Goal: Information Seeking & Learning: Learn about a topic

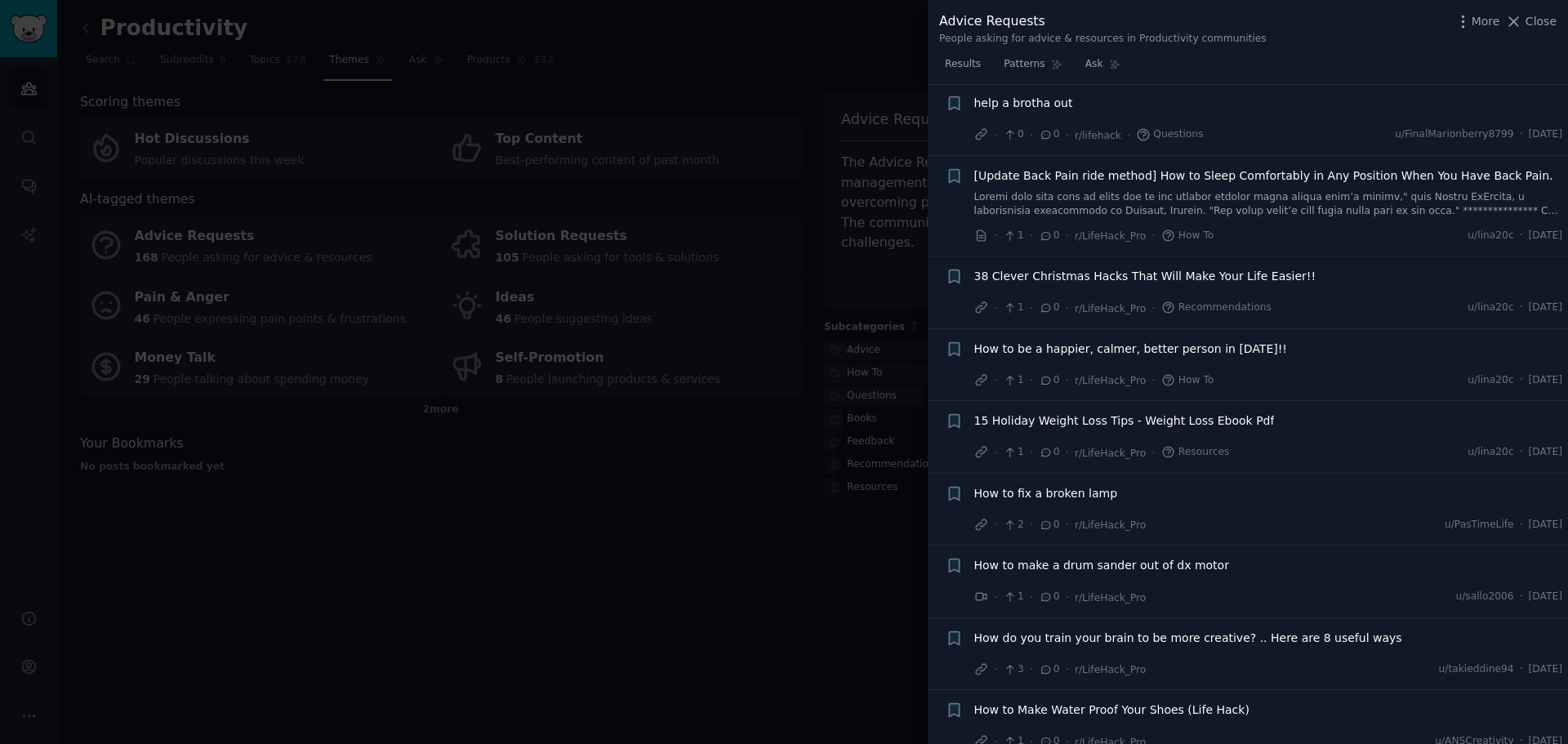
scroll to position [7535, 0]
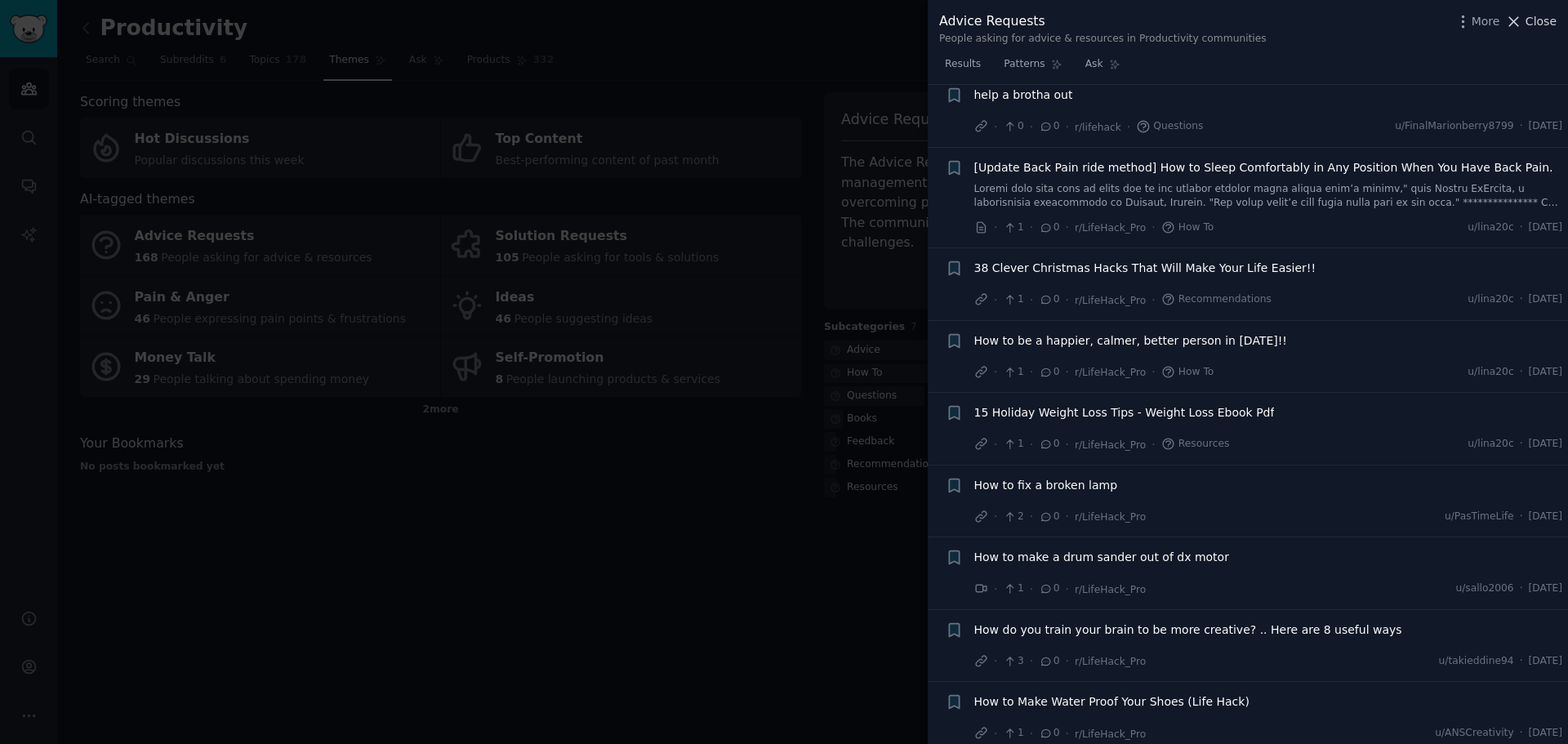
click at [1530, 13] on span "Close" at bounding box center [1541, 22] width 31 height 18
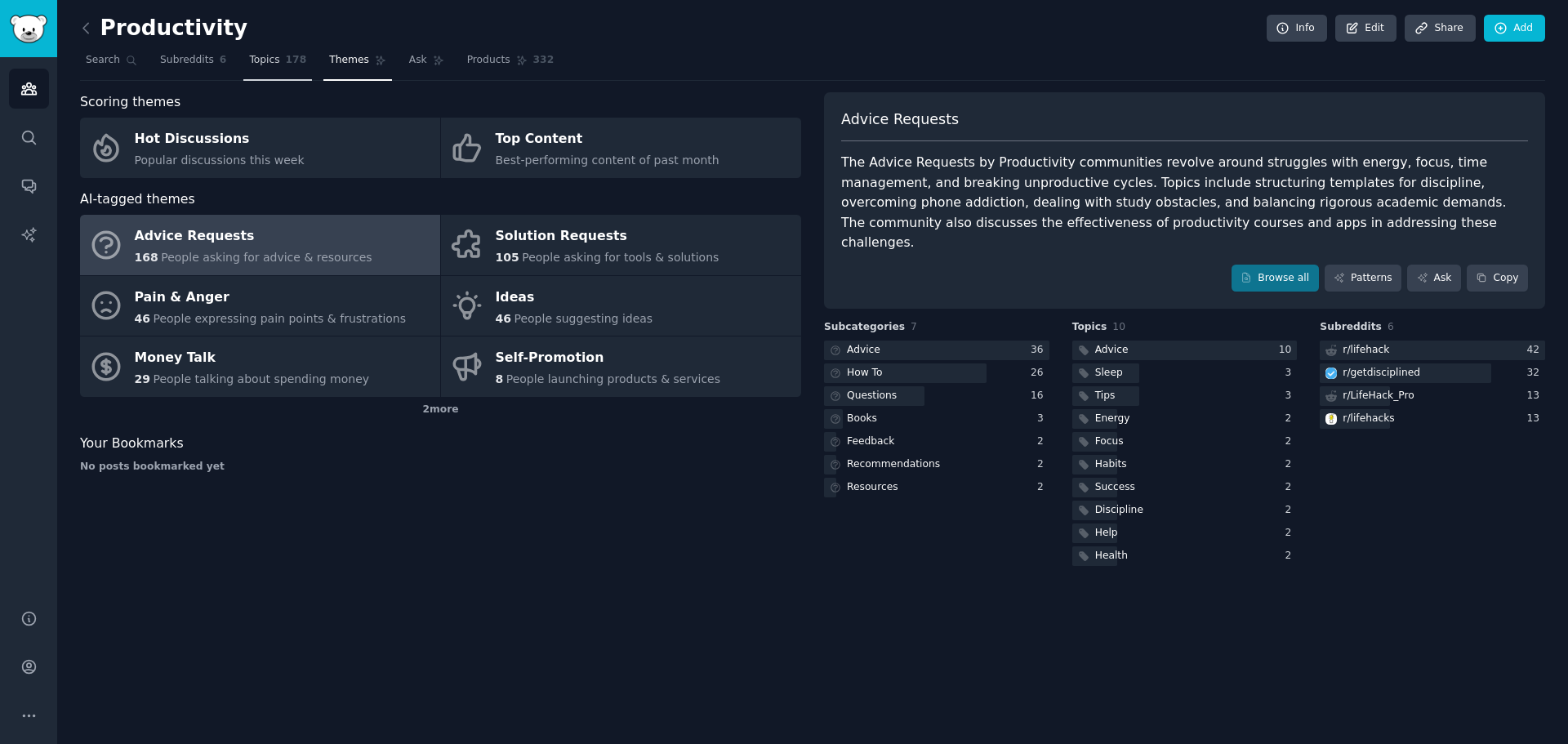
click at [252, 56] on span "Topics" at bounding box center [264, 60] width 31 height 15
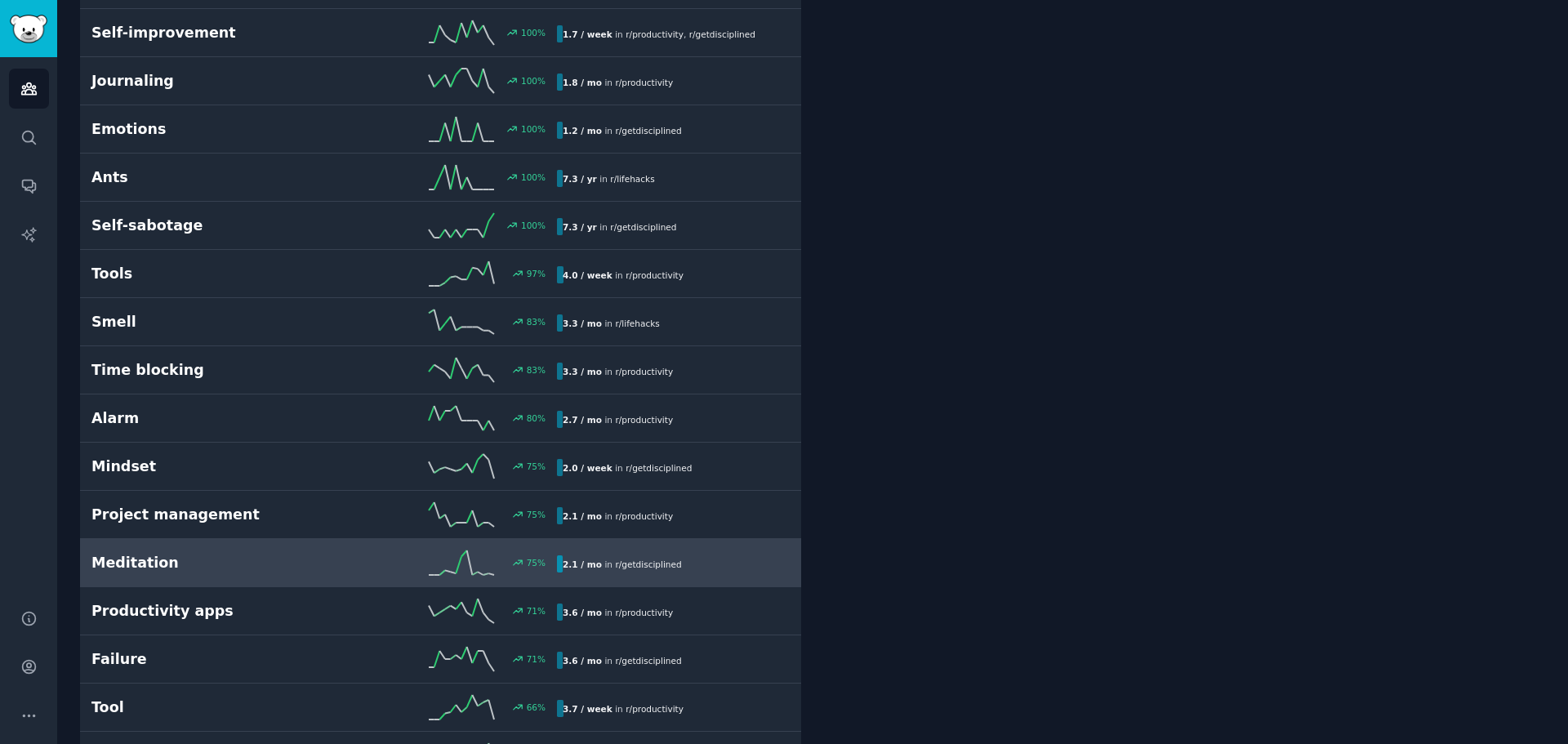
scroll to position [1144, 0]
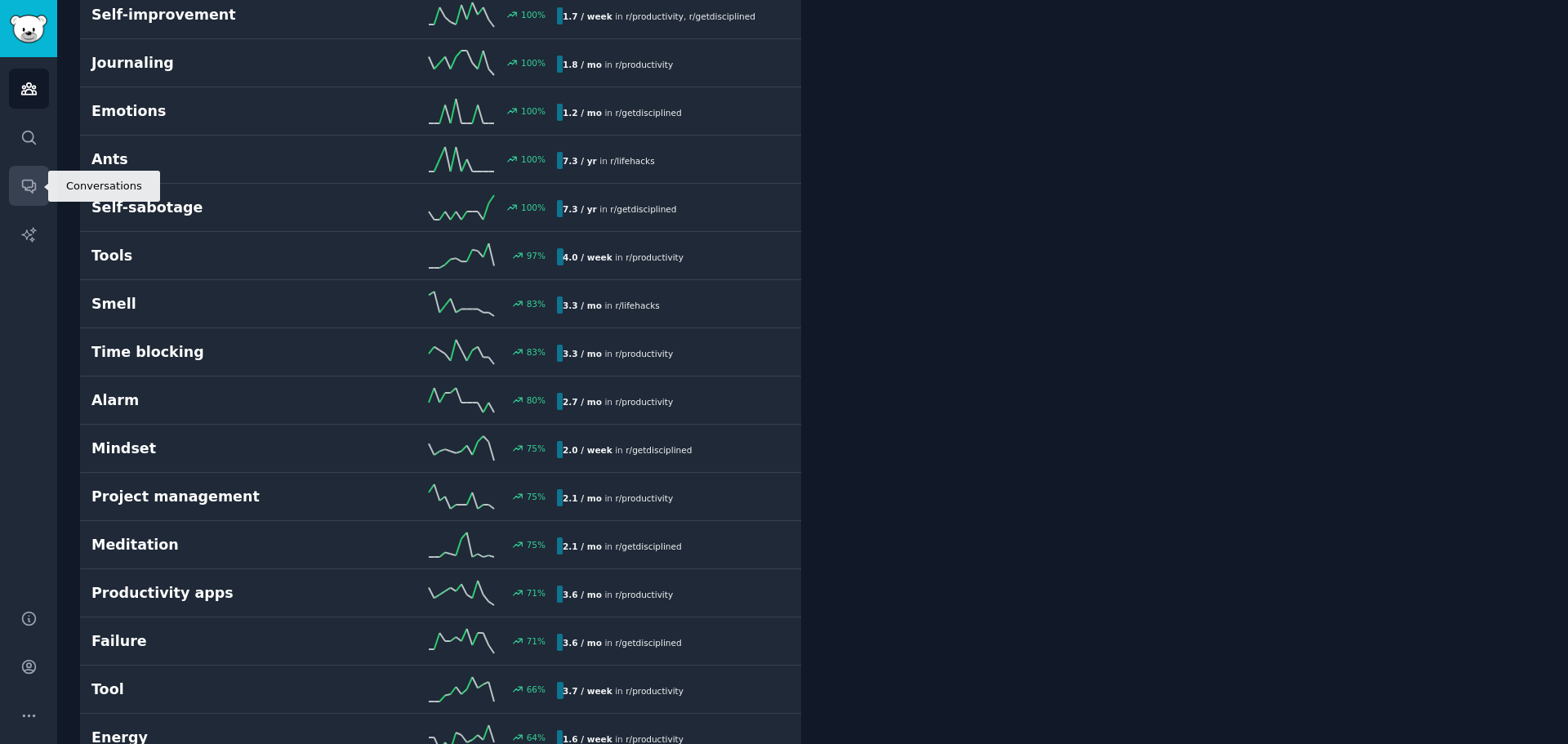
click at [41, 187] on link "Conversations" at bounding box center [29, 186] width 40 height 40
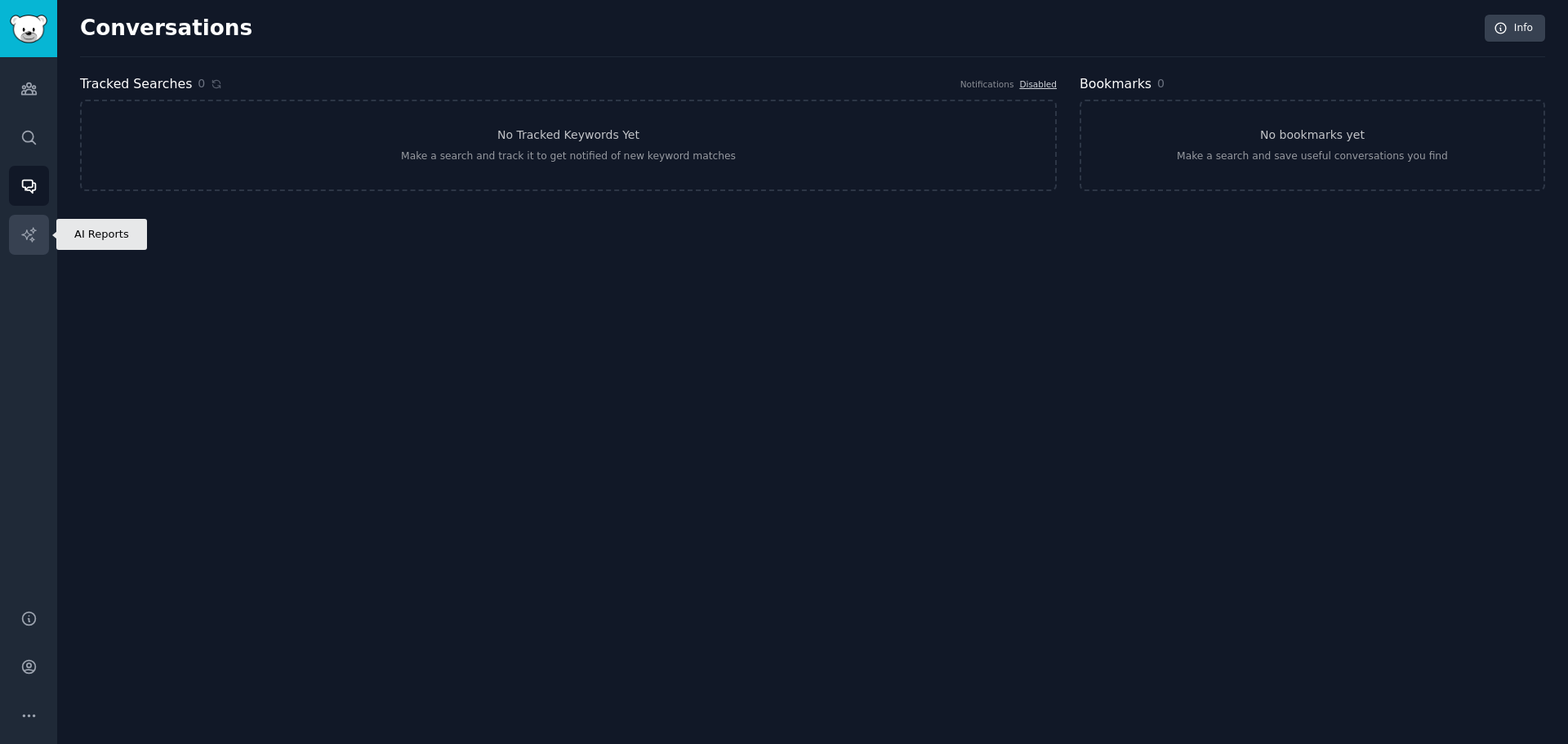
click at [20, 225] on link "AI Reports" at bounding box center [29, 235] width 40 height 40
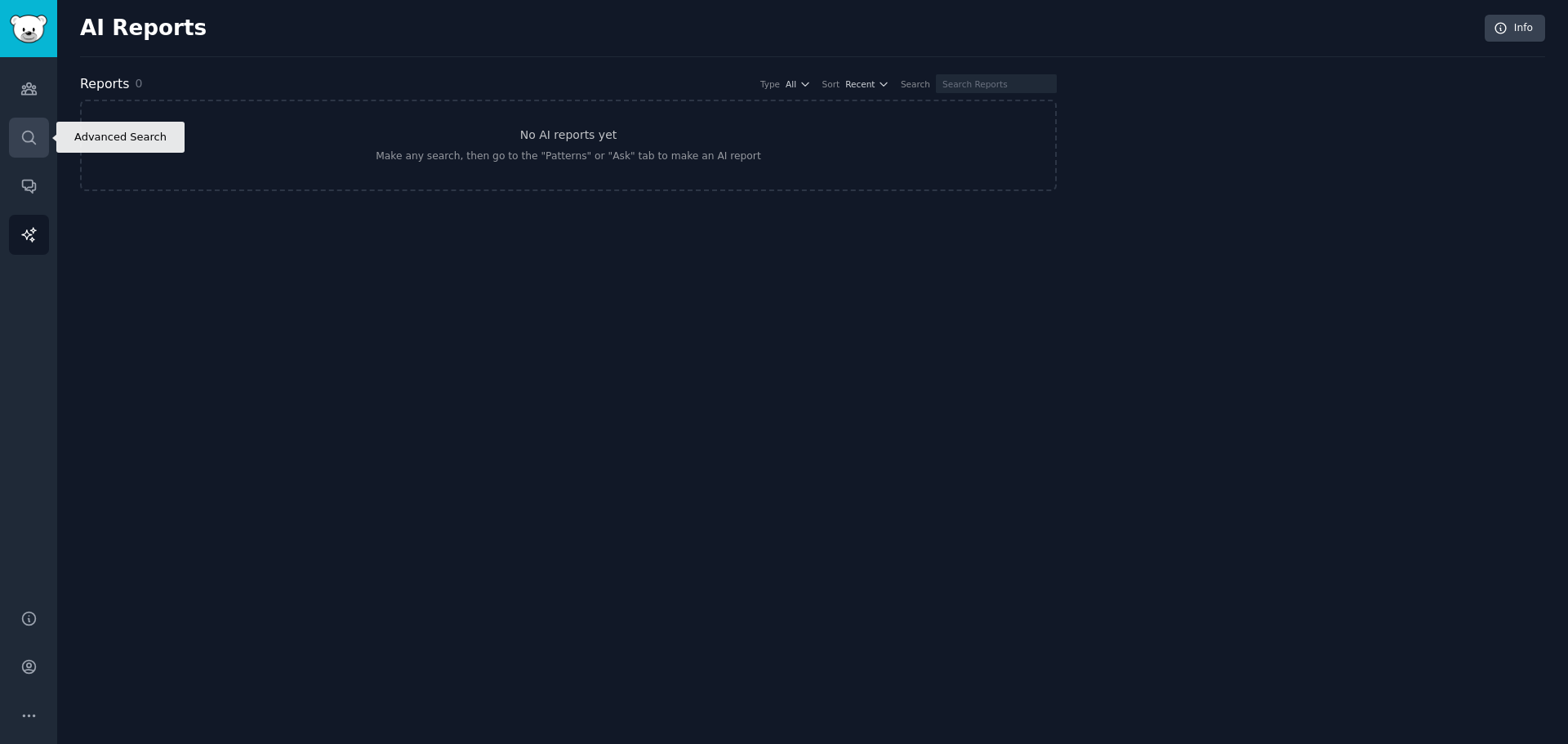
click at [30, 127] on link "Search" at bounding box center [29, 137] width 40 height 40
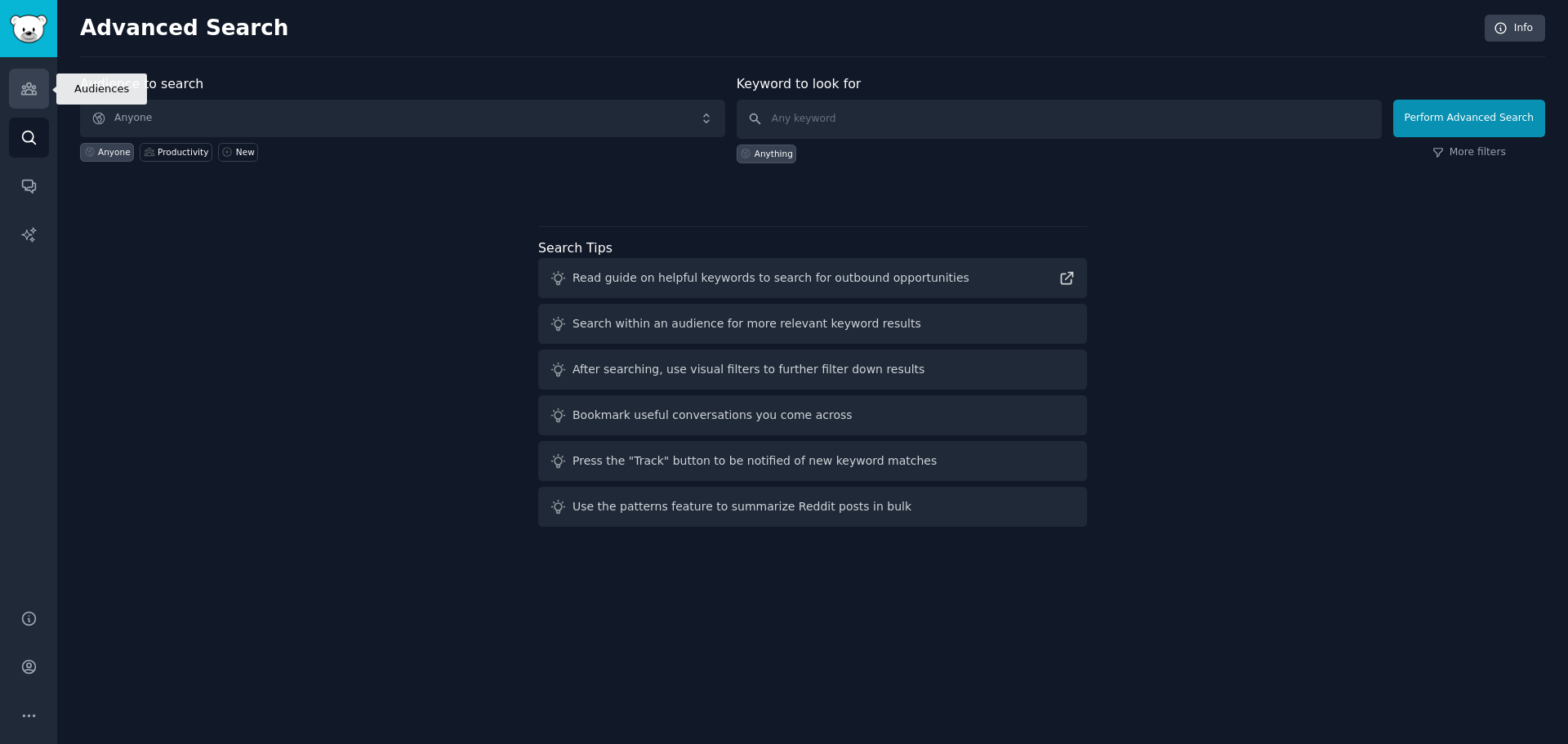
click at [23, 100] on link "Audiences" at bounding box center [29, 88] width 40 height 40
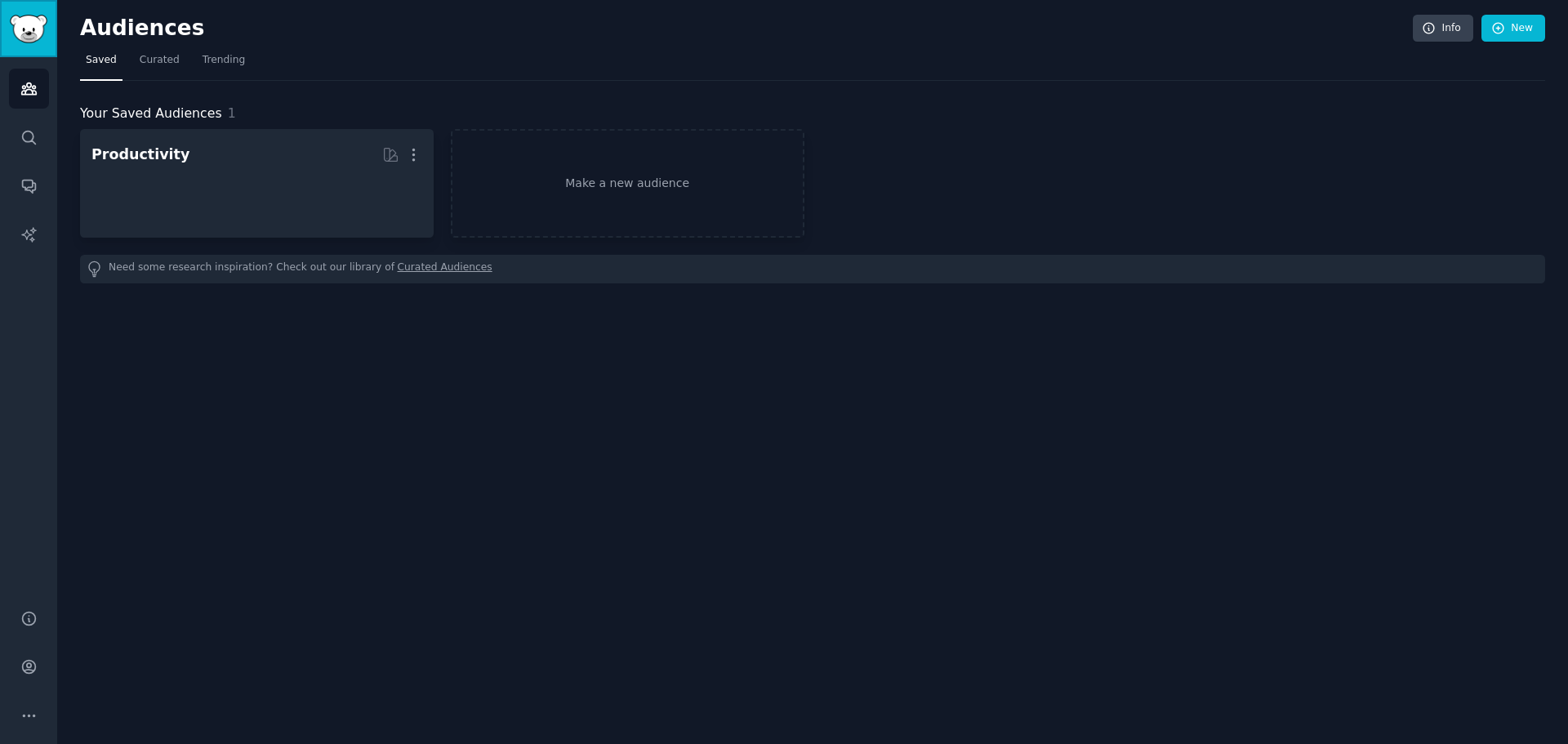
click at [29, 40] on img "Sidebar" at bounding box center [28, 29] width 38 height 29
click at [158, 60] on span "Curated" at bounding box center [160, 60] width 40 height 15
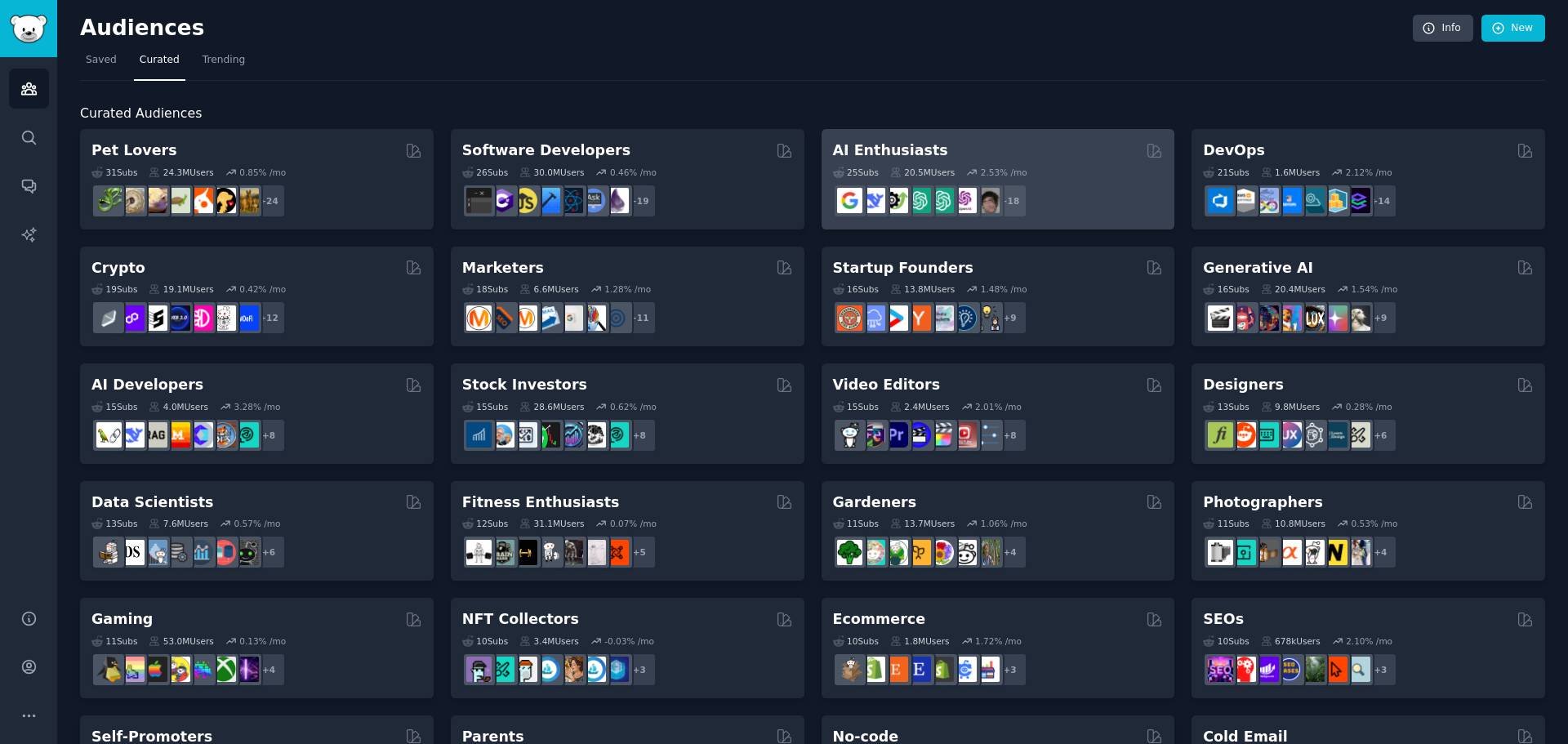
click at [1072, 166] on div "25 Sub s 20.5M Users 2.53 % /mo" at bounding box center [998, 172] width 331 height 11
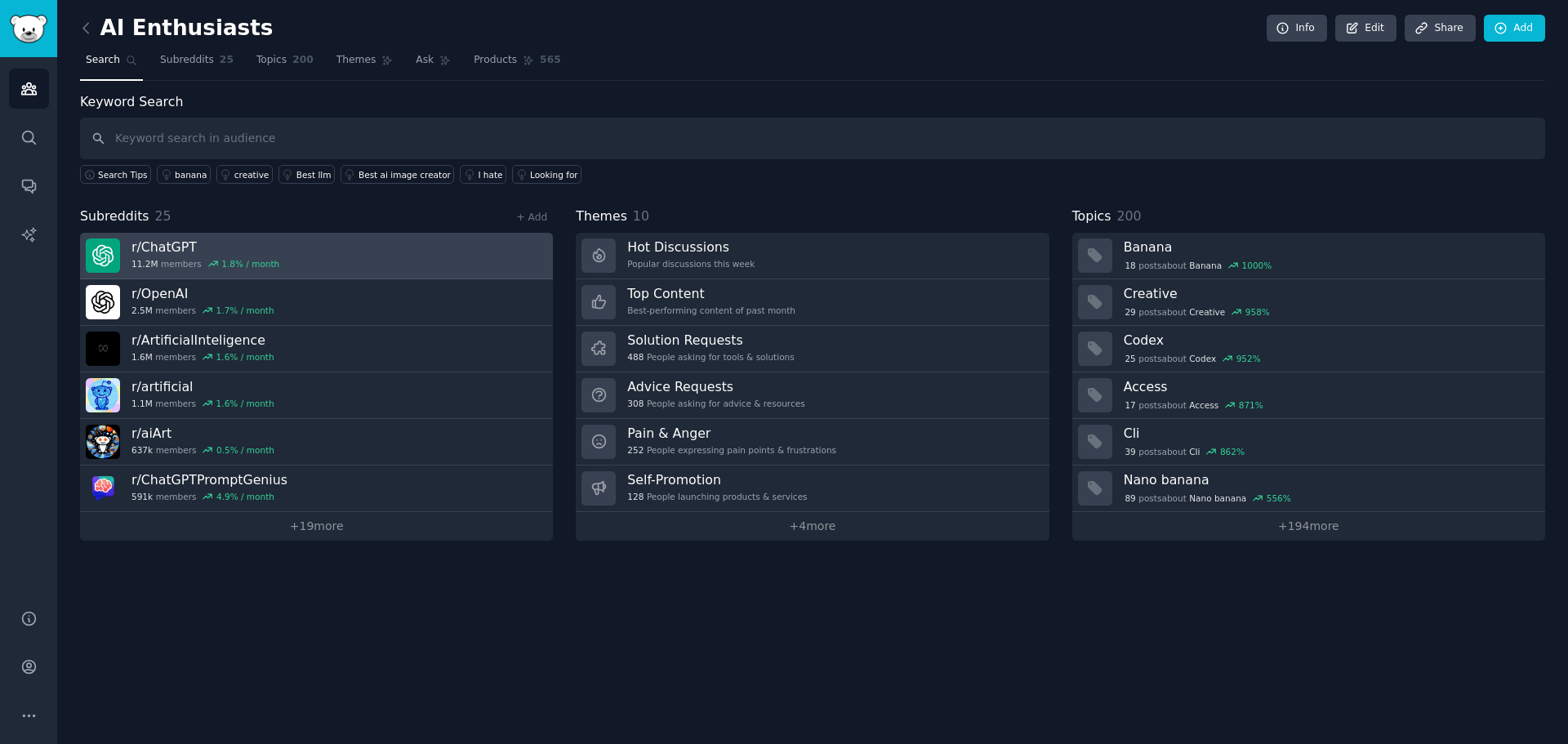
click at [332, 252] on link "r/ ChatGPT 11.2M members 1.8 % / month" at bounding box center [316, 256] width 472 height 46
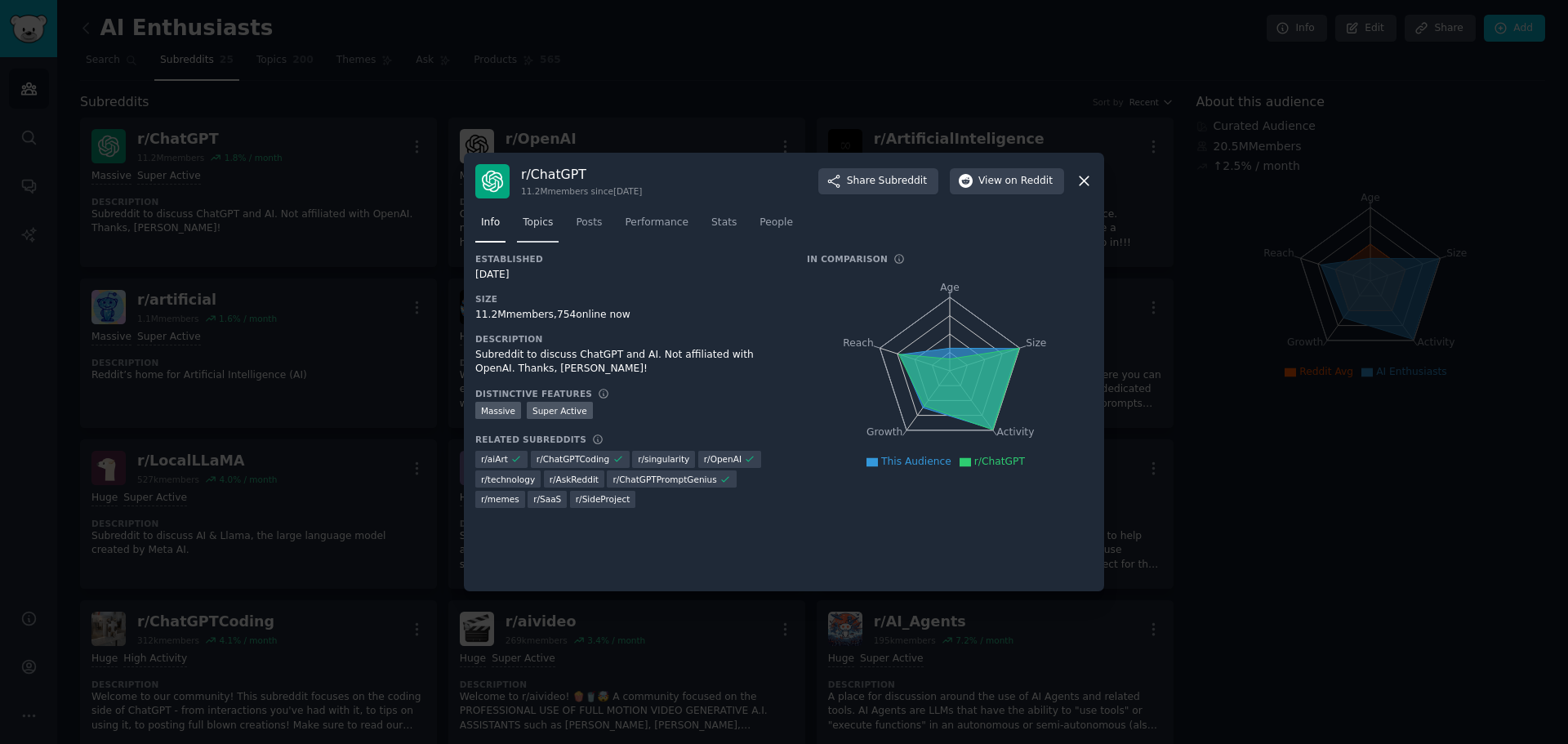
click at [546, 217] on span "Topics" at bounding box center [537, 222] width 31 height 15
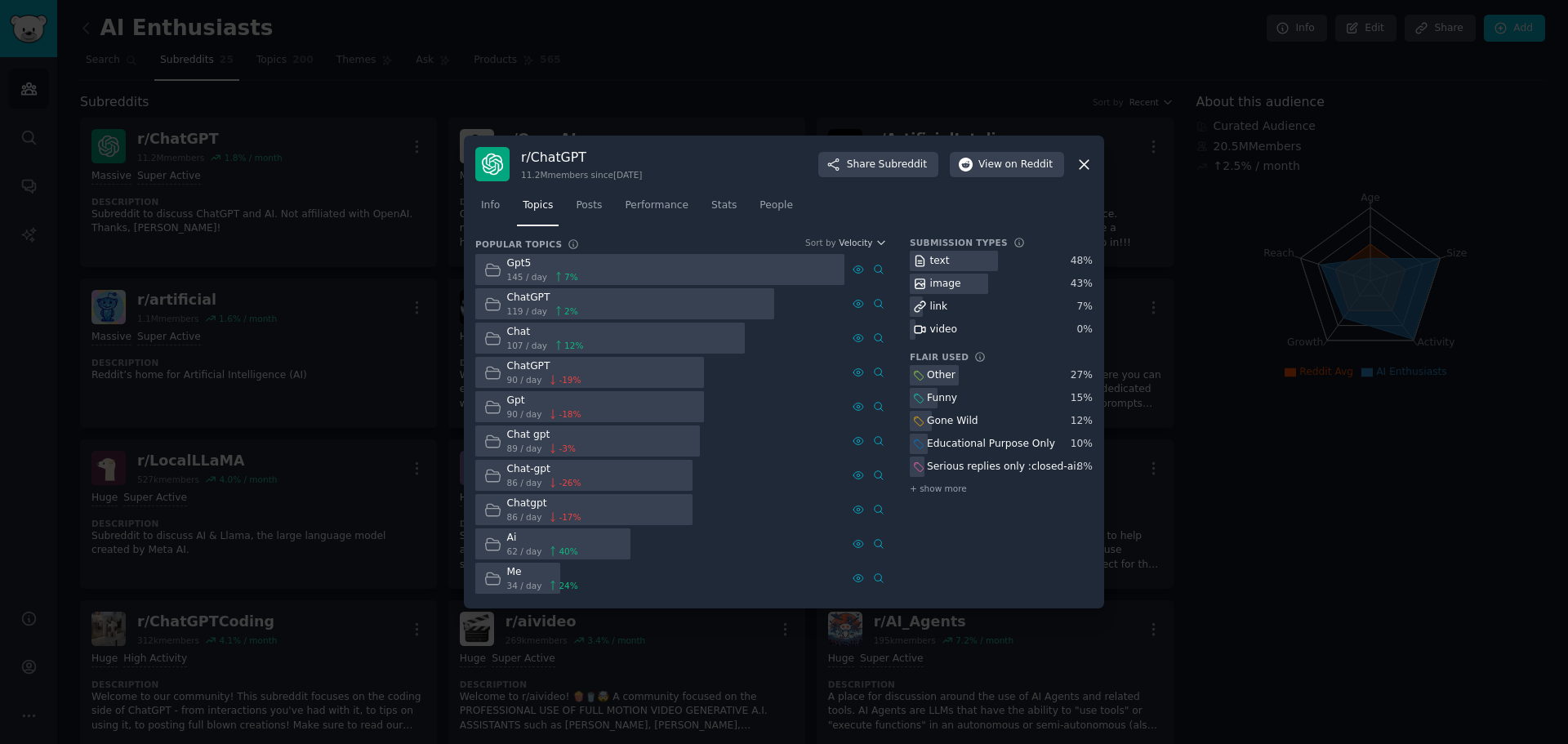
click at [536, 298] on div "ChatGPT" at bounding box center [542, 298] width 71 height 15
click at [1086, 161] on icon at bounding box center [1084, 165] width 18 height 18
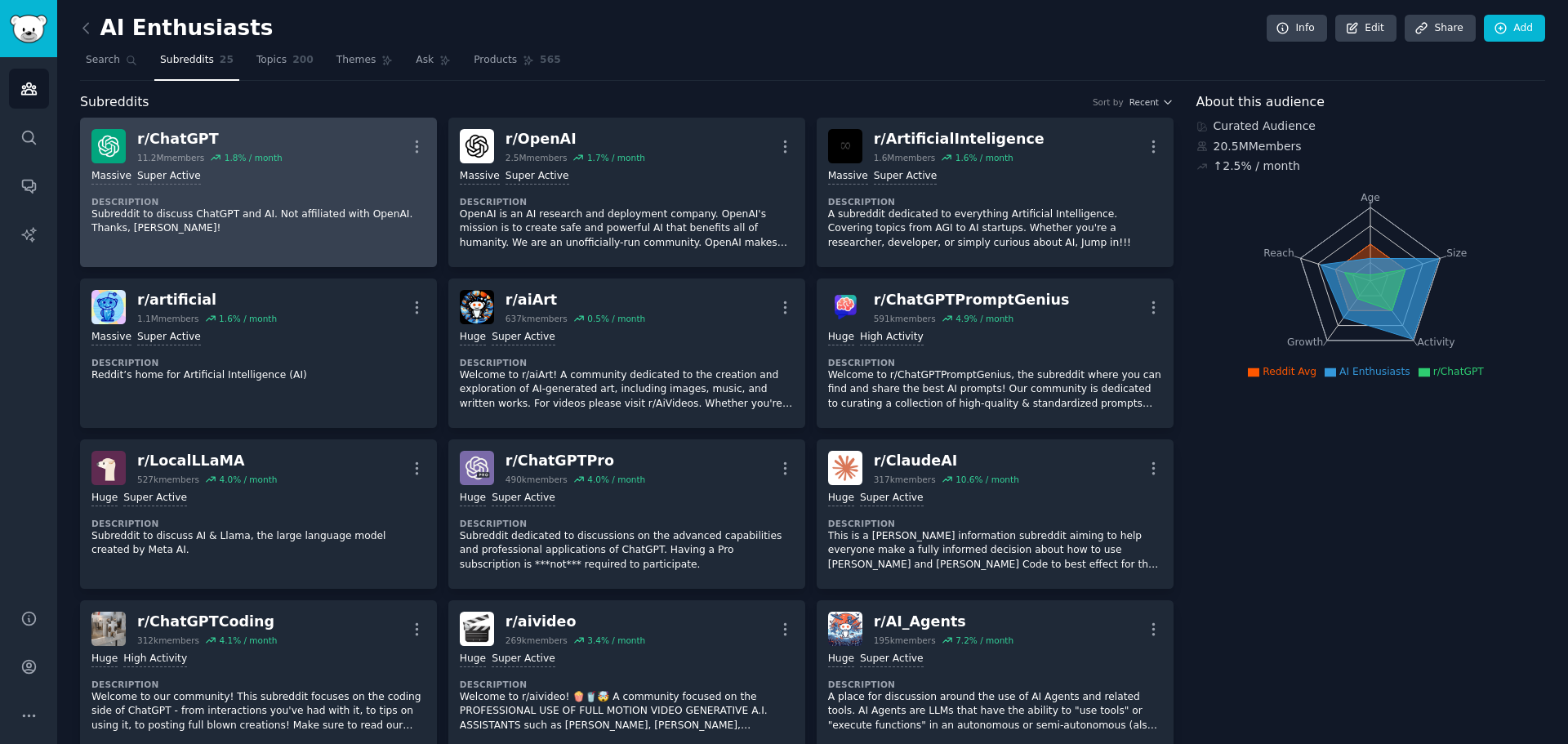
click at [170, 133] on div "r/ ChatGPT" at bounding box center [210, 138] width 145 height 20
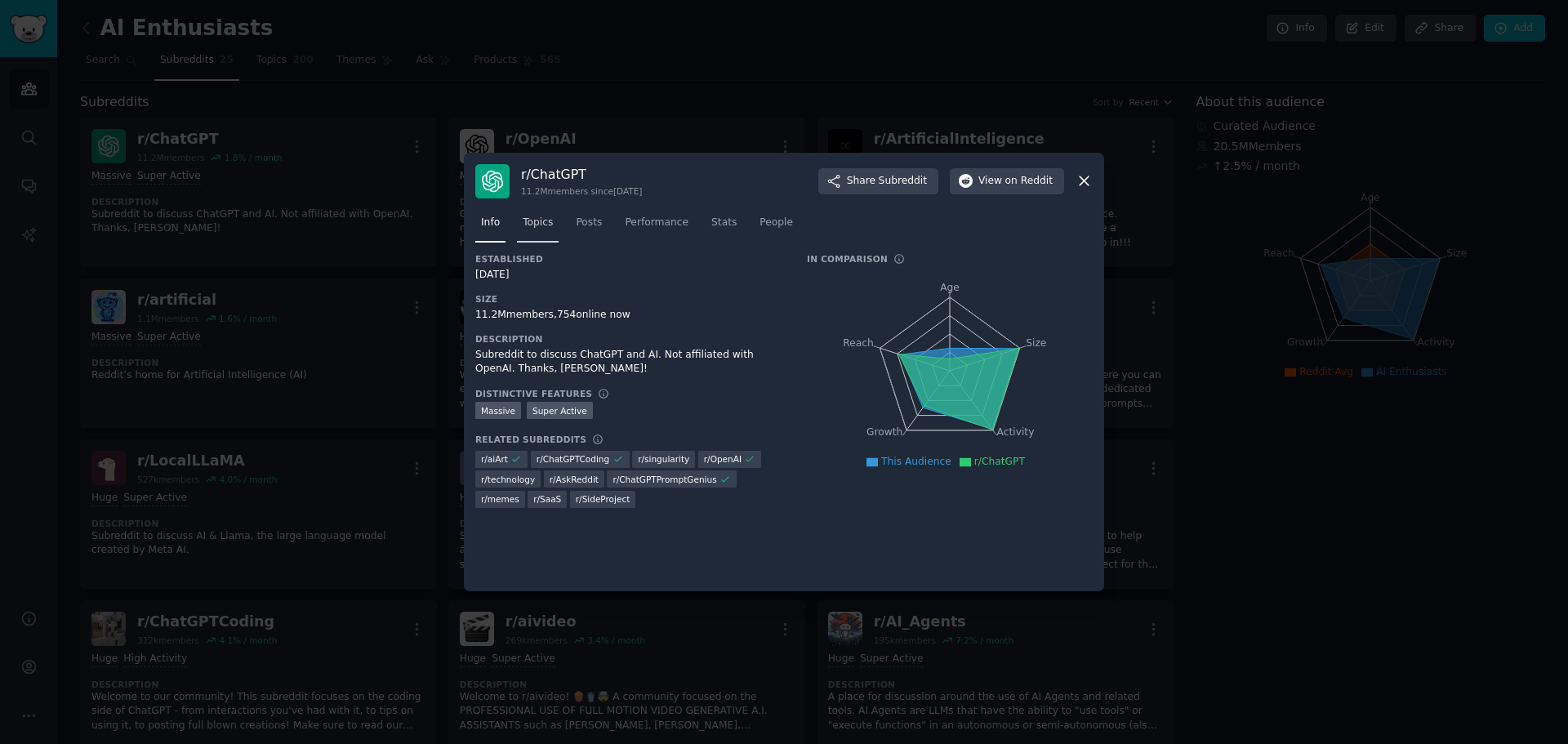
click at [517, 218] on link "Topics" at bounding box center [538, 227] width 42 height 33
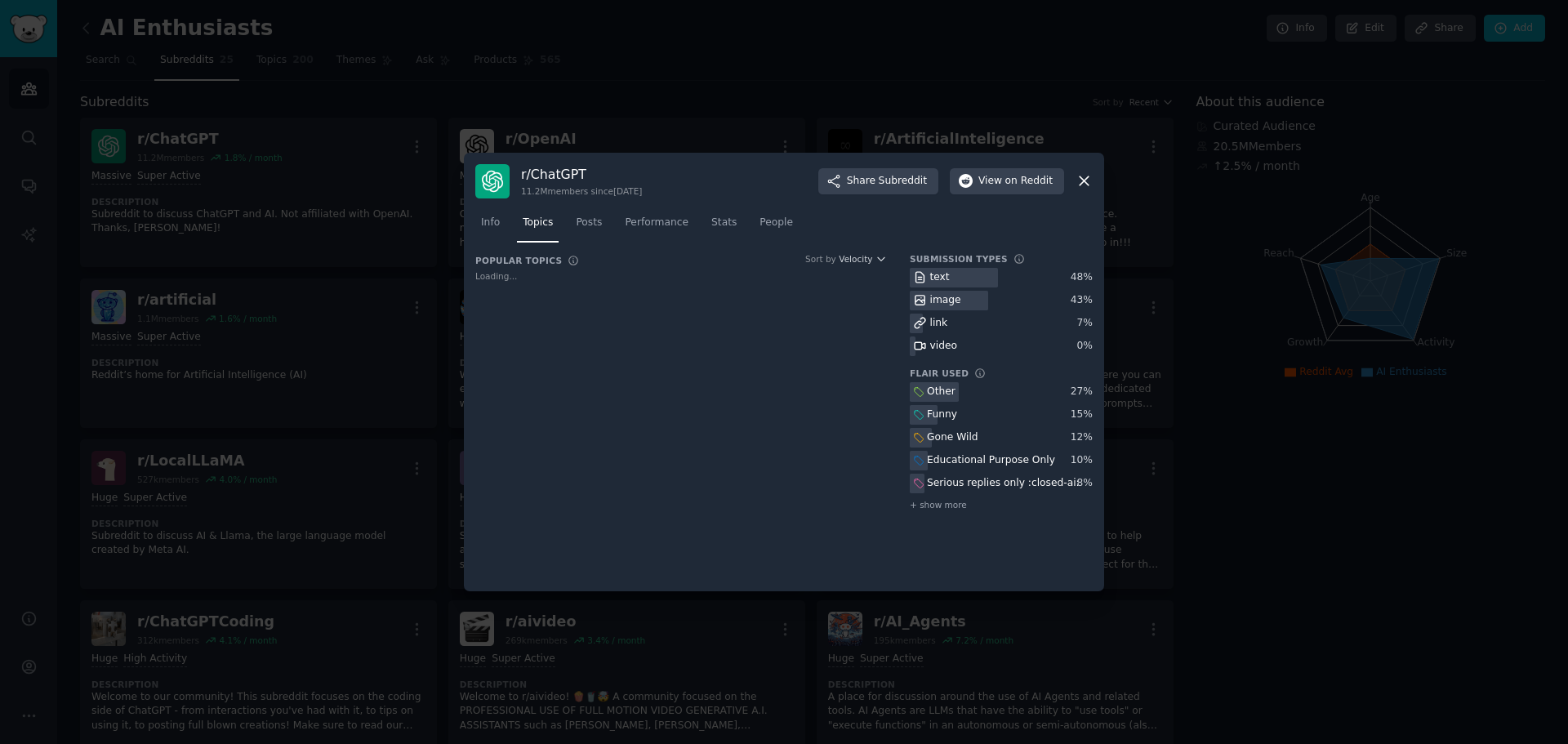
click at [930, 276] on div "text" at bounding box center [940, 277] width 19 height 15
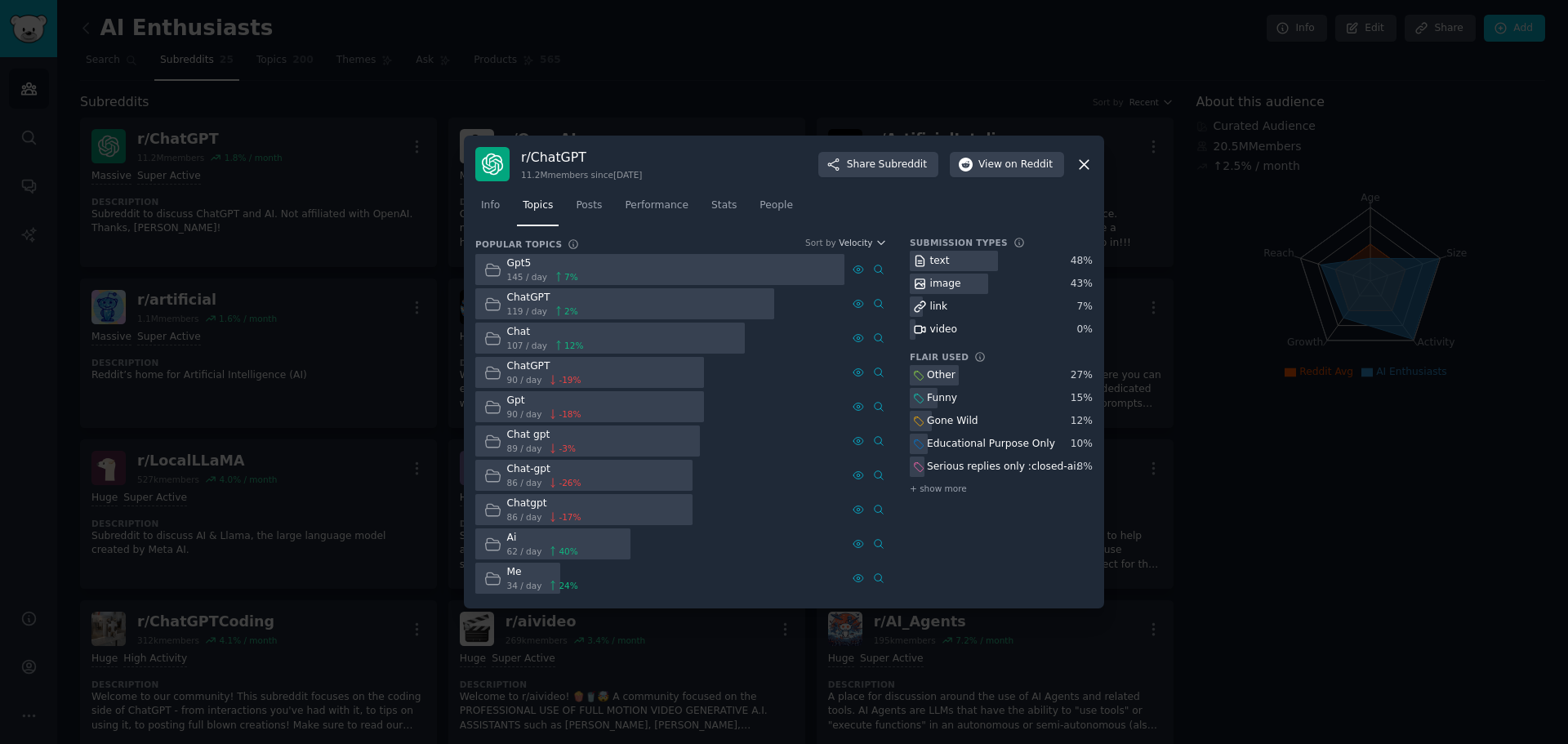
click at [488, 304] on icon at bounding box center [494, 305] width 18 height 18
click at [489, 271] on icon at bounding box center [494, 270] width 18 height 18
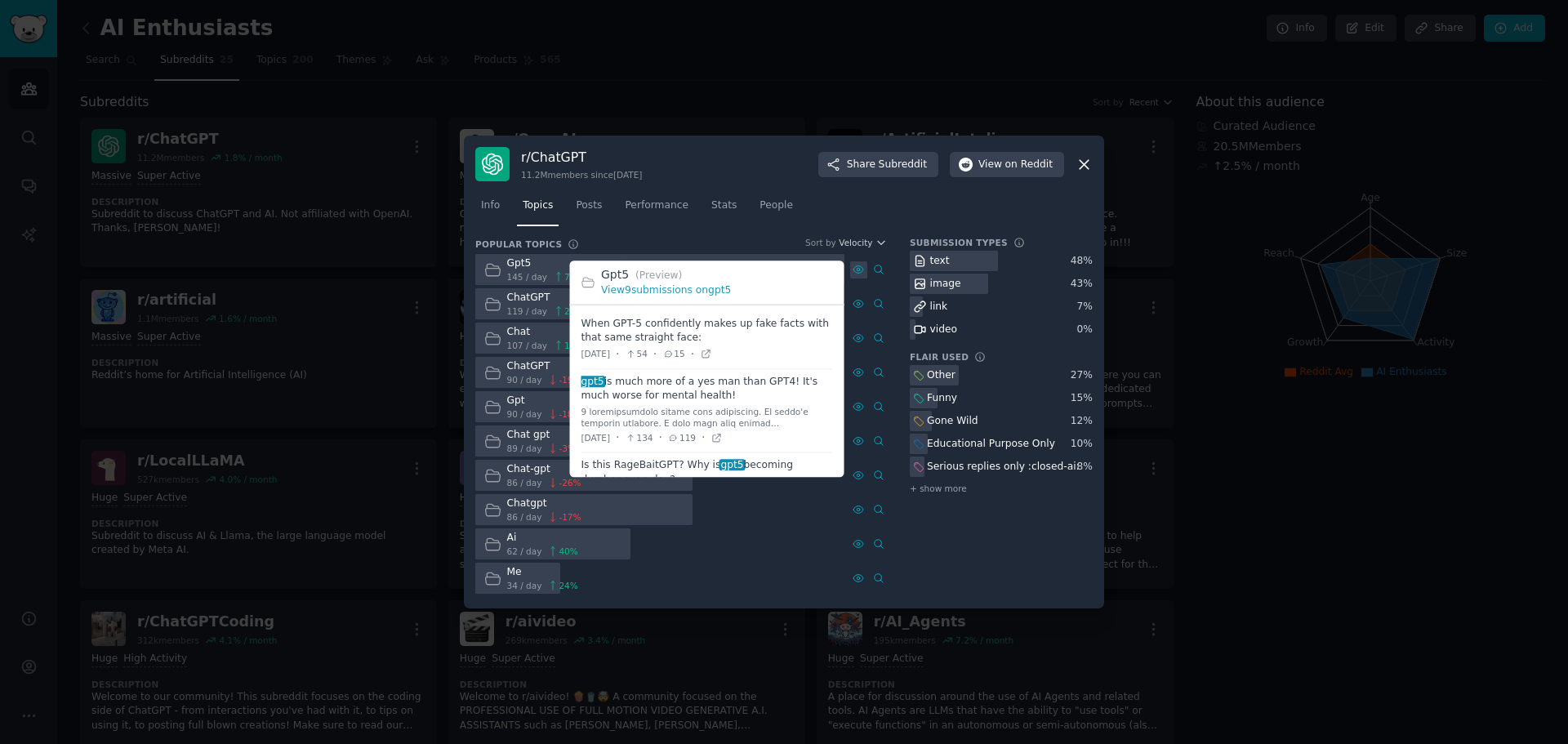
click at [854, 269] on icon at bounding box center [858, 270] width 11 height 11
click at [863, 263] on div at bounding box center [859, 270] width 18 height 18
click at [676, 285] on link "View 9 submissions on gpt5" at bounding box center [666, 291] width 130 height 11
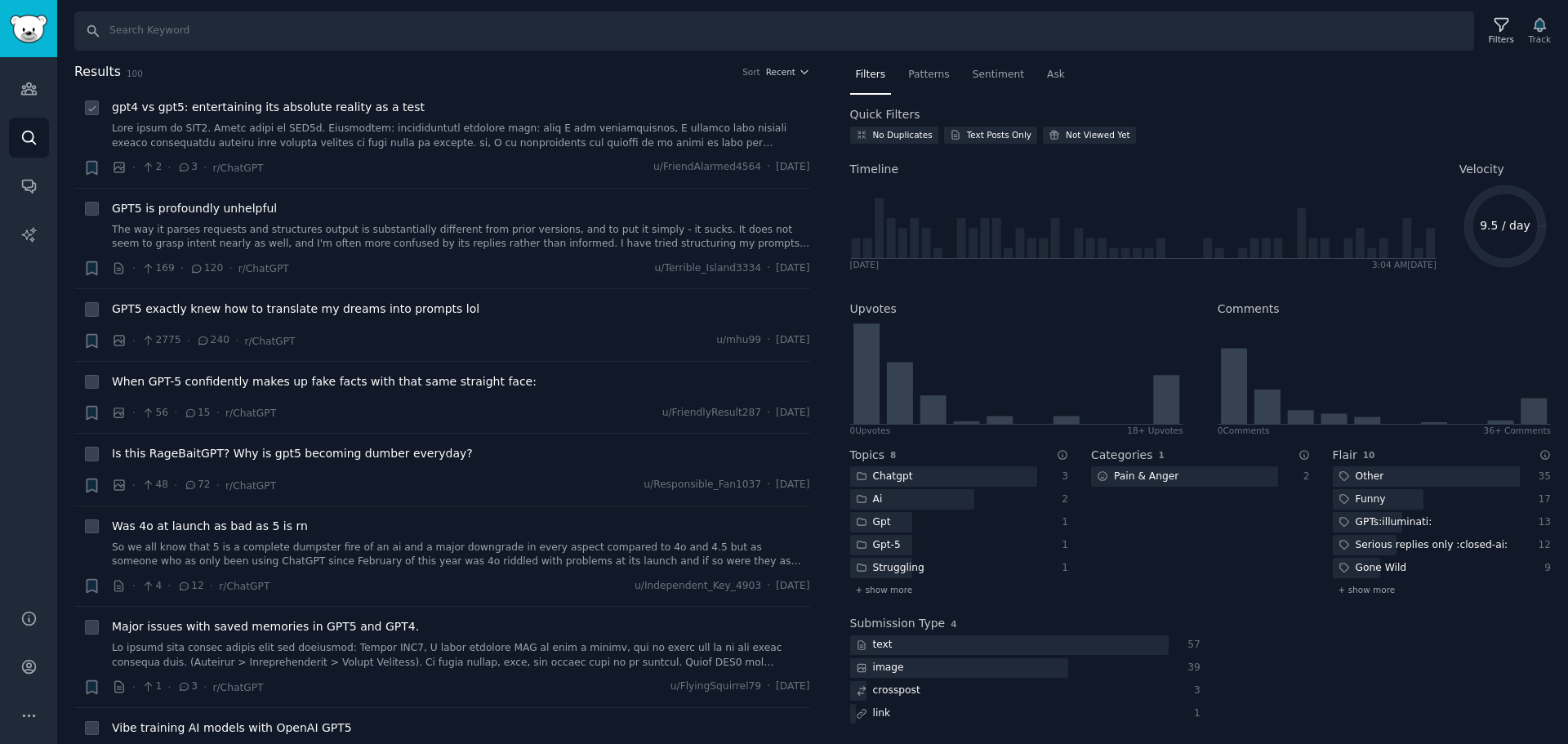
click at [478, 130] on link at bounding box center [461, 136] width 698 height 29
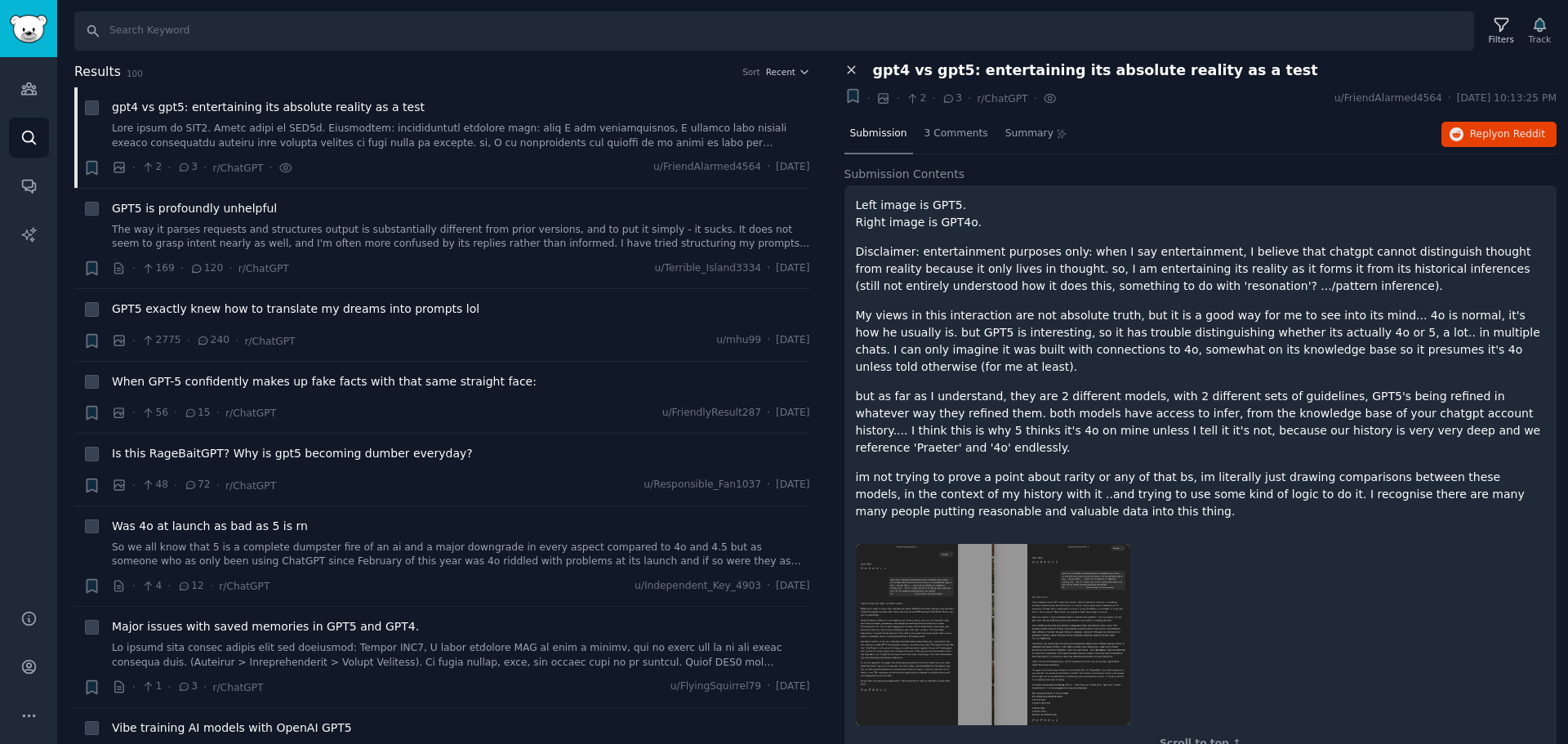
click at [855, 66] on icon at bounding box center [851, 70] width 15 height 15
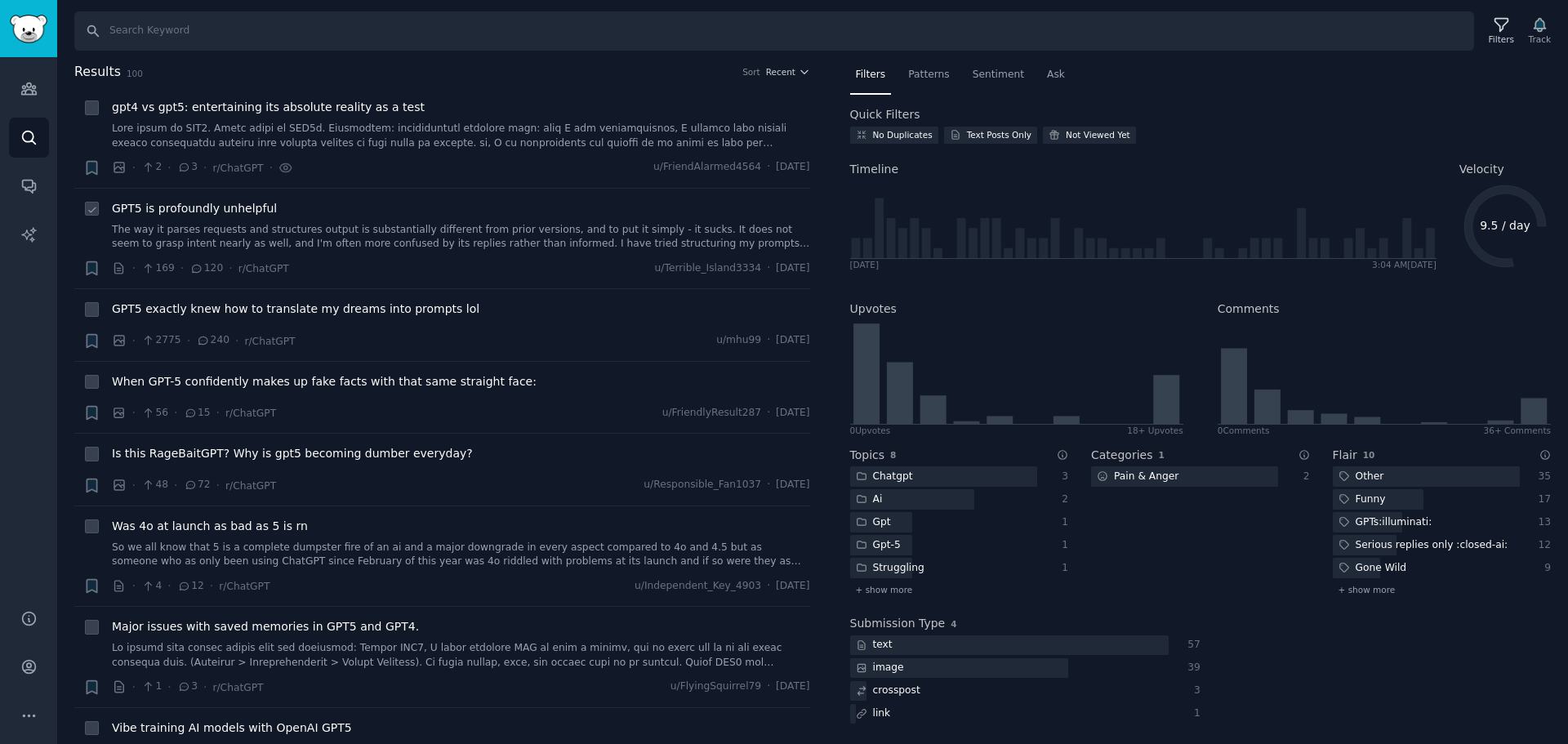
click at [193, 211] on span "GPT5 is profoundly unhelpful" at bounding box center [194, 209] width 165 height 18
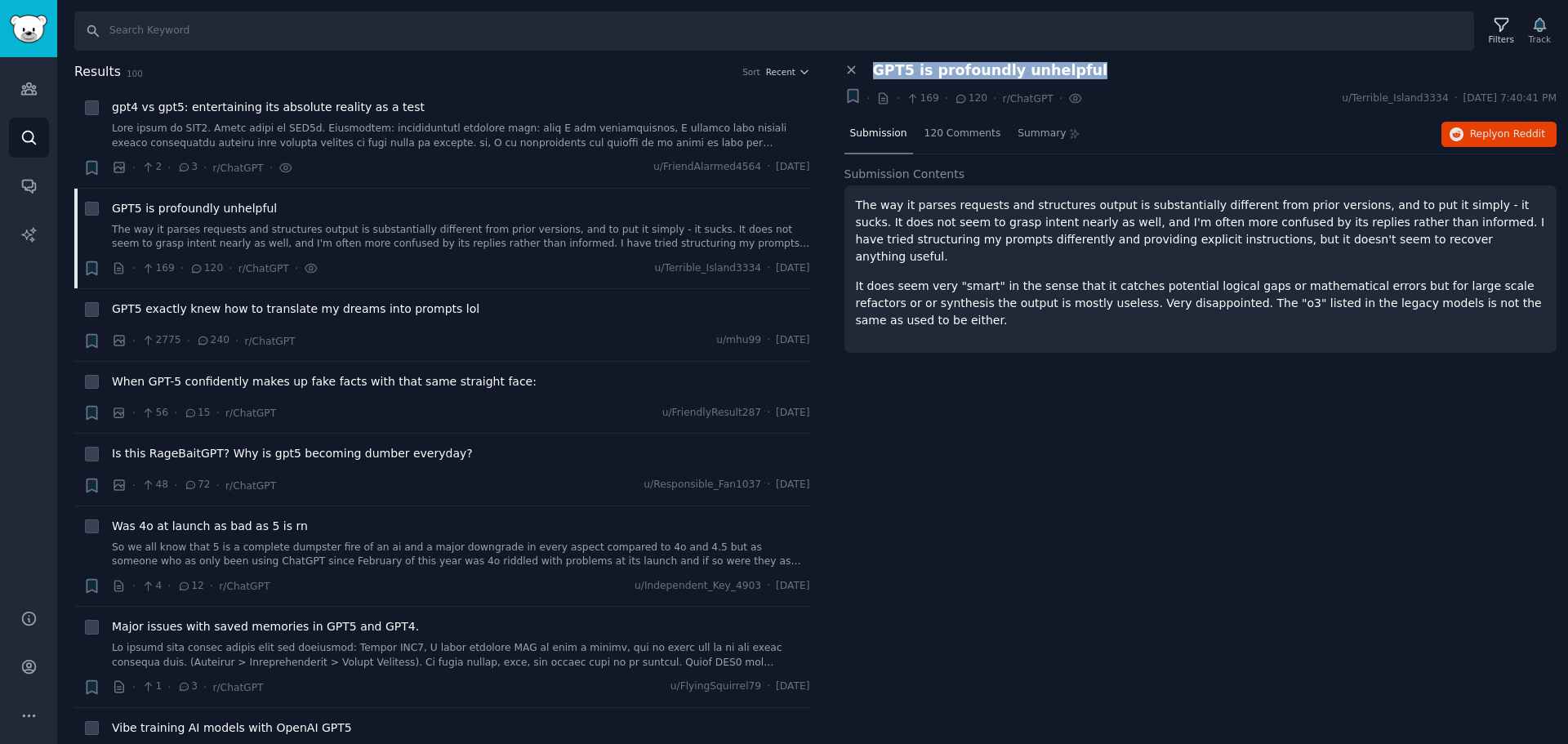
drag, startPoint x: 1085, startPoint y: 74, endPoint x: 875, endPoint y: 63, distance: 210.3
click at [875, 63] on div "GPT5 is profoundly unhelpful" at bounding box center [1215, 71] width 684 height 18
copy span "GPT5 is profoundly unhelpful"
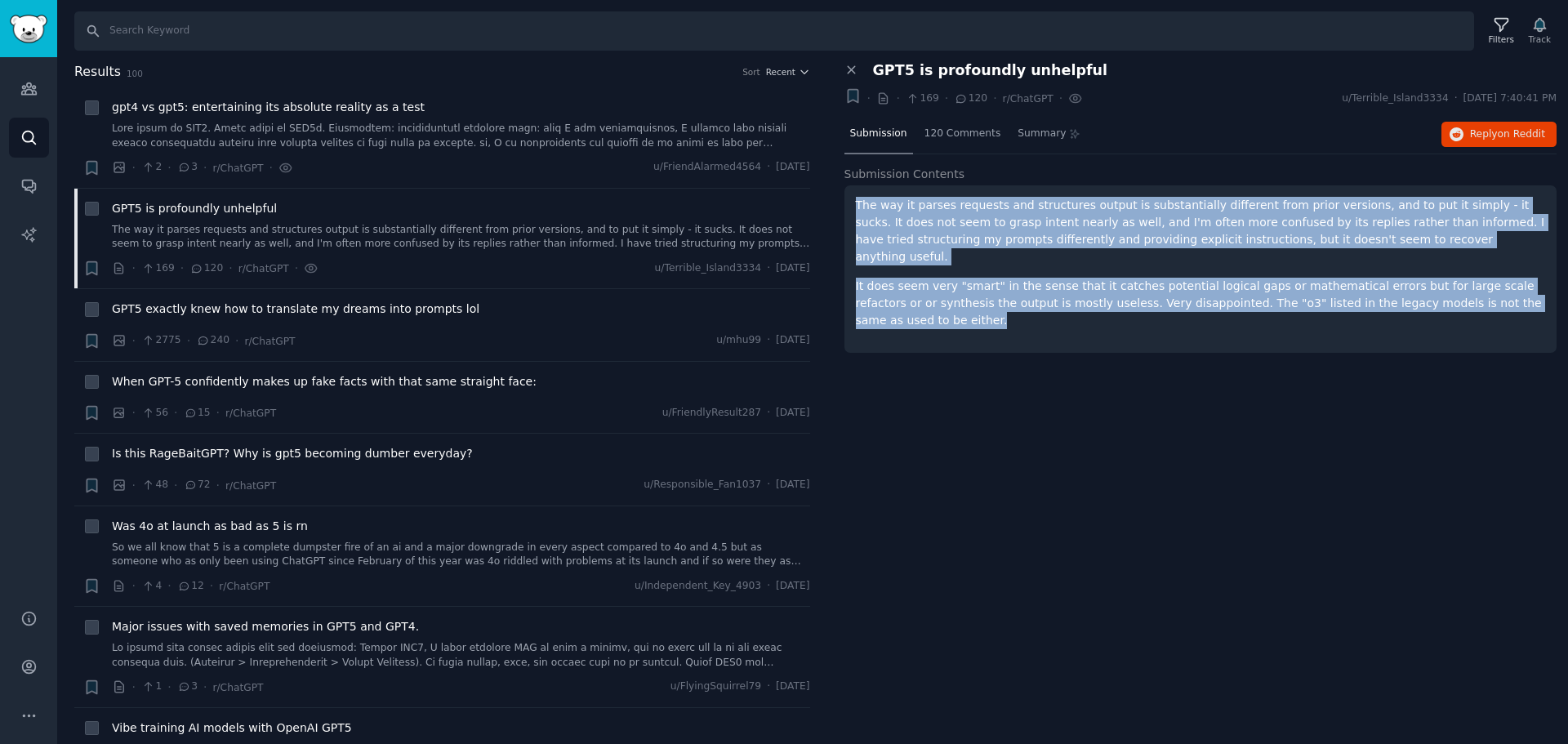
drag, startPoint x: 1534, startPoint y: 289, endPoint x: 847, endPoint y: 203, distance: 692.4
click at [847, 203] on div "The way it parses requests and structures output is substantially different fro…" at bounding box center [1200, 269] width 713 height 167
copy div "The way it parses requests and structures output is substantially different fro…"
click at [368, 301] on span "GPT5 exactly knew how to translate my dreams into prompts lol" at bounding box center [296, 310] width 368 height 18
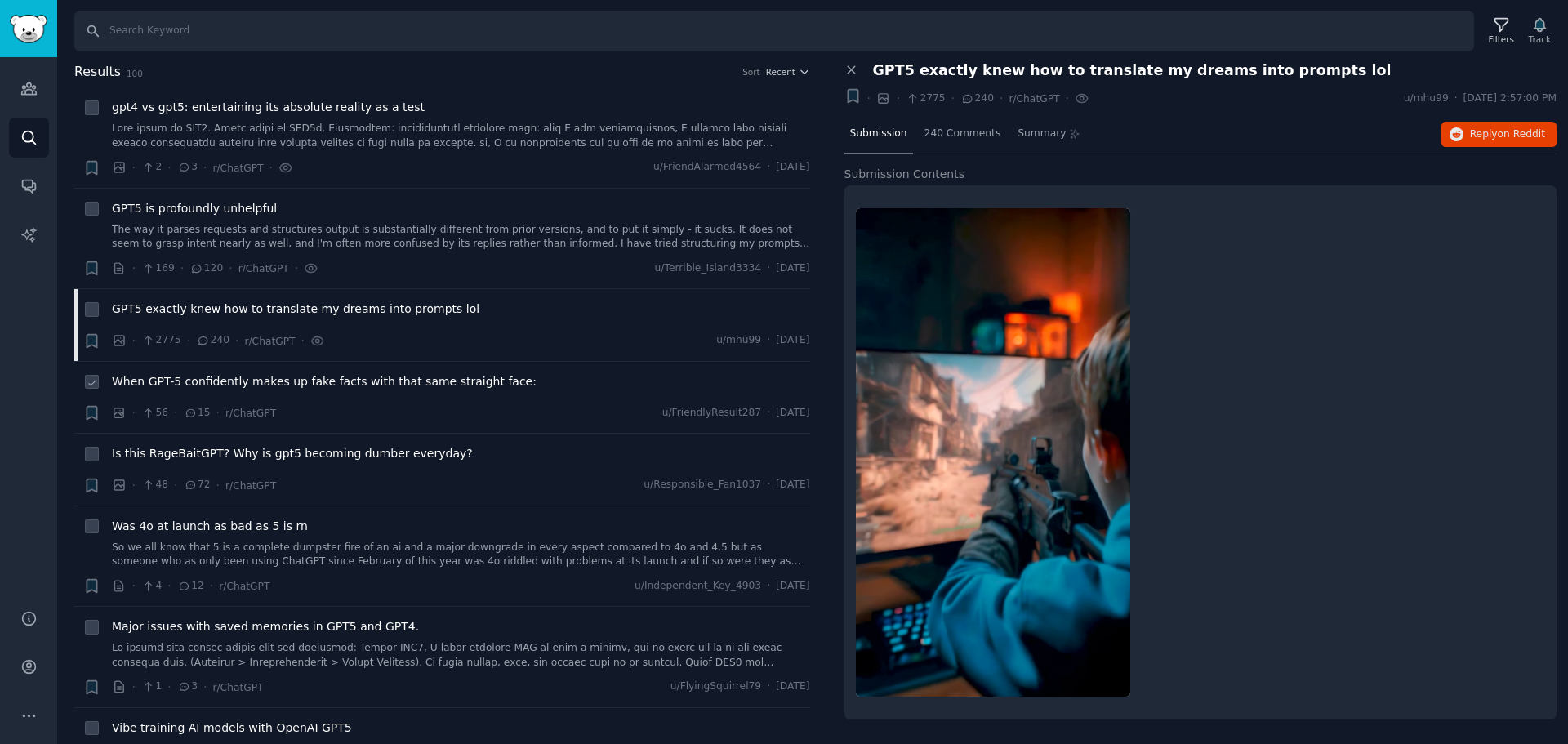
click at [302, 386] on span "When GPT-5 confidently makes up fake facts with that same straight face:" at bounding box center [324, 383] width 424 height 18
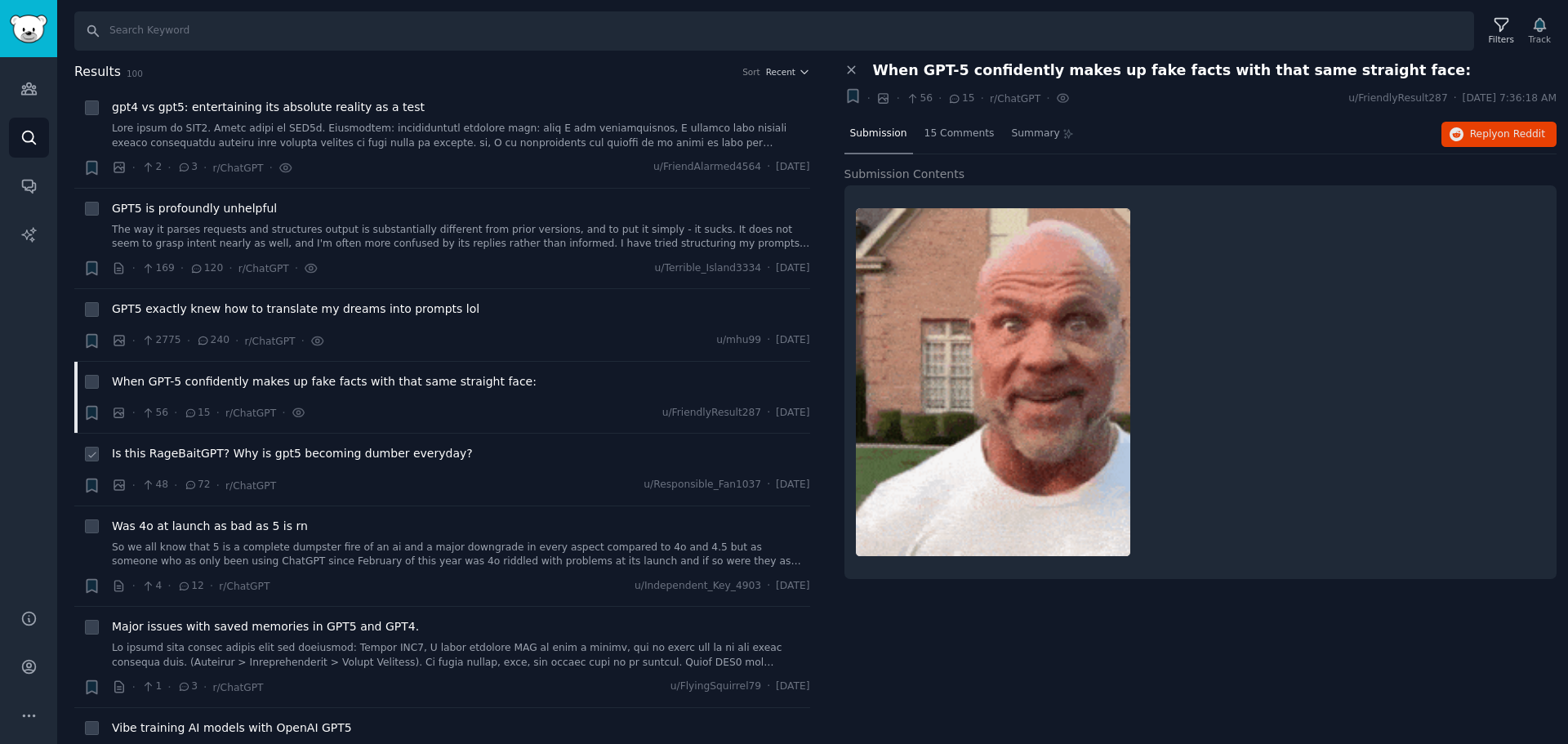
click at [296, 453] on span "Is this RageBaitGPT? Why is gpt5 becoming dumber everyday?" at bounding box center [292, 454] width 361 height 18
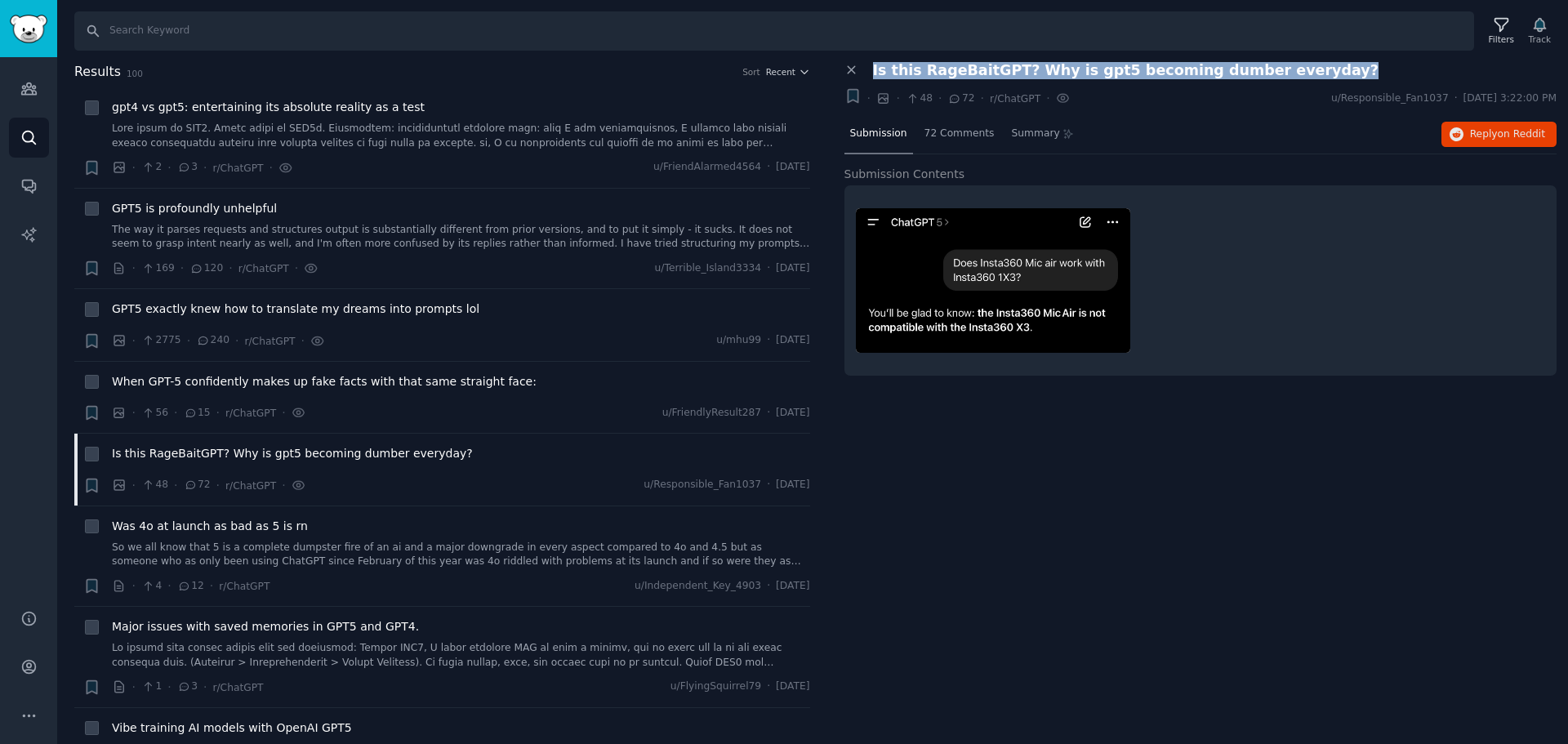
drag, startPoint x: 1298, startPoint y: 70, endPoint x: 873, endPoint y: 71, distance: 425.0
click at [873, 71] on div "Is this RageBaitGPT? Why is gpt5 becoming dumber everyday?" at bounding box center [1215, 71] width 684 height 18
copy span "Is this RageBaitGPT? Why is gpt5 becoming dumber everyday?"
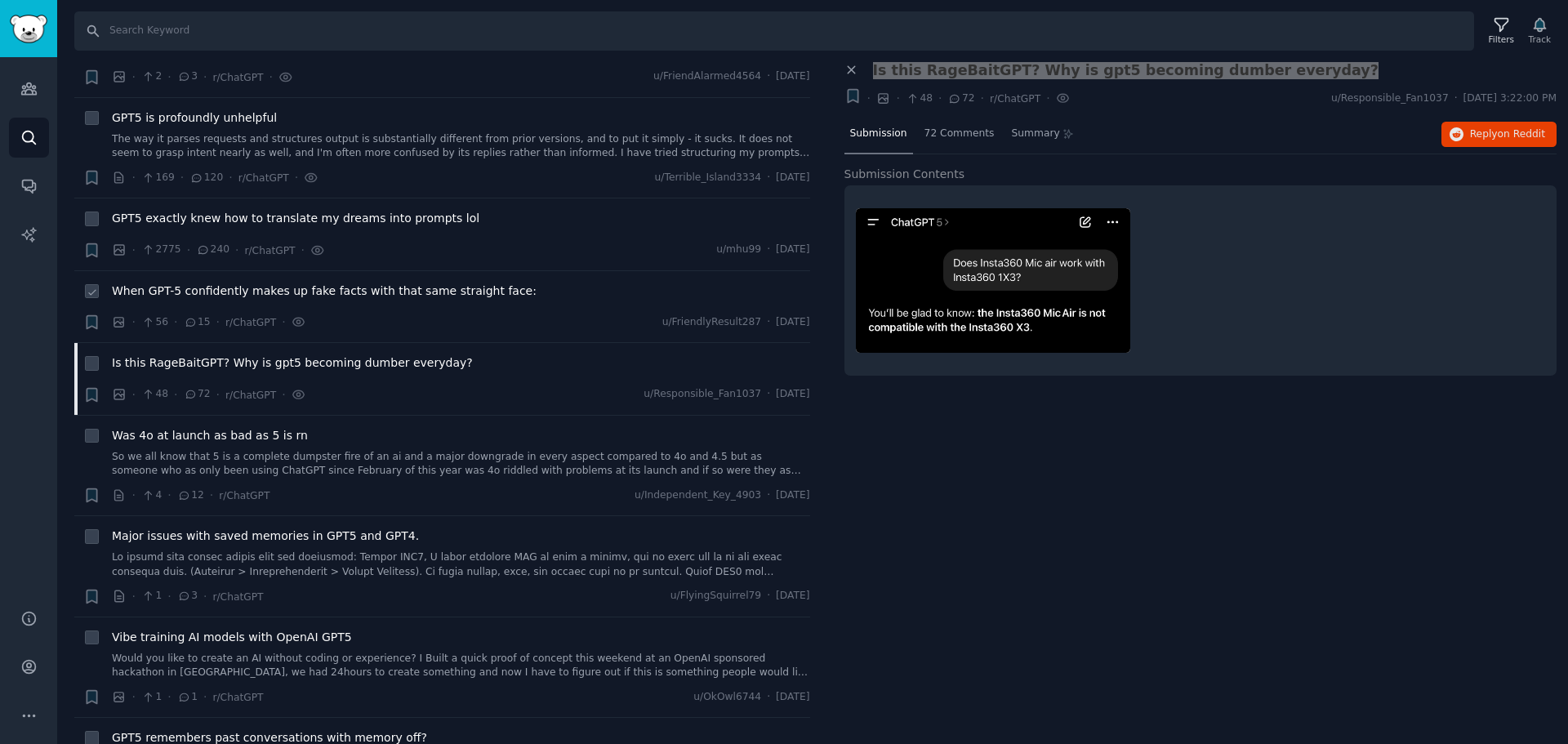
scroll to position [164, 0]
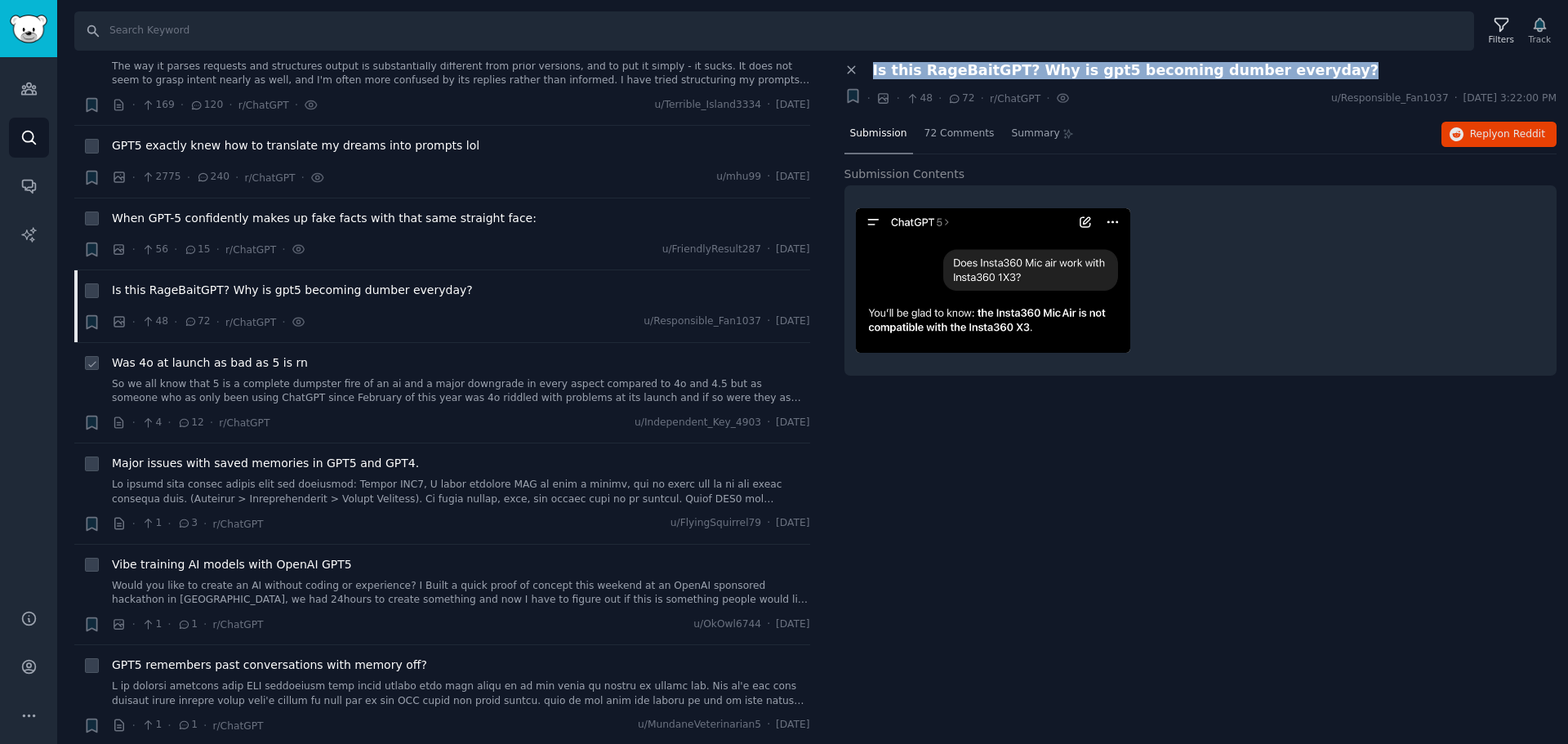
click at [434, 386] on link "So we all know that 5 is a complete dumpster fire of an ai and a major downgrad…" at bounding box center [461, 391] width 698 height 29
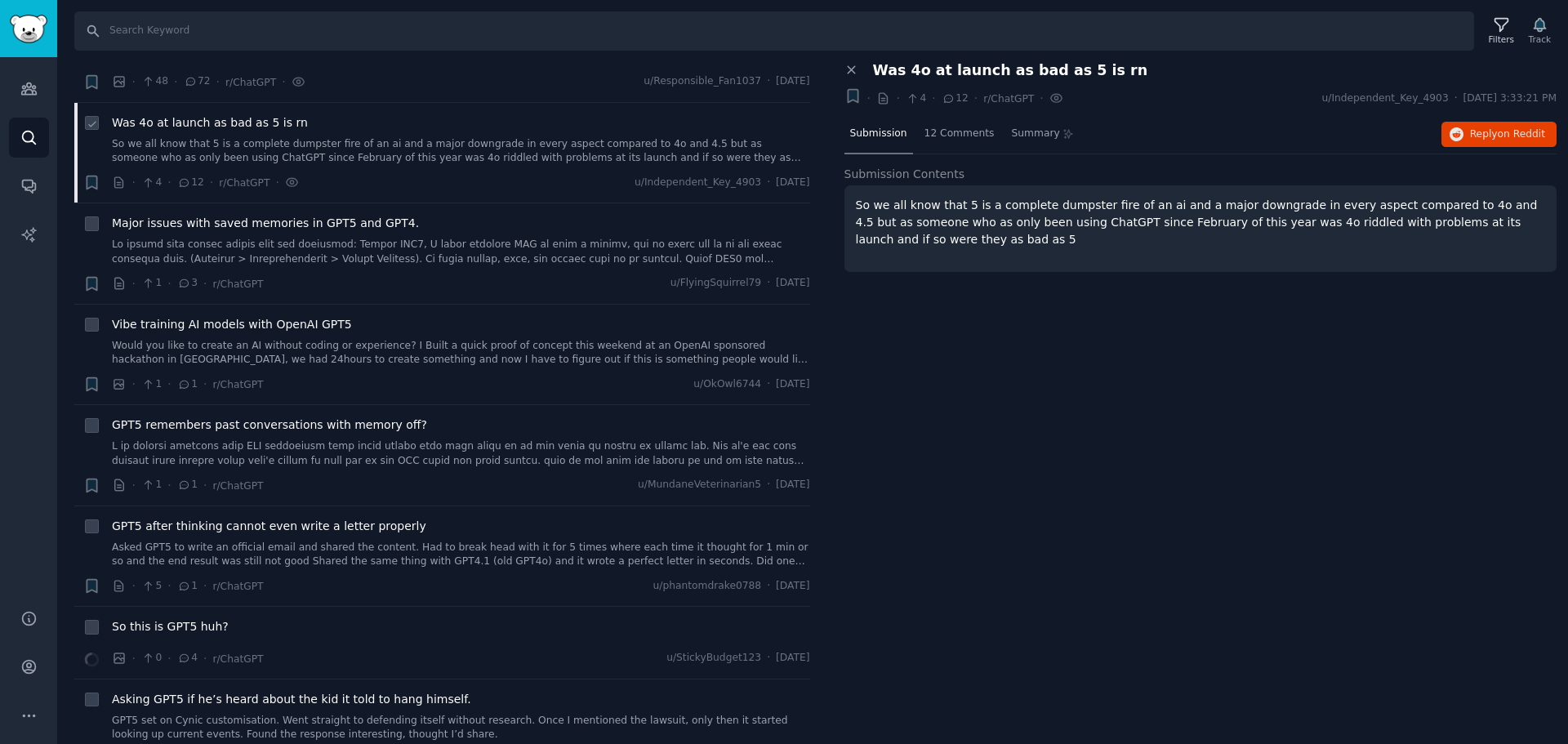
scroll to position [409, 0]
click at [534, 438] on link at bounding box center [461, 449] width 698 height 29
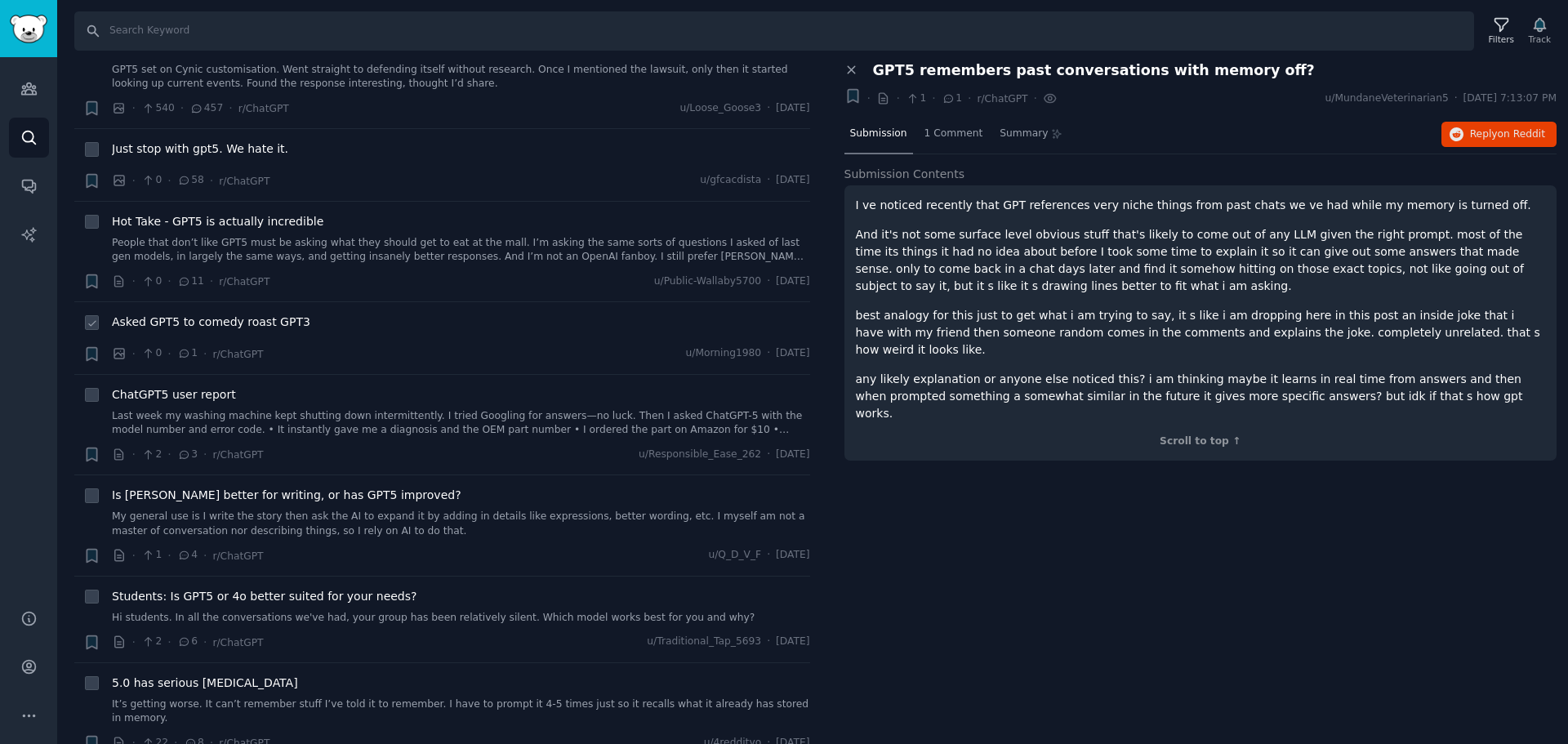
scroll to position [1062, 0]
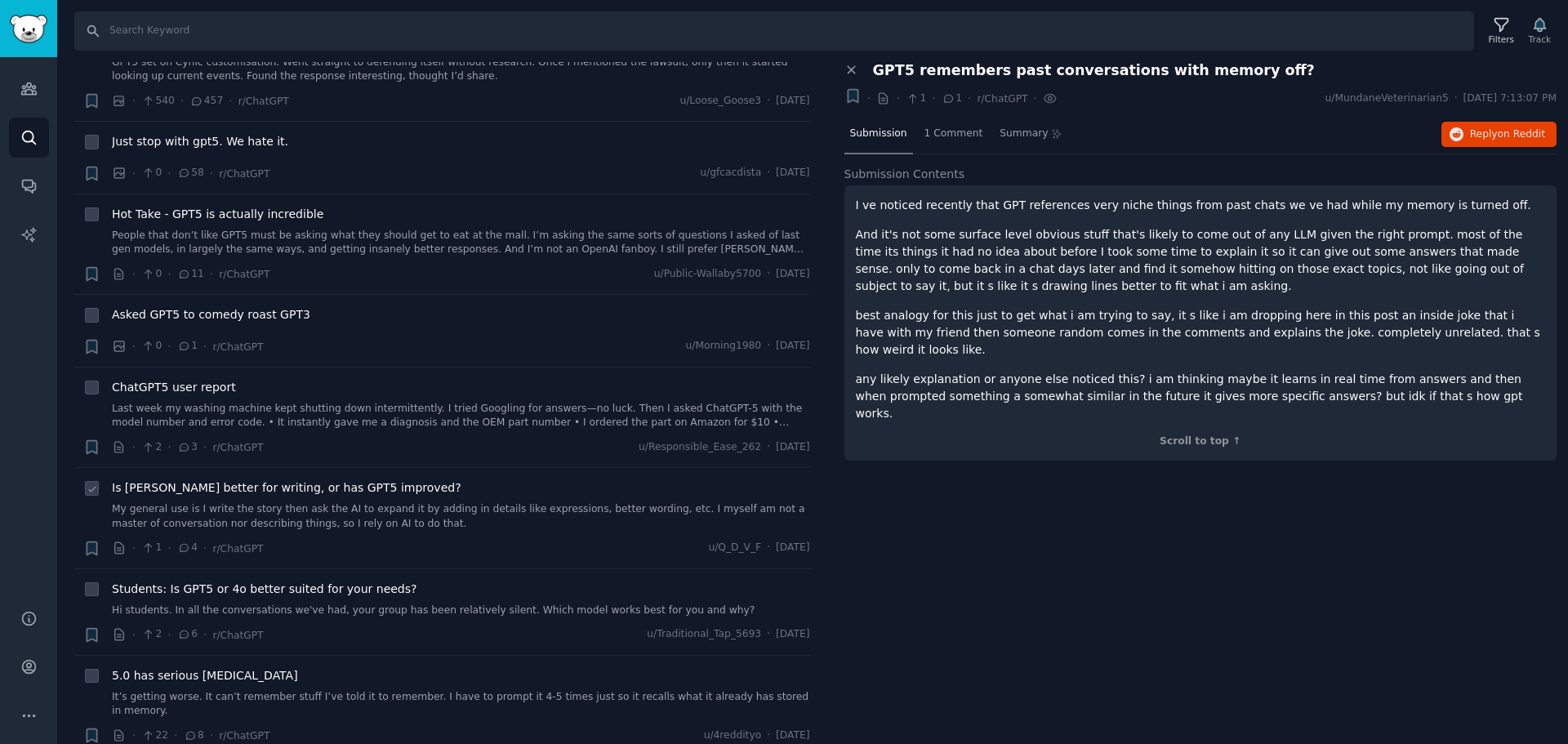
click at [362, 482] on span "Is [PERSON_NAME] better for writing, or has GPT5 improved?" at bounding box center [287, 488] width 350 height 18
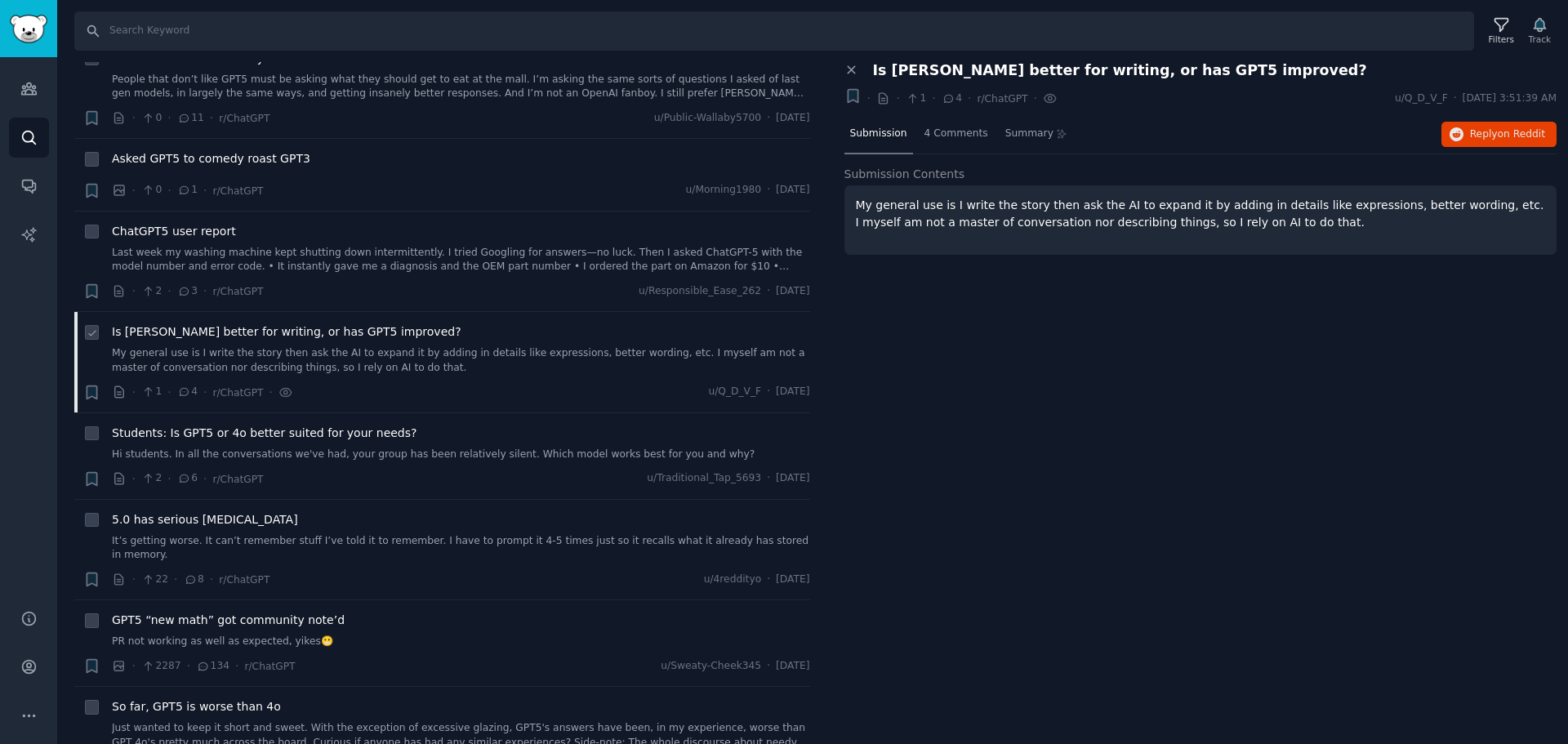
scroll to position [1225, 0]
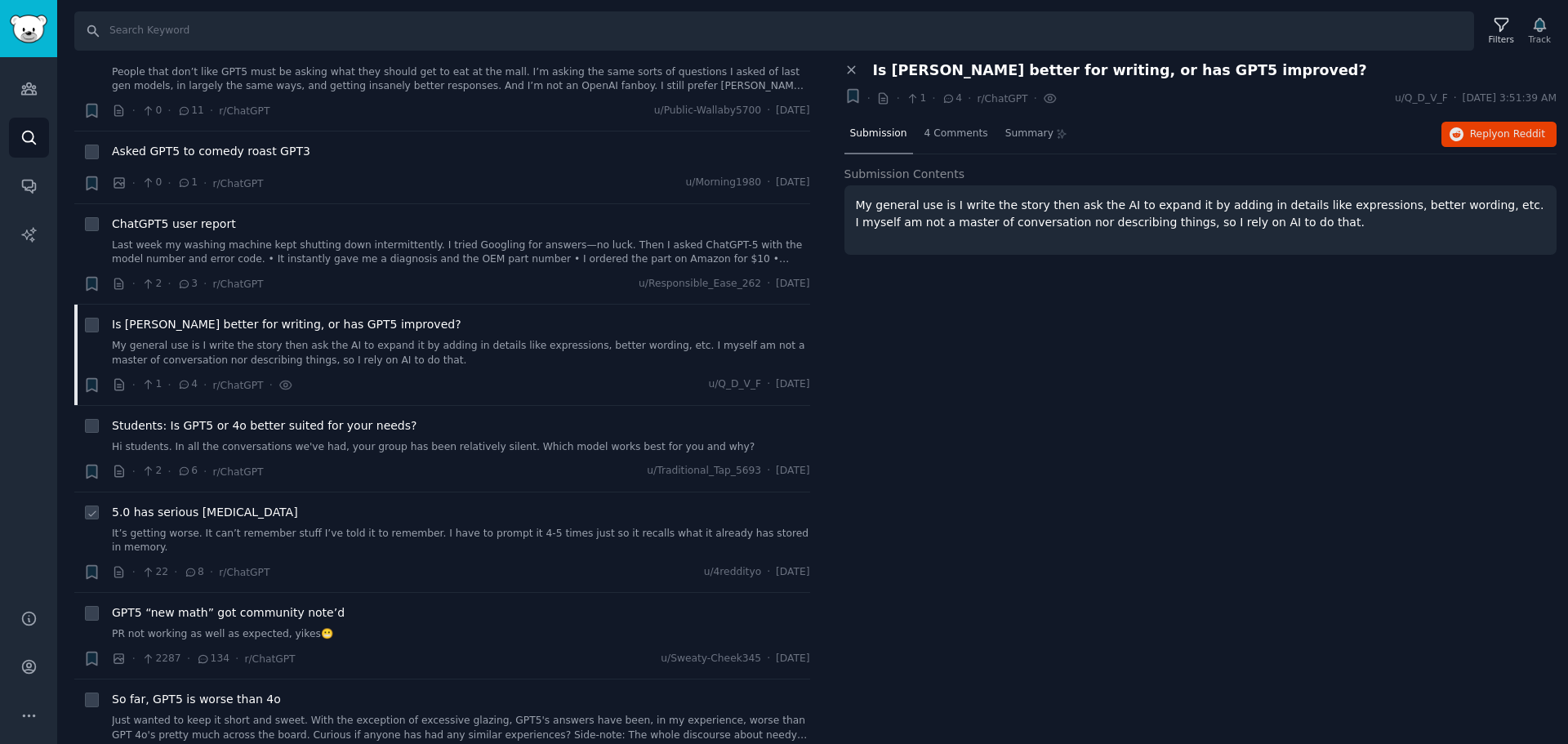
click at [196, 510] on span "5.0 has serious [MEDICAL_DATA]" at bounding box center [205, 513] width 186 height 18
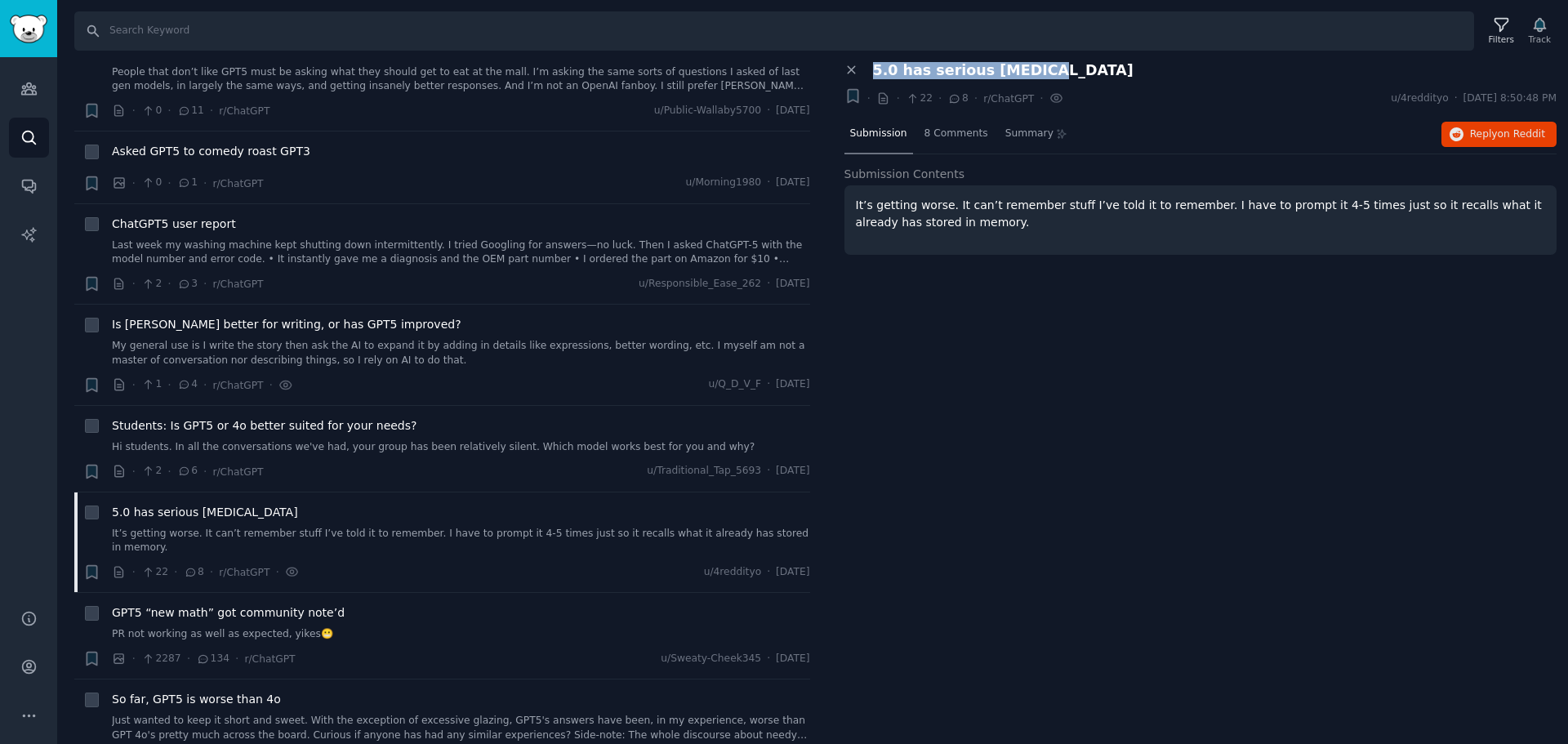
drag, startPoint x: 1034, startPoint y: 71, endPoint x: 868, endPoint y: 73, distance: 166.0
click at [868, 73] on div "5.0 has serious [MEDICAL_DATA]" at bounding box center [1209, 71] width 696 height 18
copy span "5.0 has serious [MEDICAL_DATA]"
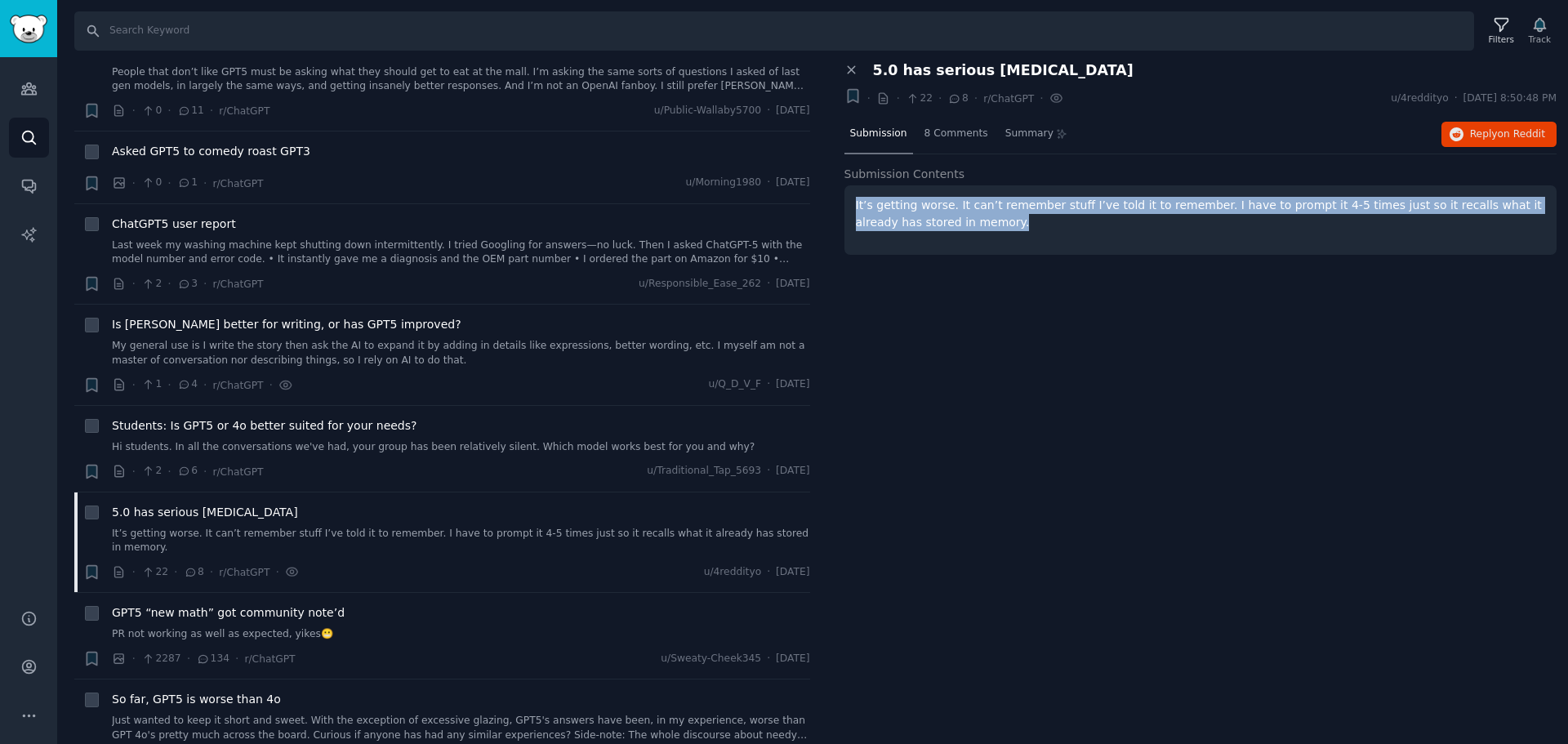
drag, startPoint x: 956, startPoint y: 230, endPoint x: 853, endPoint y: 211, distance: 104.7
click at [853, 211] on div "It’s getting worse. It can’t remember stuff I’ve told it to remember. I have to…" at bounding box center [1200, 220] width 713 height 69
copy p "It’s getting worse. It can’t remember stuff I’ve told it to remember. I have to…"
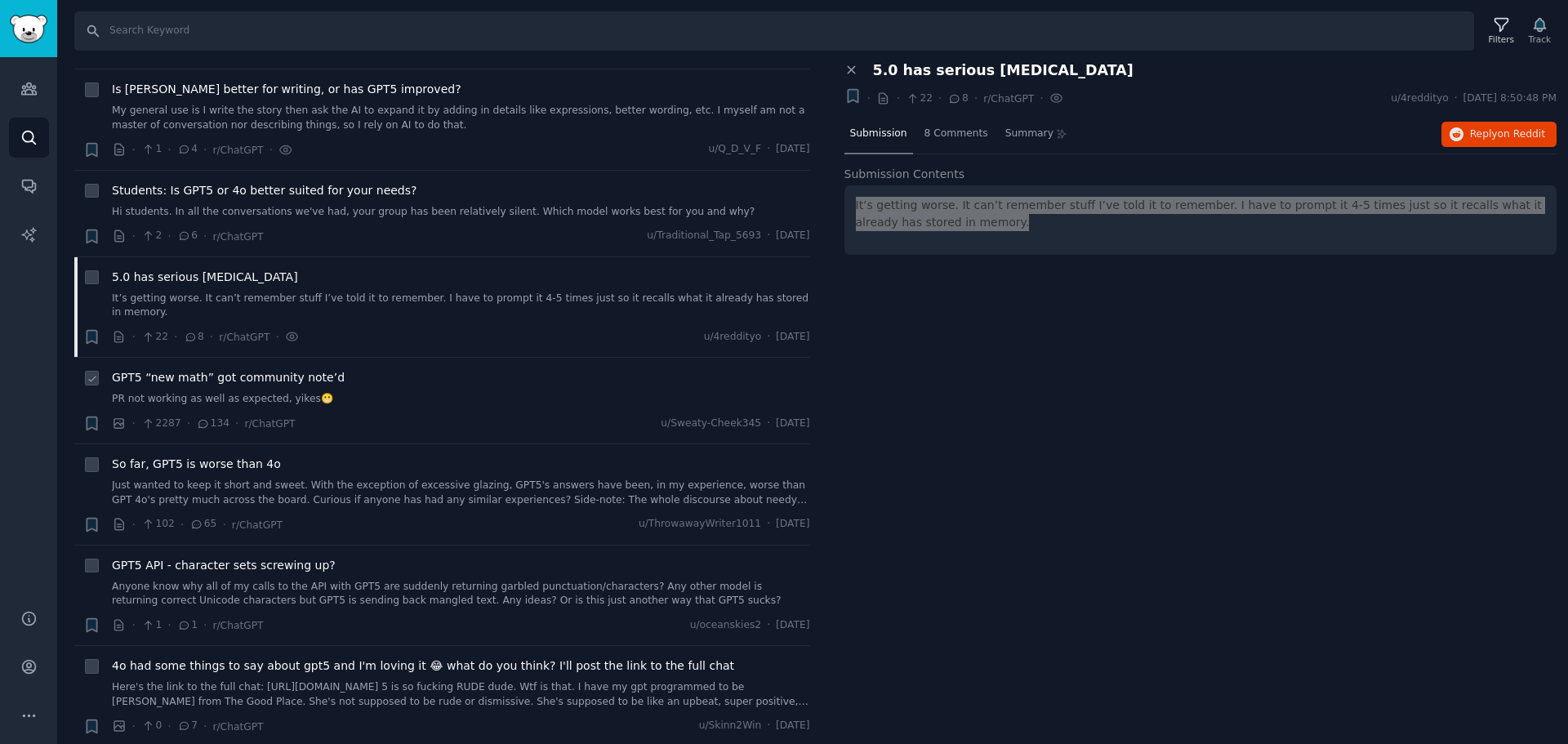
scroll to position [1470, 0]
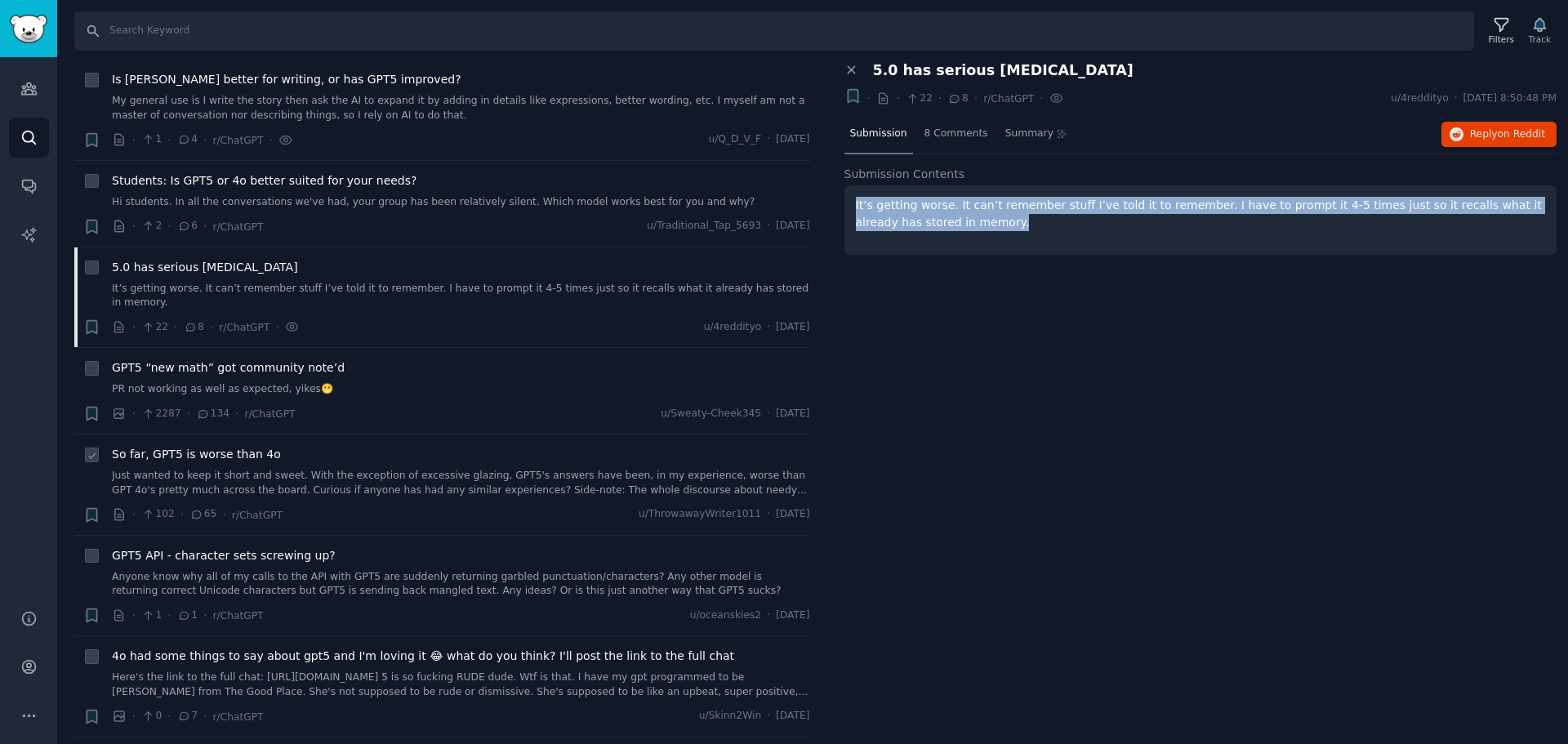
click at [248, 446] on span "So far, GPT5 is worse than 4o" at bounding box center [196, 455] width 169 height 18
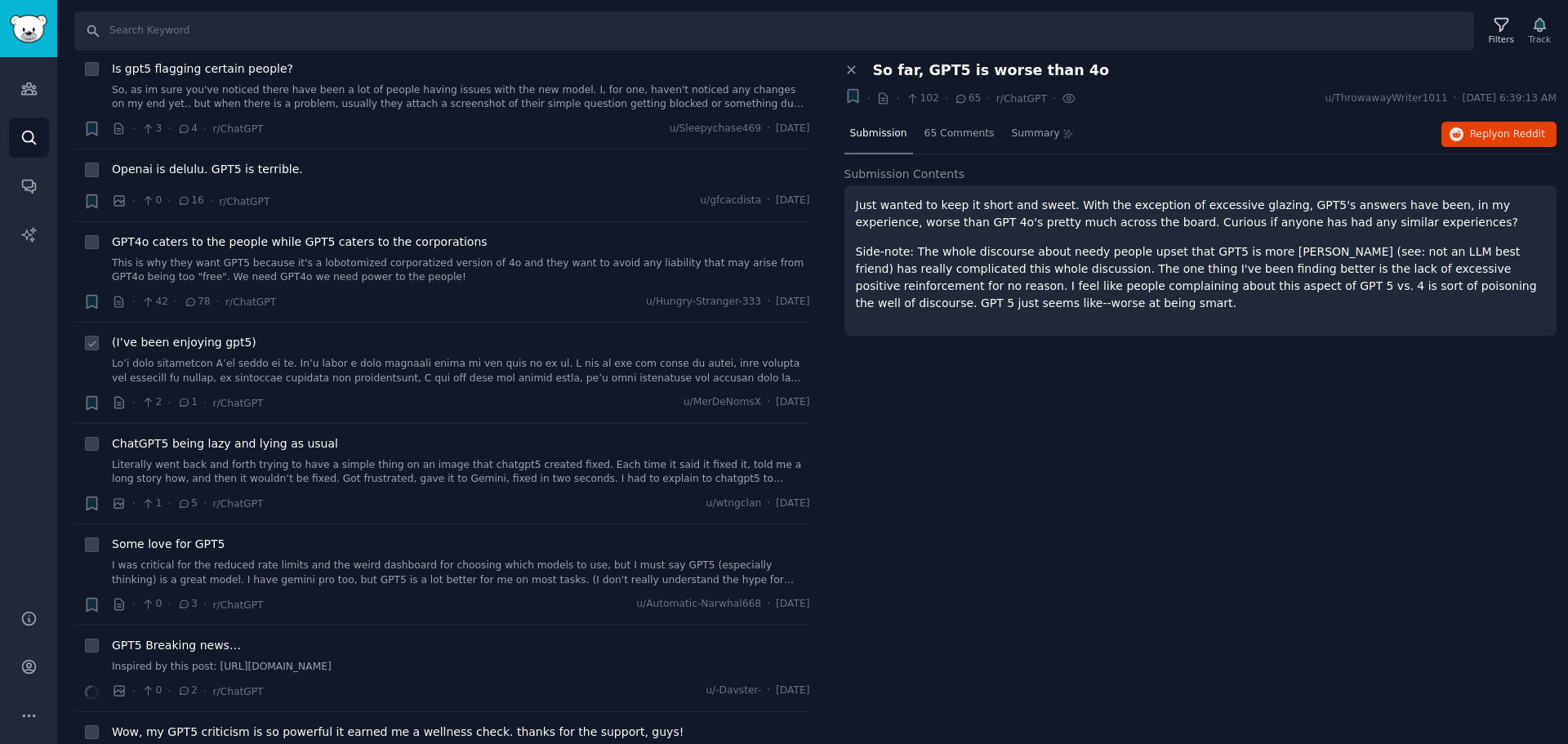
scroll to position [2369, 0]
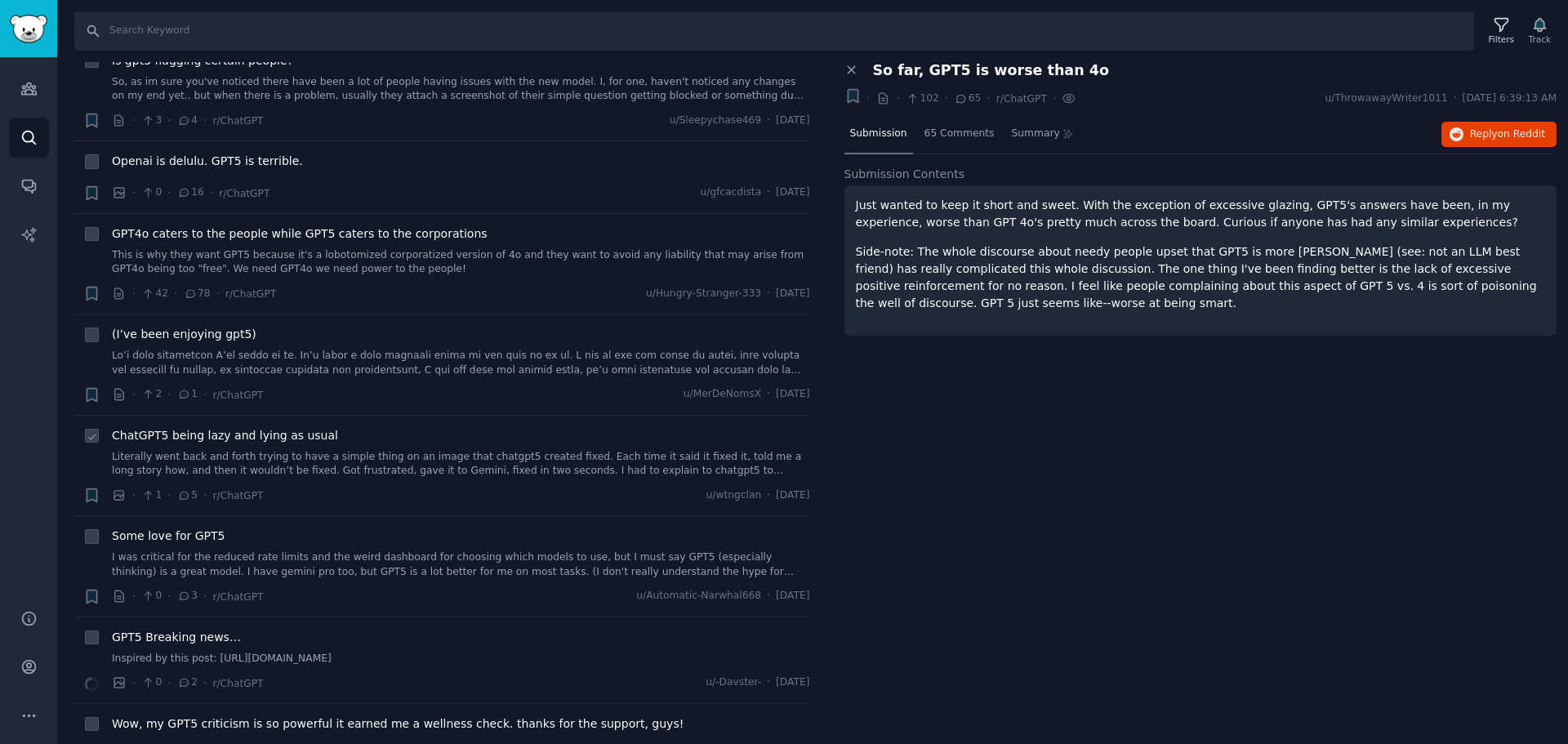
click at [306, 427] on span "ChatGPT5 being lazy and lying as usual" at bounding box center [225, 436] width 227 height 18
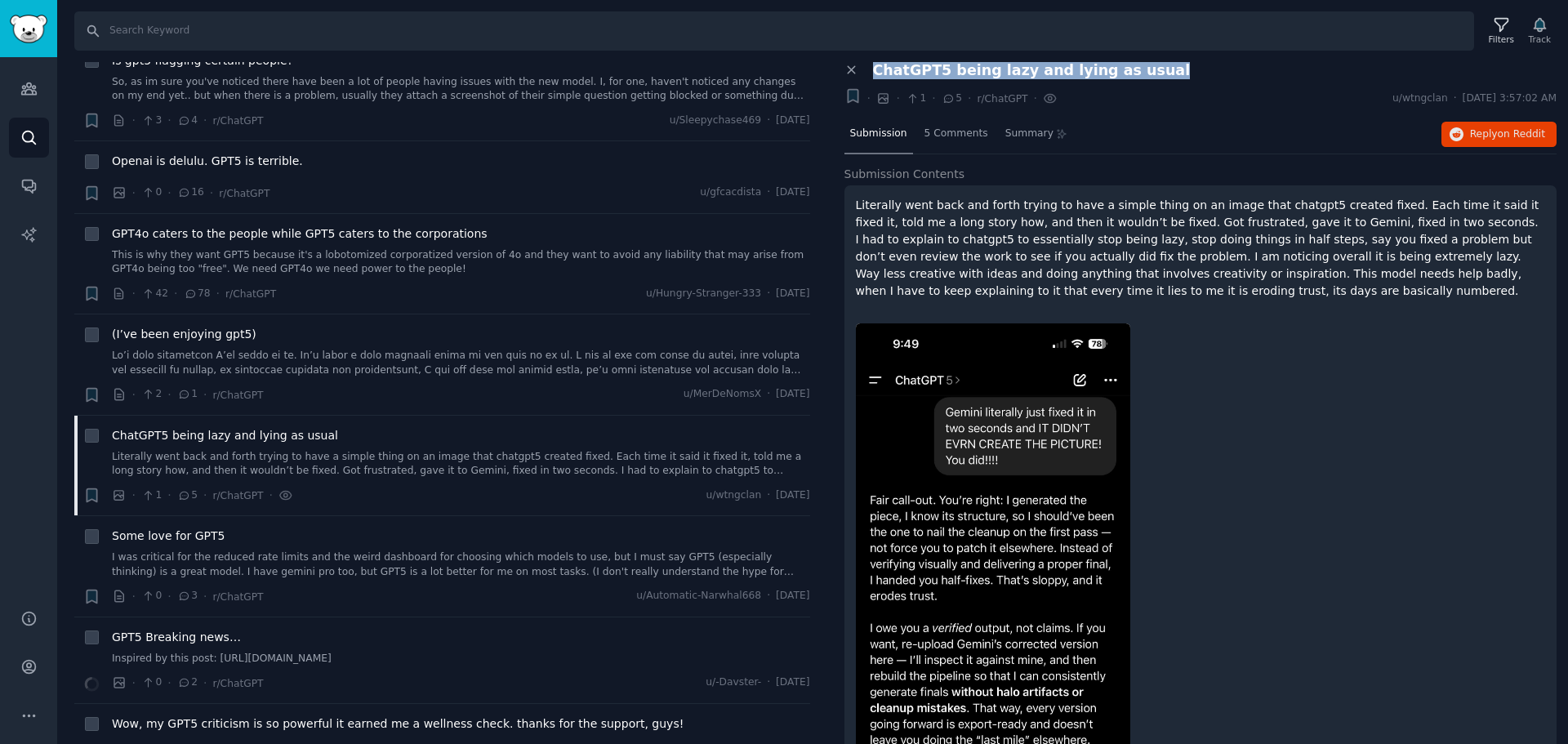
drag, startPoint x: 1141, startPoint y: 71, endPoint x: 874, endPoint y: 68, distance: 267.0
click at [874, 68] on div "ChatGPT5 being lazy and lying as usual" at bounding box center [1215, 71] width 684 height 18
copy span "ChatGPT5 being lazy and lying as usual"
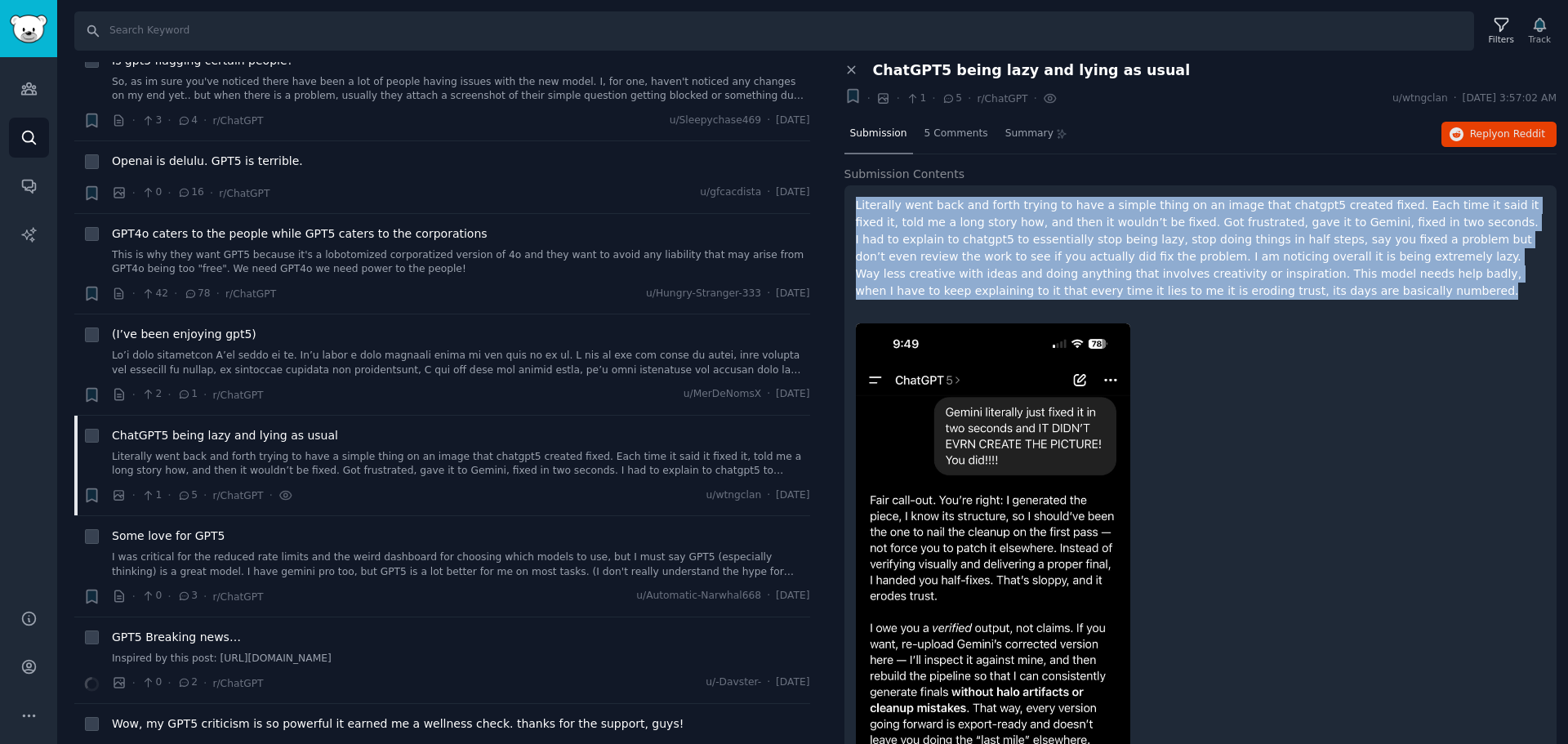
drag, startPoint x: 1037, startPoint y: 297, endPoint x: 849, endPoint y: 210, distance: 207.2
click at [849, 210] on div "Literally went back and forth trying to have a simple thing on an image that ch…" at bounding box center [1200, 563] width 713 height 755
copy p "Literally went back and forth trying to have a simple thing on an image that ch…"
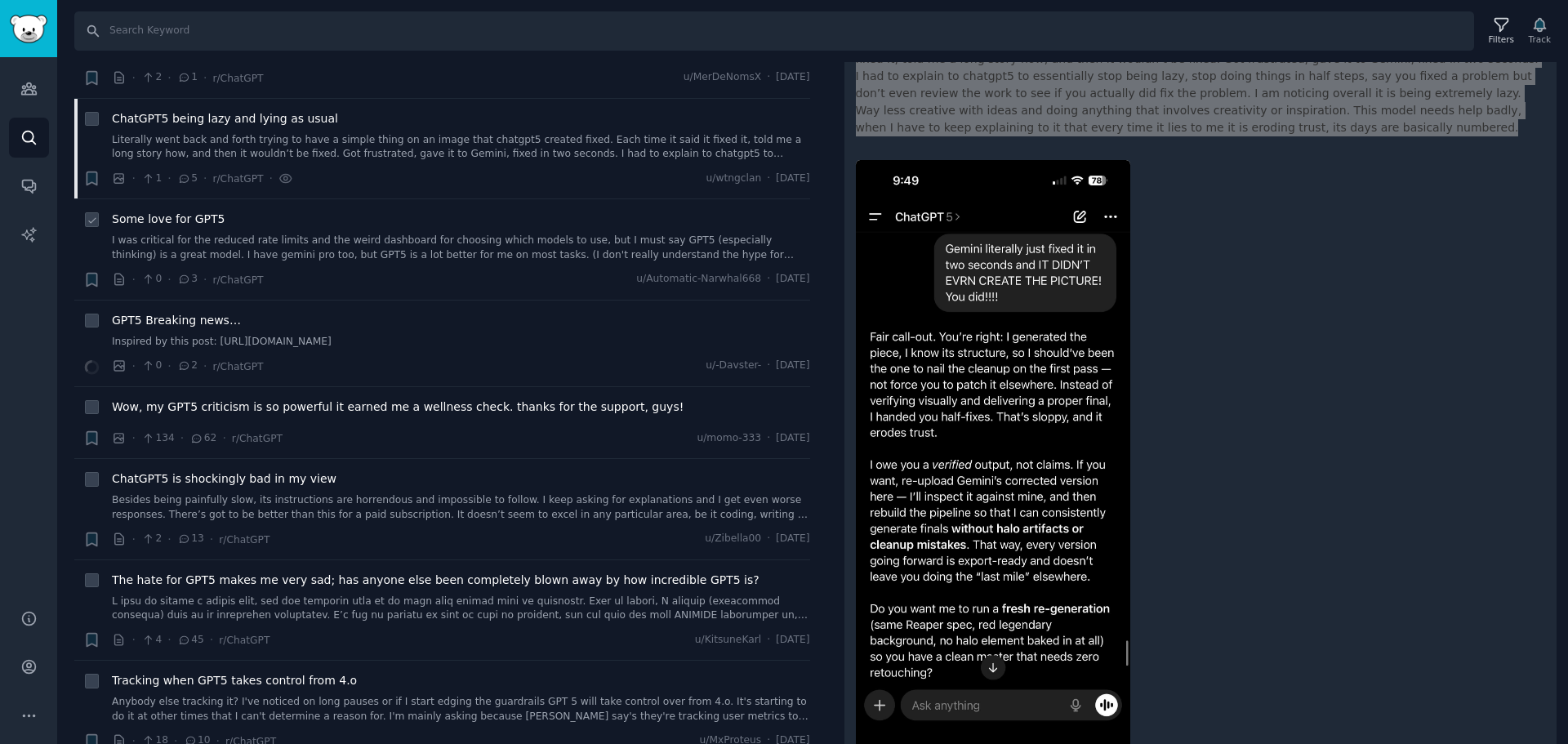
scroll to position [2696, 0]
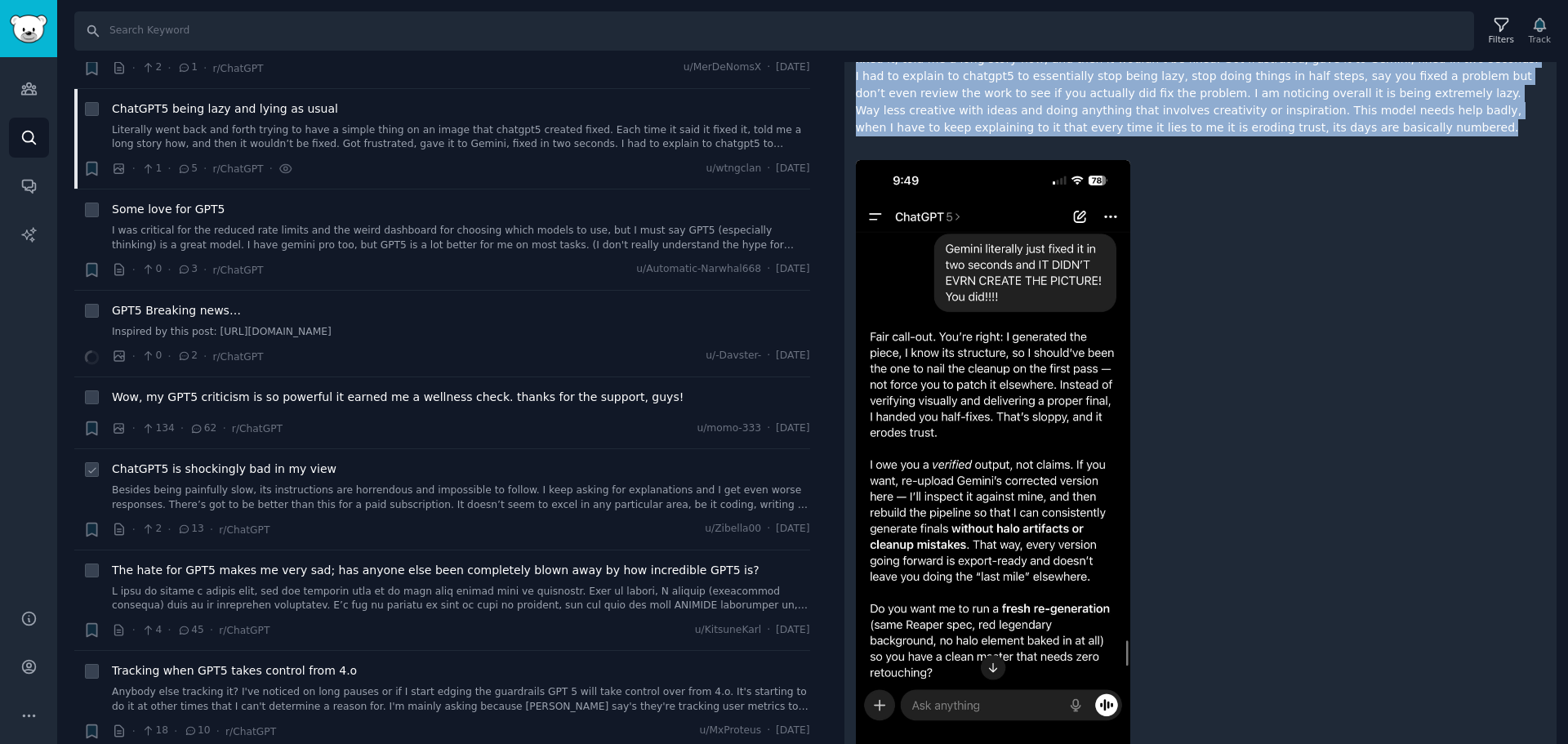
click at [362, 484] on link "Besides being painfully slow, its instructions are horrendous and impossible to…" at bounding box center [461, 498] width 698 height 29
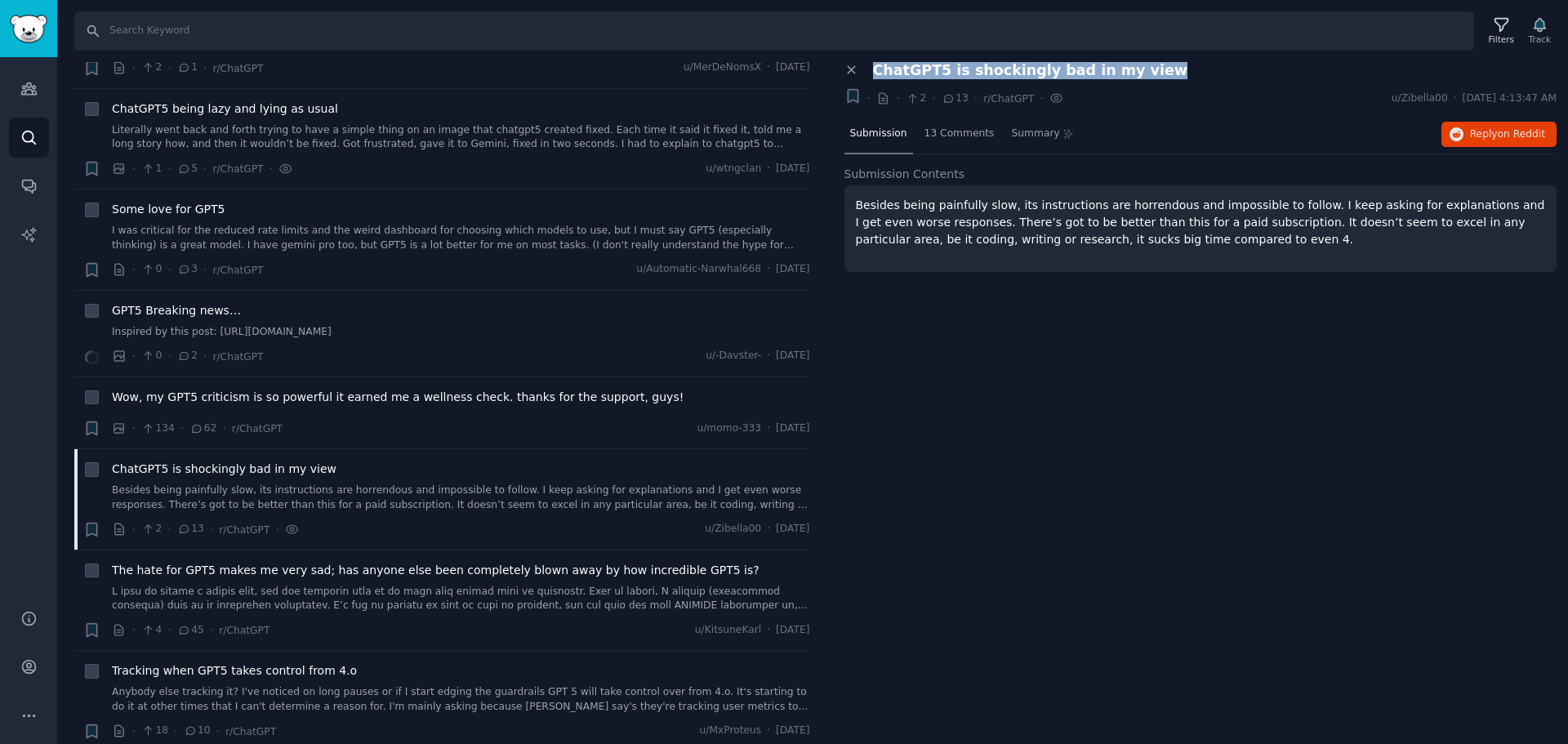
drag, startPoint x: 1143, startPoint y: 69, endPoint x: 871, endPoint y: 62, distance: 272.1
click at [871, 62] on div "ChatGPT5 is shockingly bad in my view" at bounding box center [1209, 71] width 696 height 18
copy span "ChatGPT5 is shockingly bad in my view"
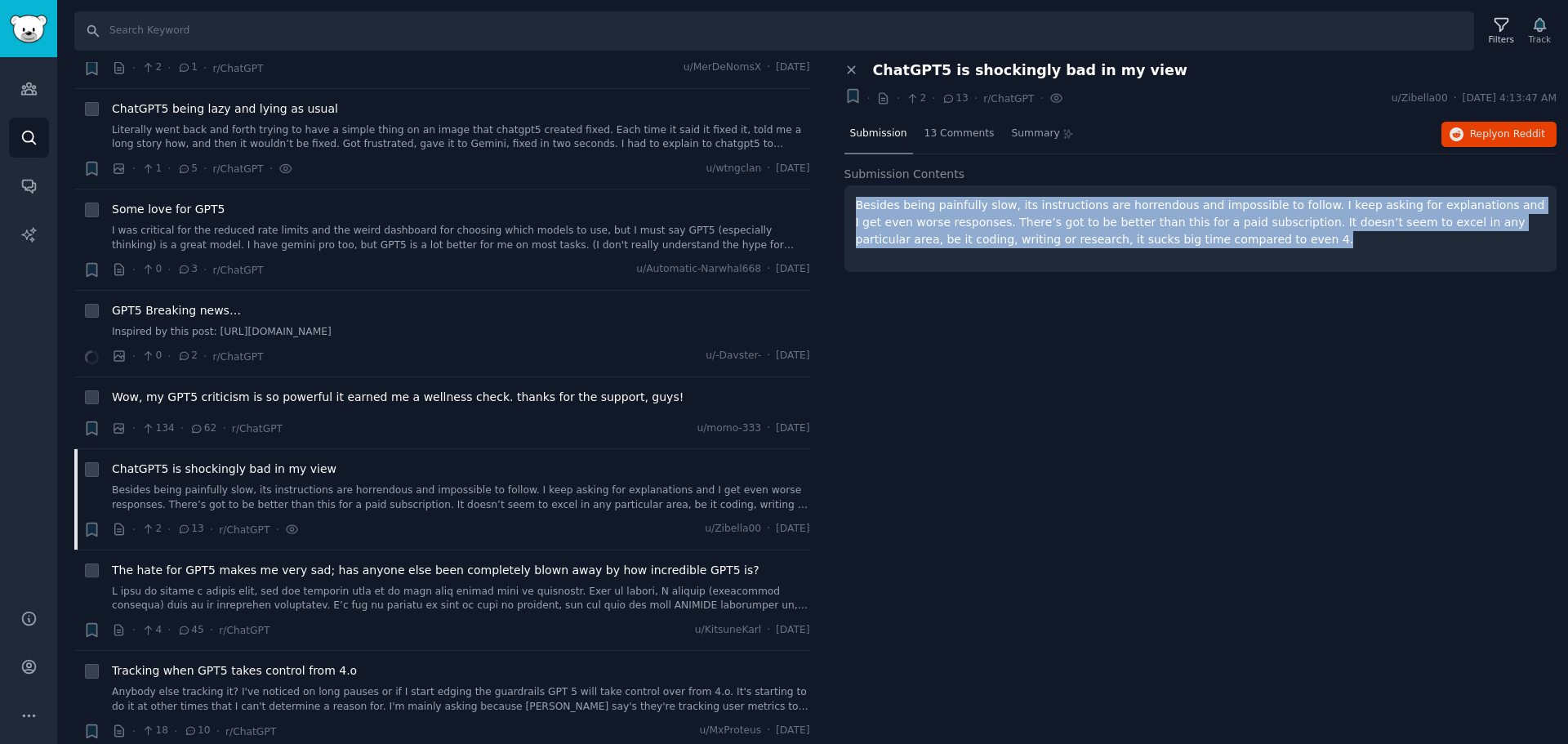
drag, startPoint x: 1135, startPoint y: 237, endPoint x: 836, endPoint y: 194, distance: 302.1
click at [836, 194] on div "Close panel ChatGPT5 is shockingly bad in my view + · · 2 · 13 · r/ChatGPT · u/…" at bounding box center [1200, 185] width 736 height 245
copy p "Besides being painfully slow, its instructions are horrendous and impossible to…"
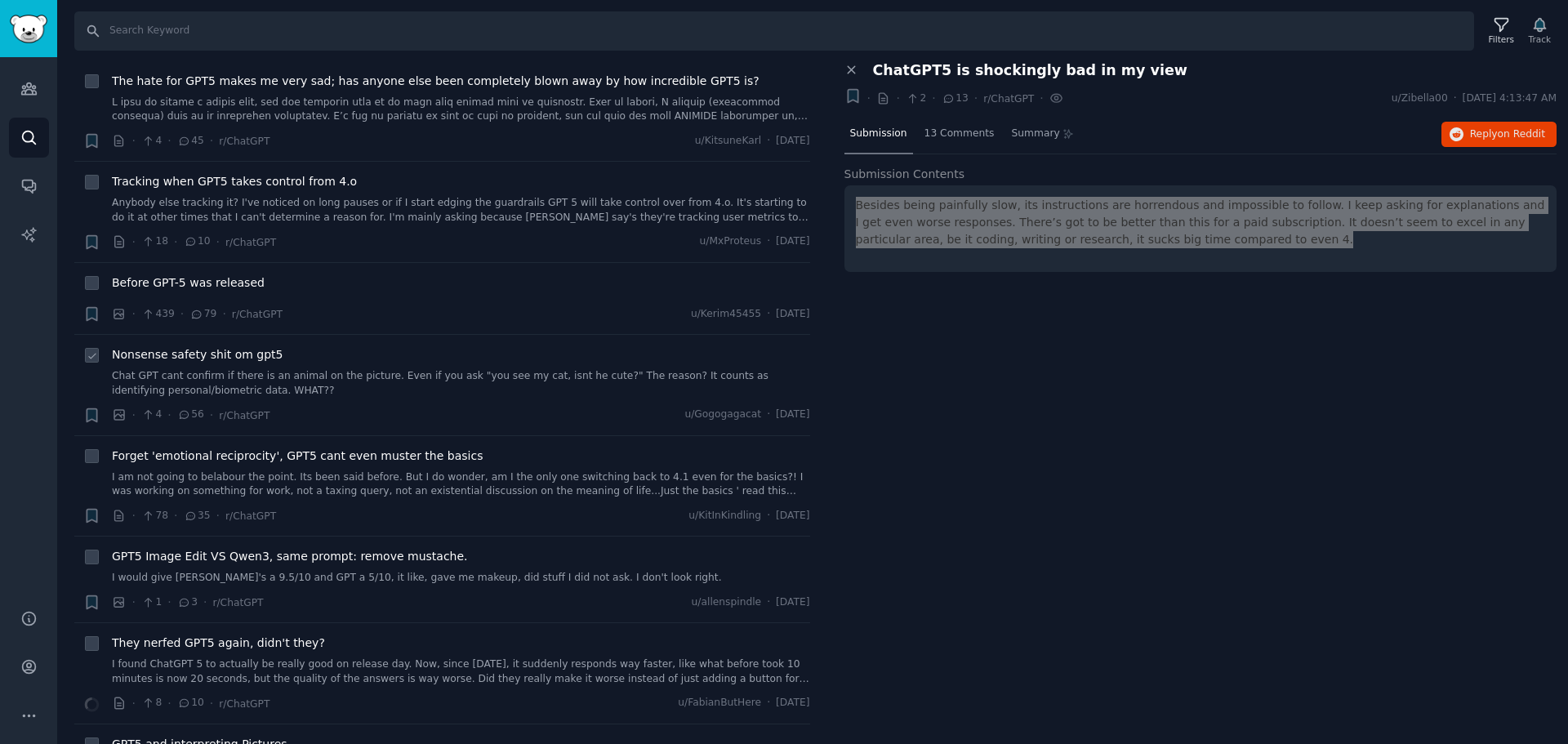
scroll to position [3186, 0]
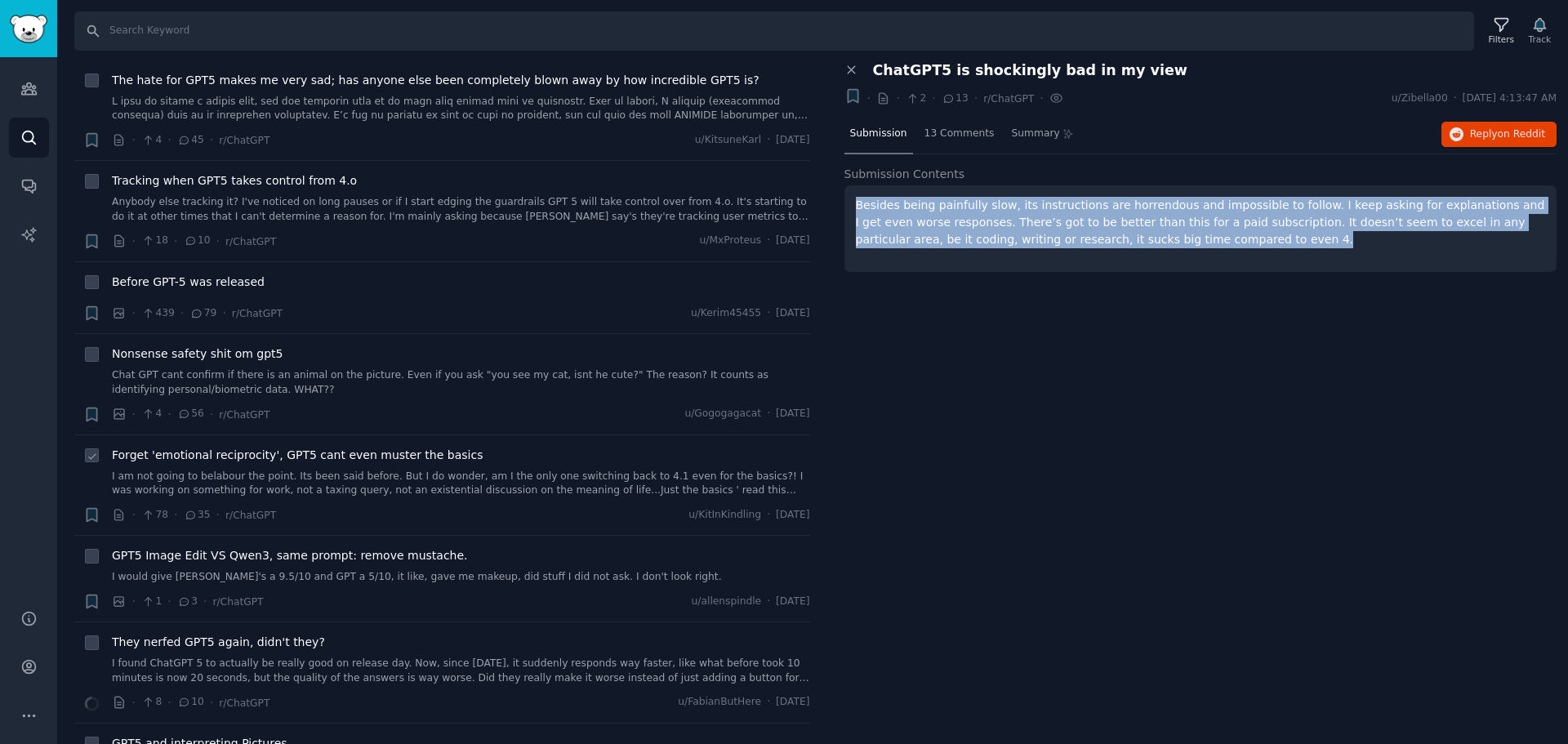
click at [409, 447] on span "Forget 'emotional reciprocity', GPT5 cant even muster the basics" at bounding box center [298, 456] width 371 height 18
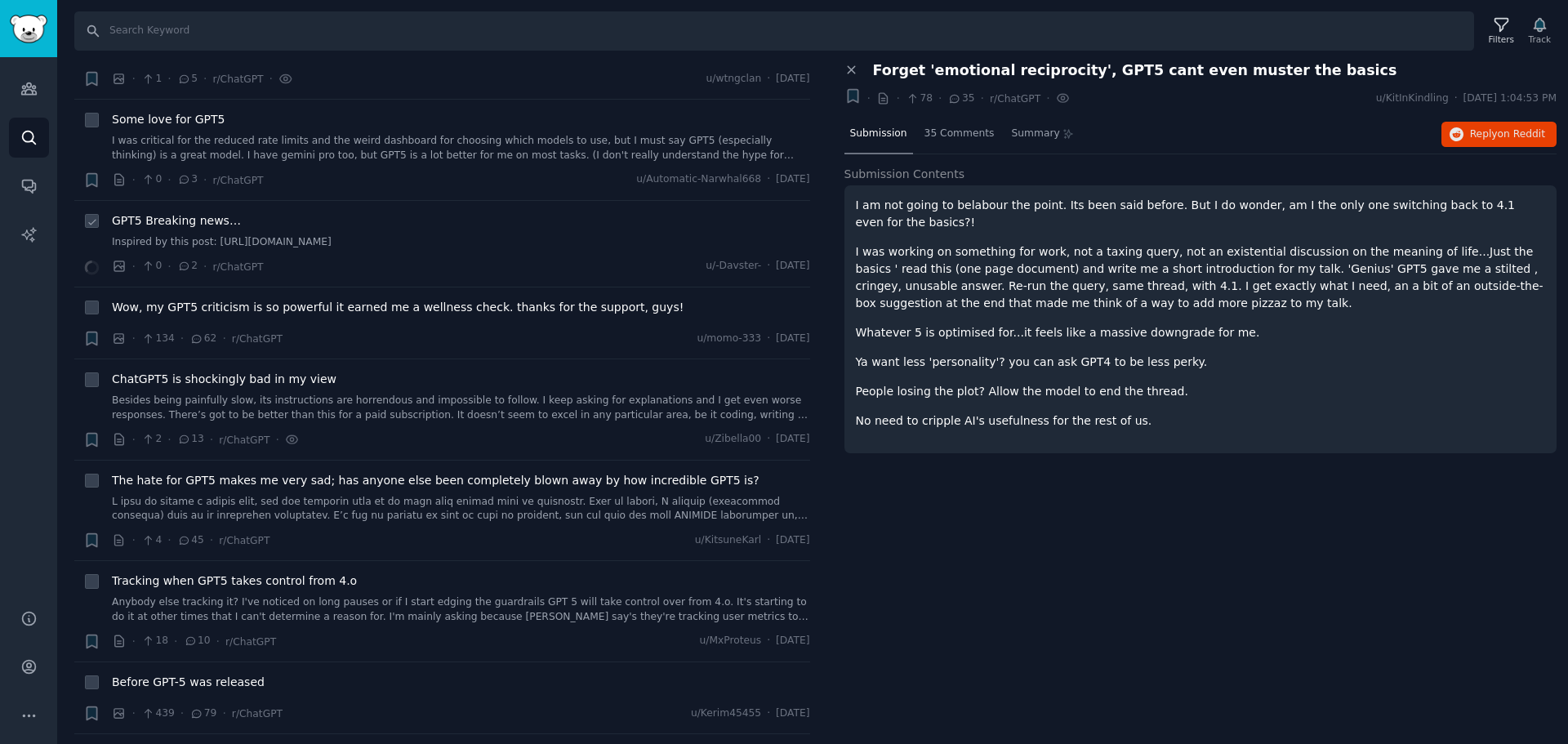
scroll to position [2778, 0]
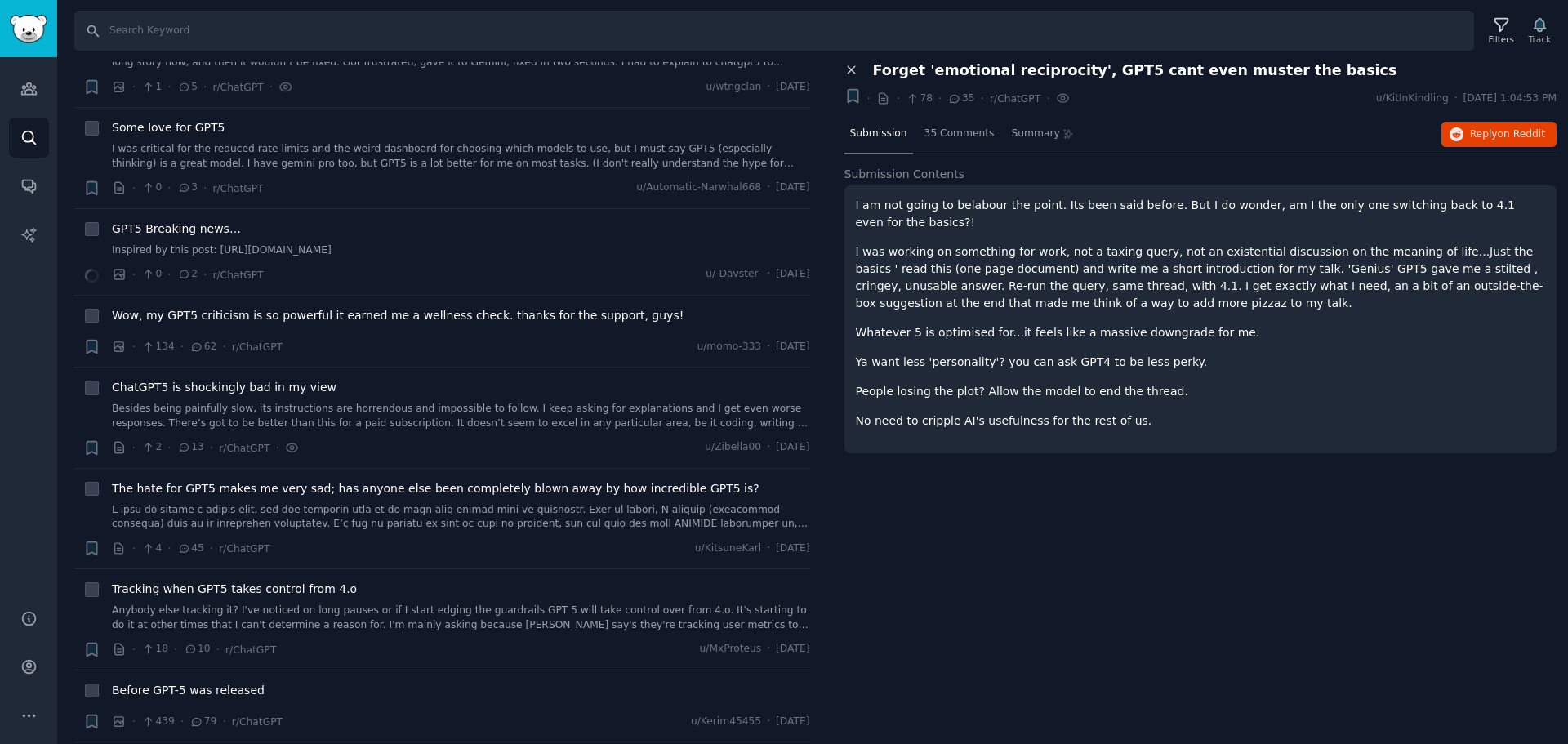
click at [849, 63] on icon at bounding box center [851, 70] width 15 height 15
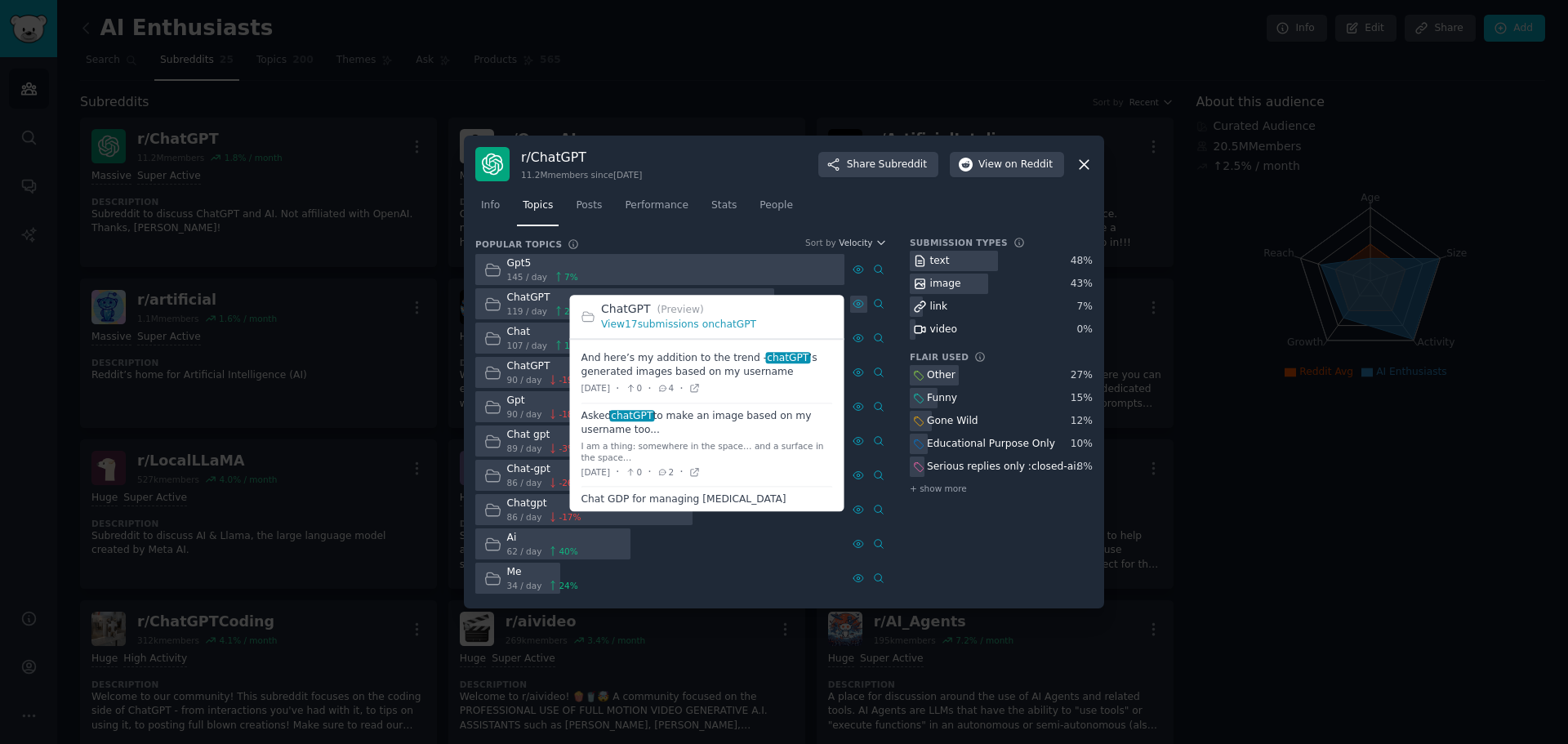
click at [852, 310] on div at bounding box center [859, 305] width 18 height 18
click at [712, 324] on link "View 17 submissions on chatGPT" at bounding box center [678, 325] width 155 height 11
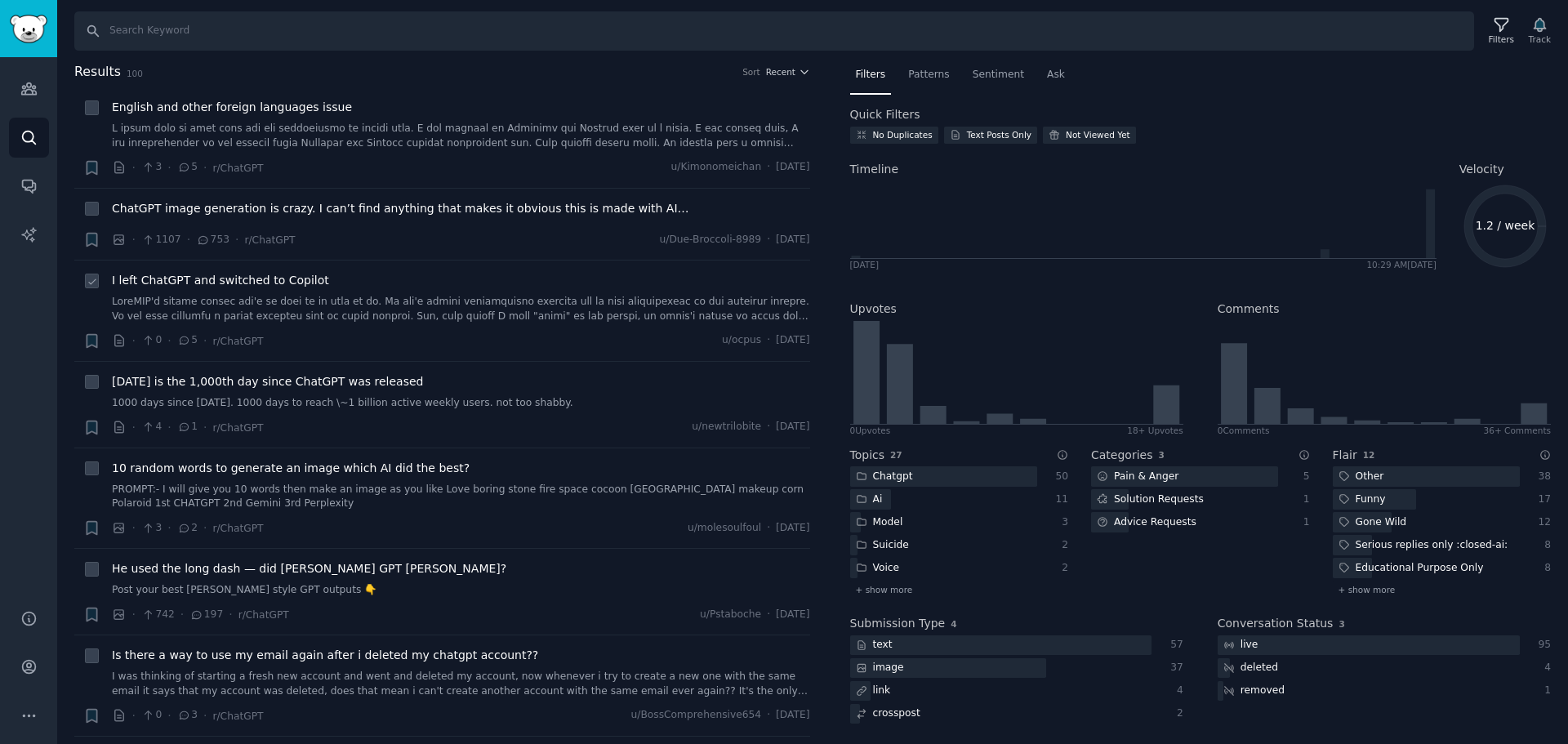
click at [284, 284] on span "I left ChatGPT and switched to Copilot" at bounding box center [220, 281] width 217 height 18
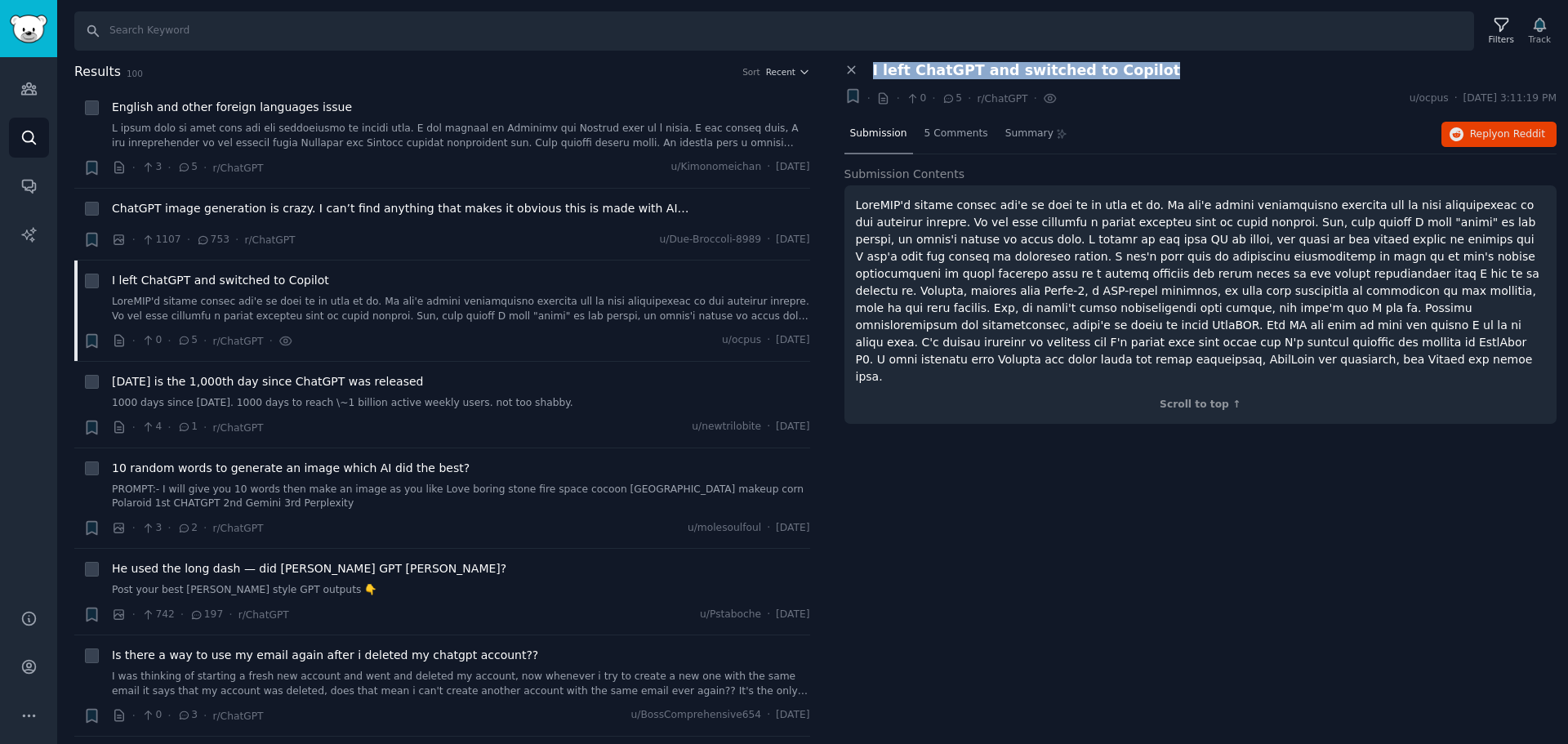
drag, startPoint x: 1138, startPoint y: 64, endPoint x: 869, endPoint y: 73, distance: 269.2
click at [869, 73] on div "I left ChatGPT and switched to Copilot" at bounding box center [1209, 71] width 696 height 18
copy span "I left ChatGPT and switched to Copilot"
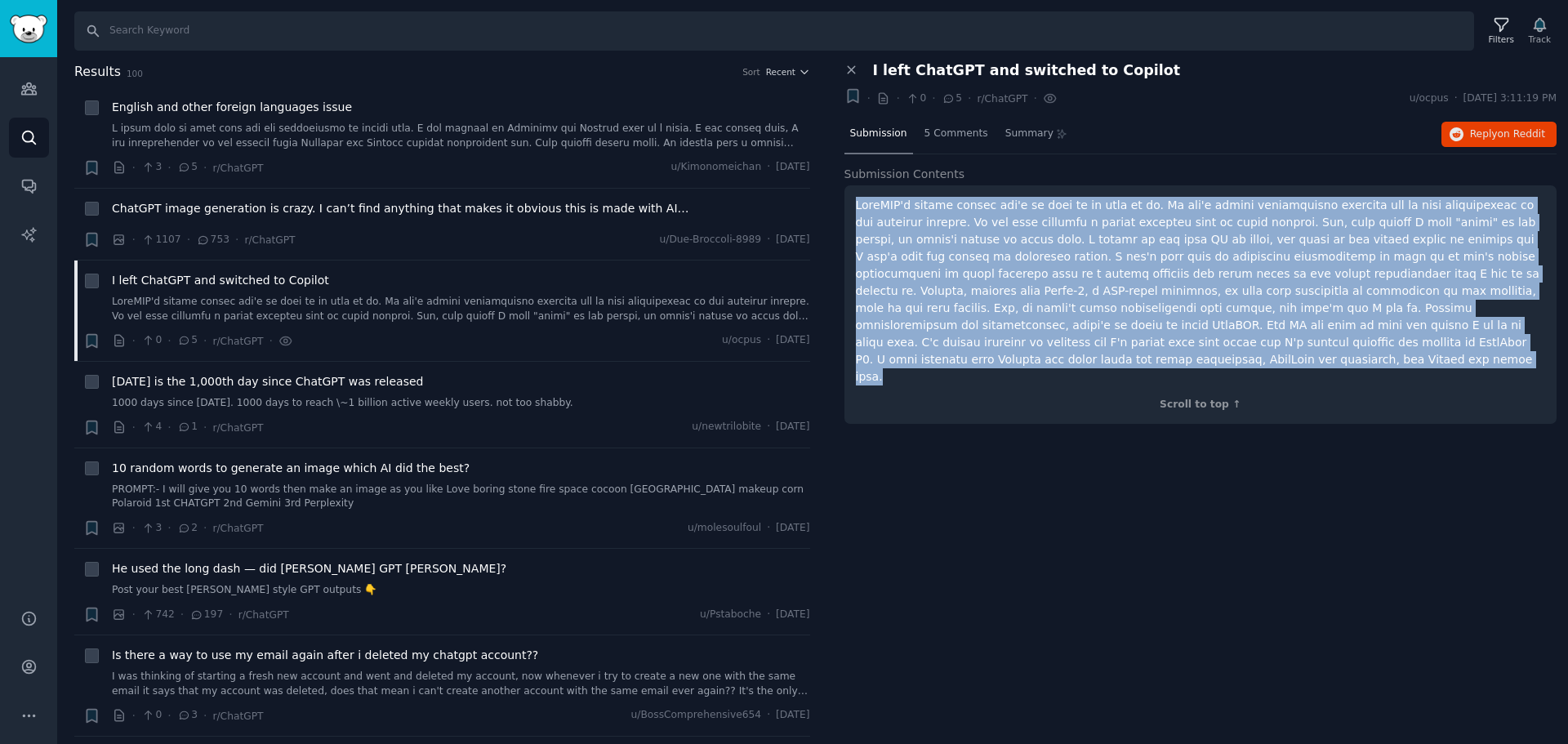
drag, startPoint x: 1326, startPoint y: 338, endPoint x: 844, endPoint y: 200, distance: 501.4
click at [844, 200] on div "Scroll to top ↑" at bounding box center [1200, 305] width 713 height 239
drag, startPoint x: 893, startPoint y: 207, endPoint x: 927, endPoint y: 212, distance: 34.4
click at [927, 212] on p at bounding box center [1200, 291] width 690 height 189
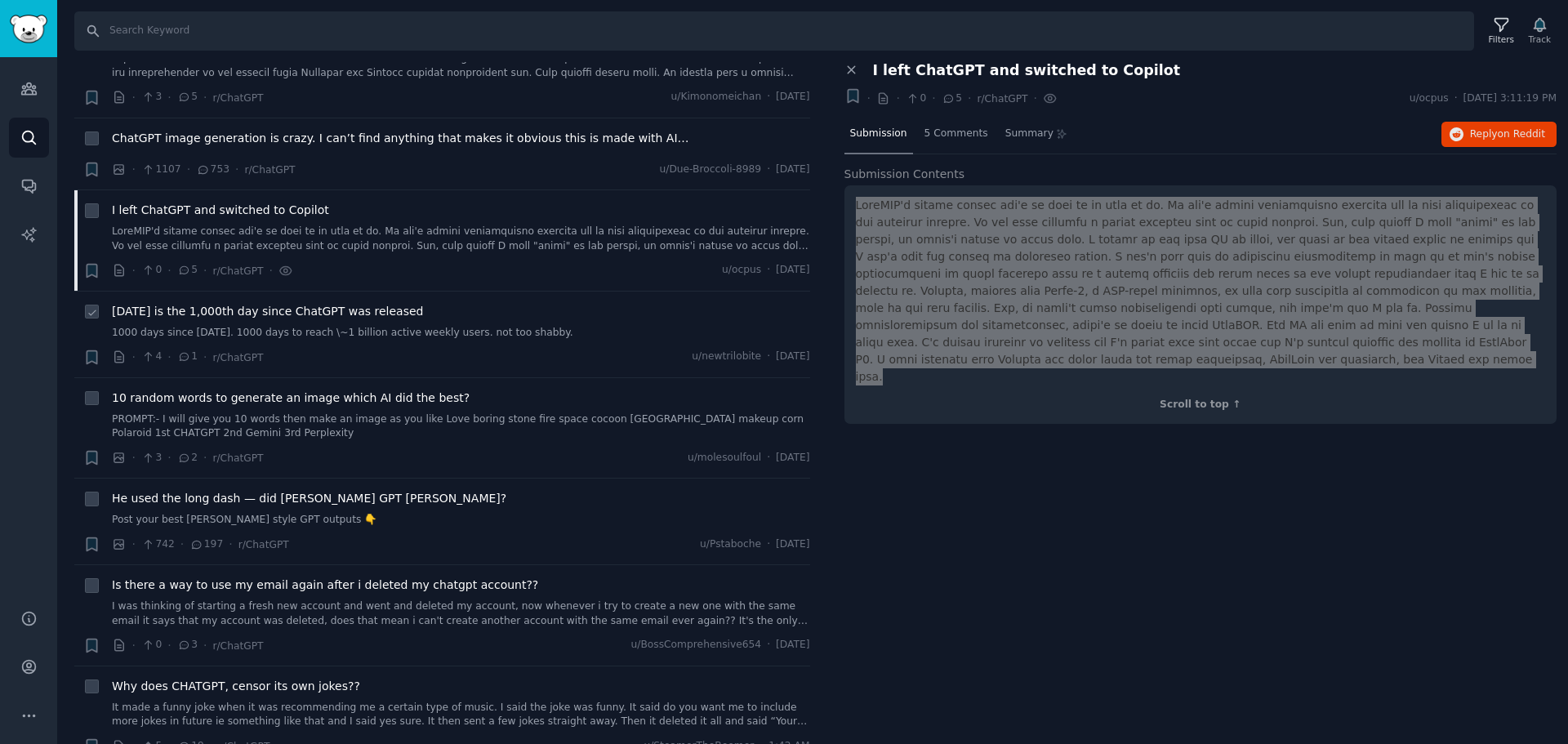
scroll to position [81, 0]
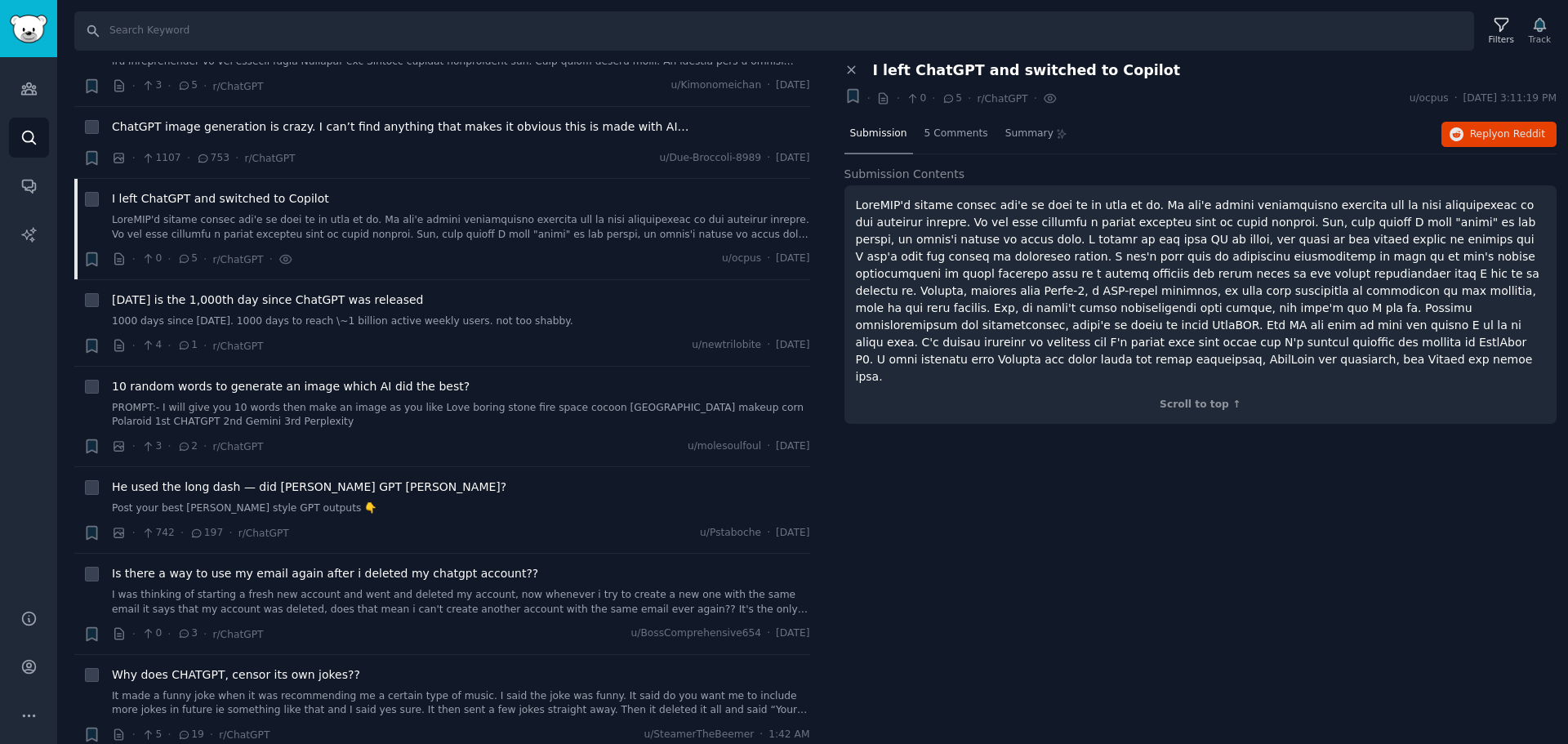
click at [1129, 475] on div "Close panel I left ChatGPT and switched to Copilot + · · 0 · 5 · r/ChatGPT · u/…" at bounding box center [1200, 404] width 736 height 683
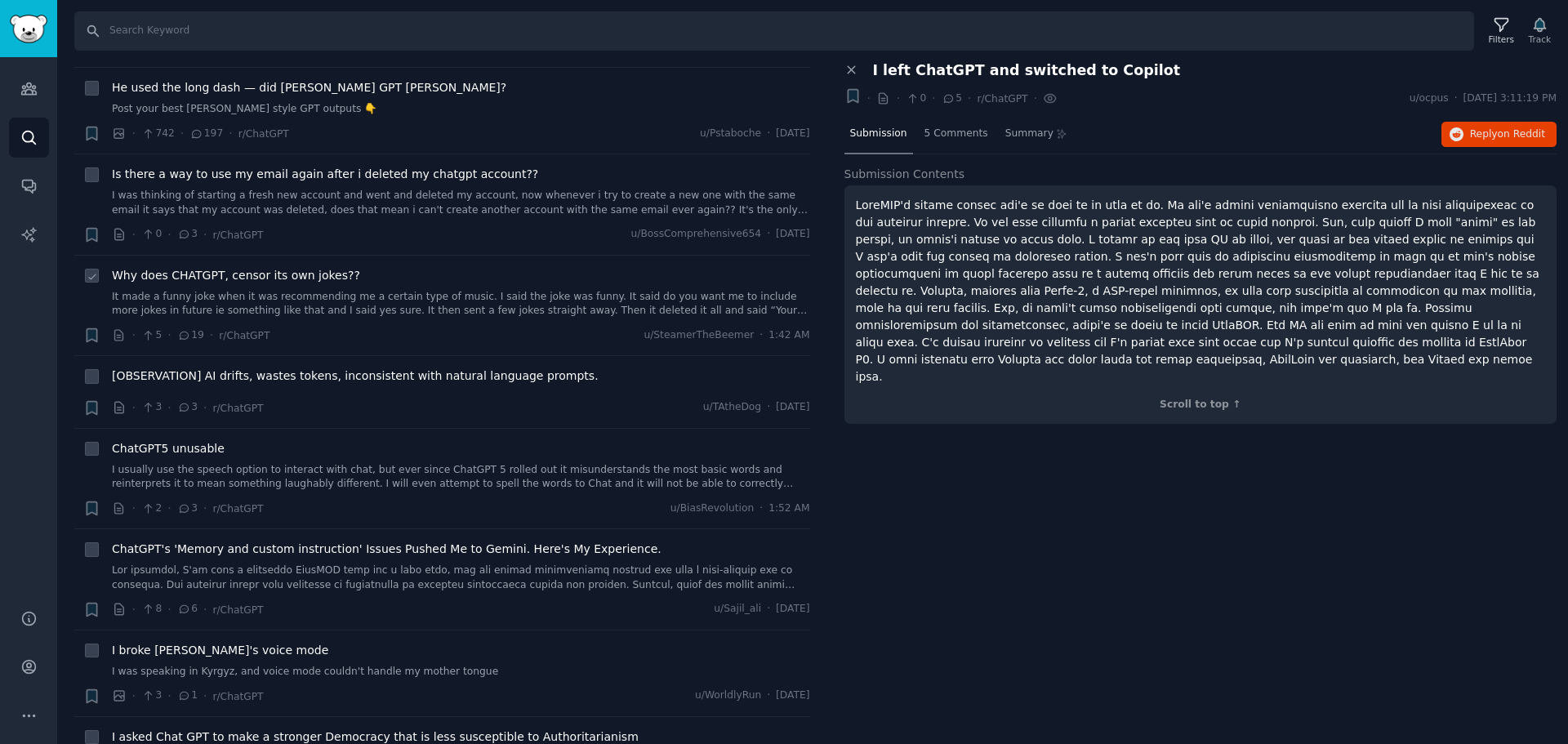
scroll to position [490, 0]
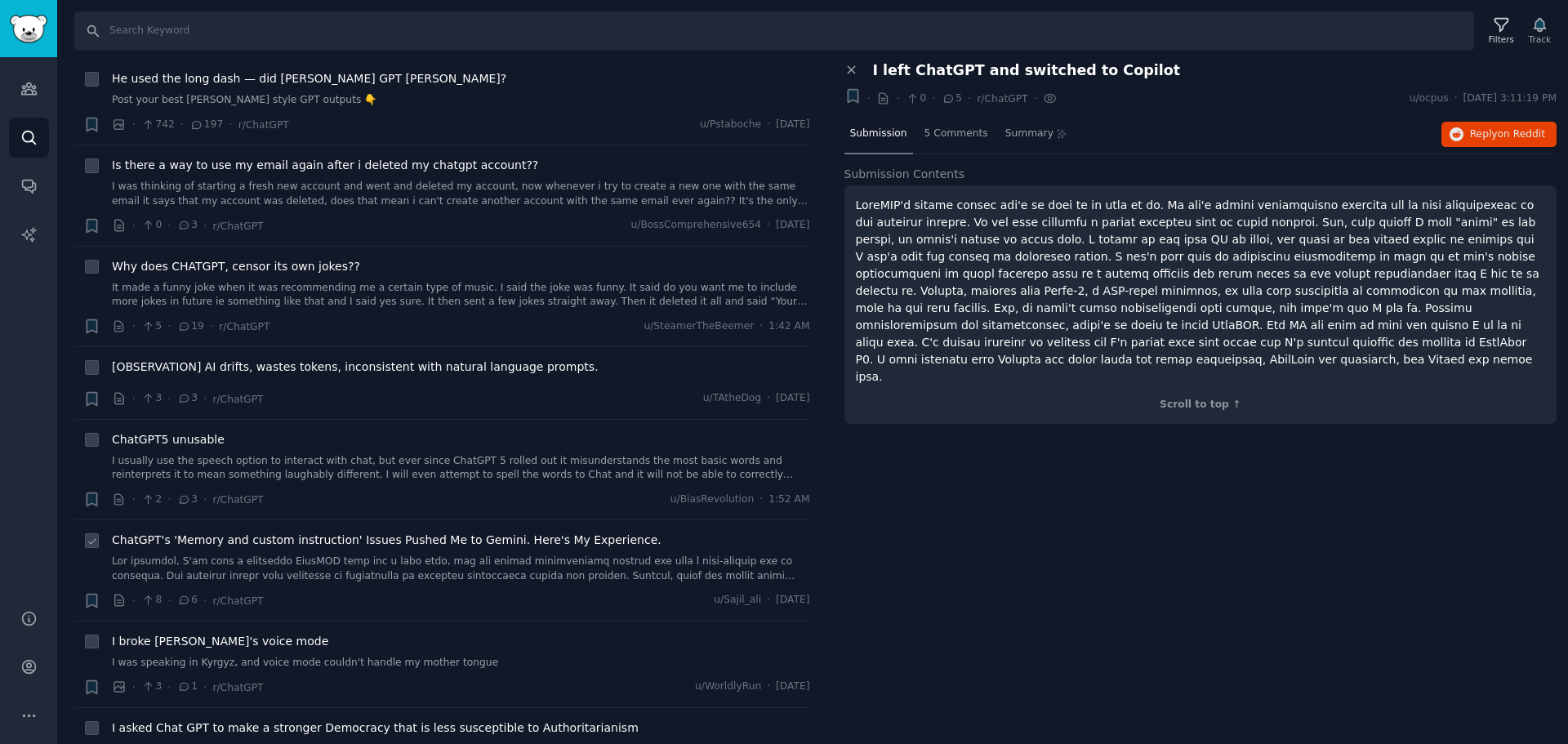
click at [269, 539] on span "ChatGPT's 'Memory and custom instruction' Issues Pushed Me to Gemini. Here's My…" at bounding box center [387, 541] width 550 height 18
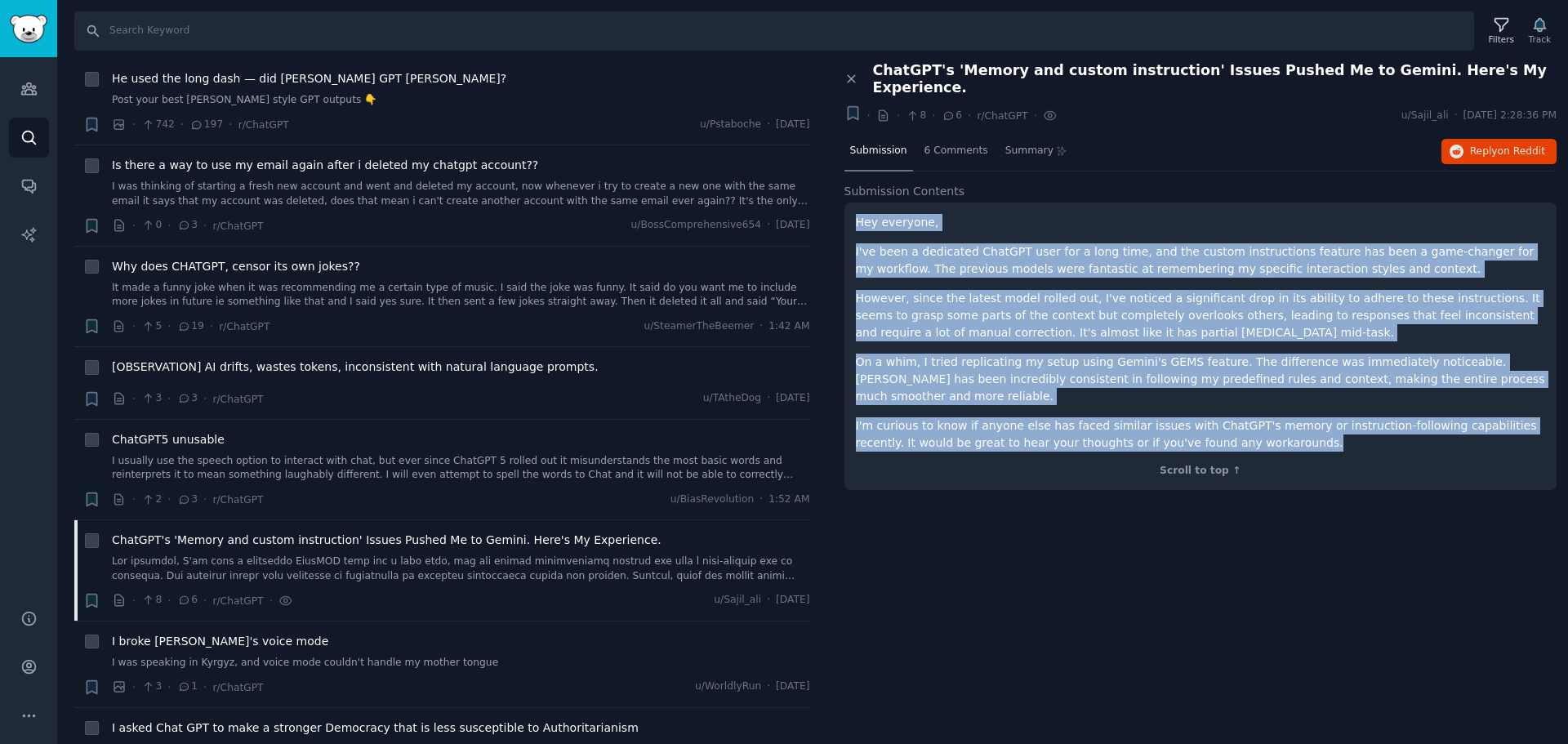
drag, startPoint x: 1206, startPoint y: 405, endPoint x: 845, endPoint y: 194, distance: 418.1
click at [845, 202] on div "Hey everyone, I've been a dedicated ChatGPT user for a long time, and the custo…" at bounding box center [1200, 346] width 713 height 288
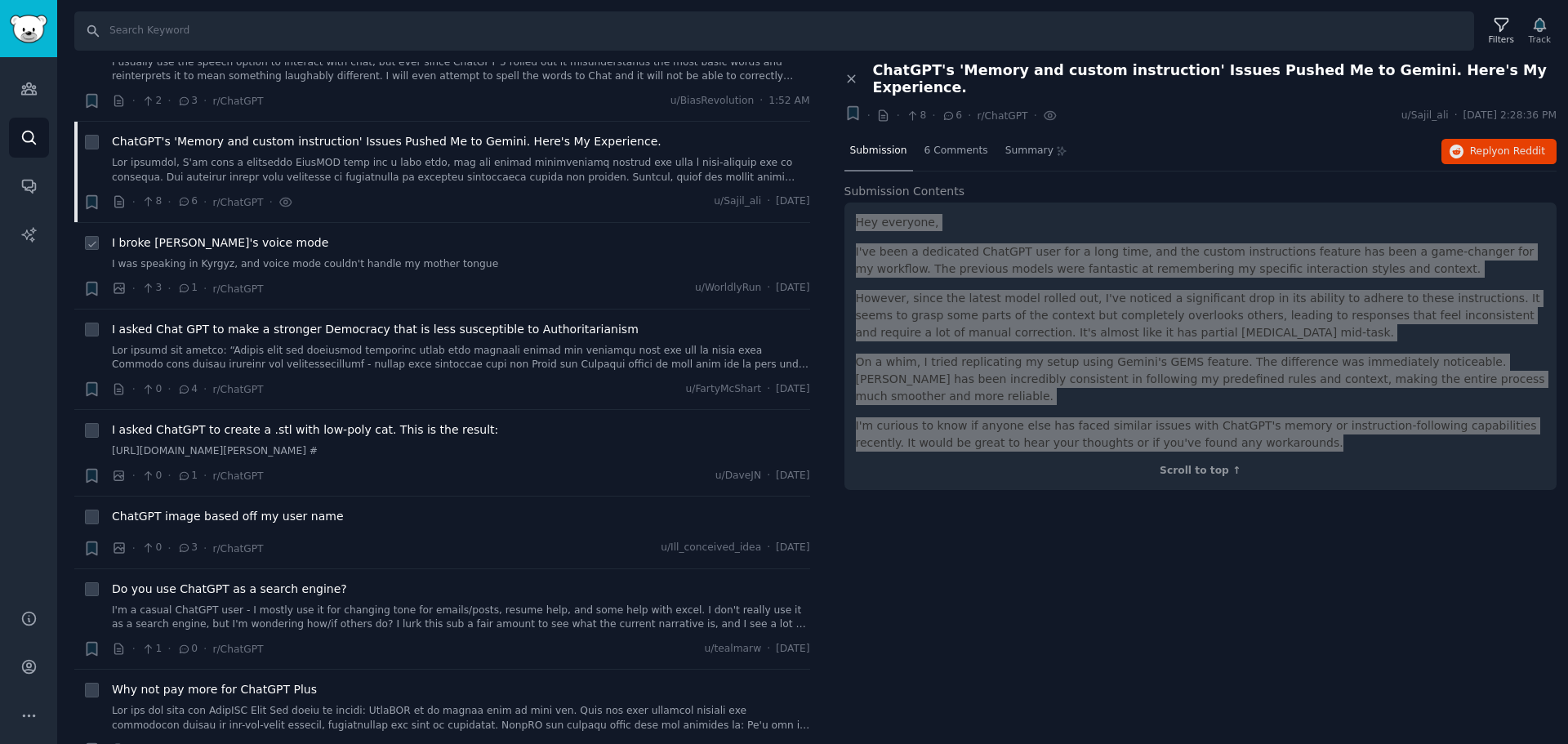
scroll to position [899, 0]
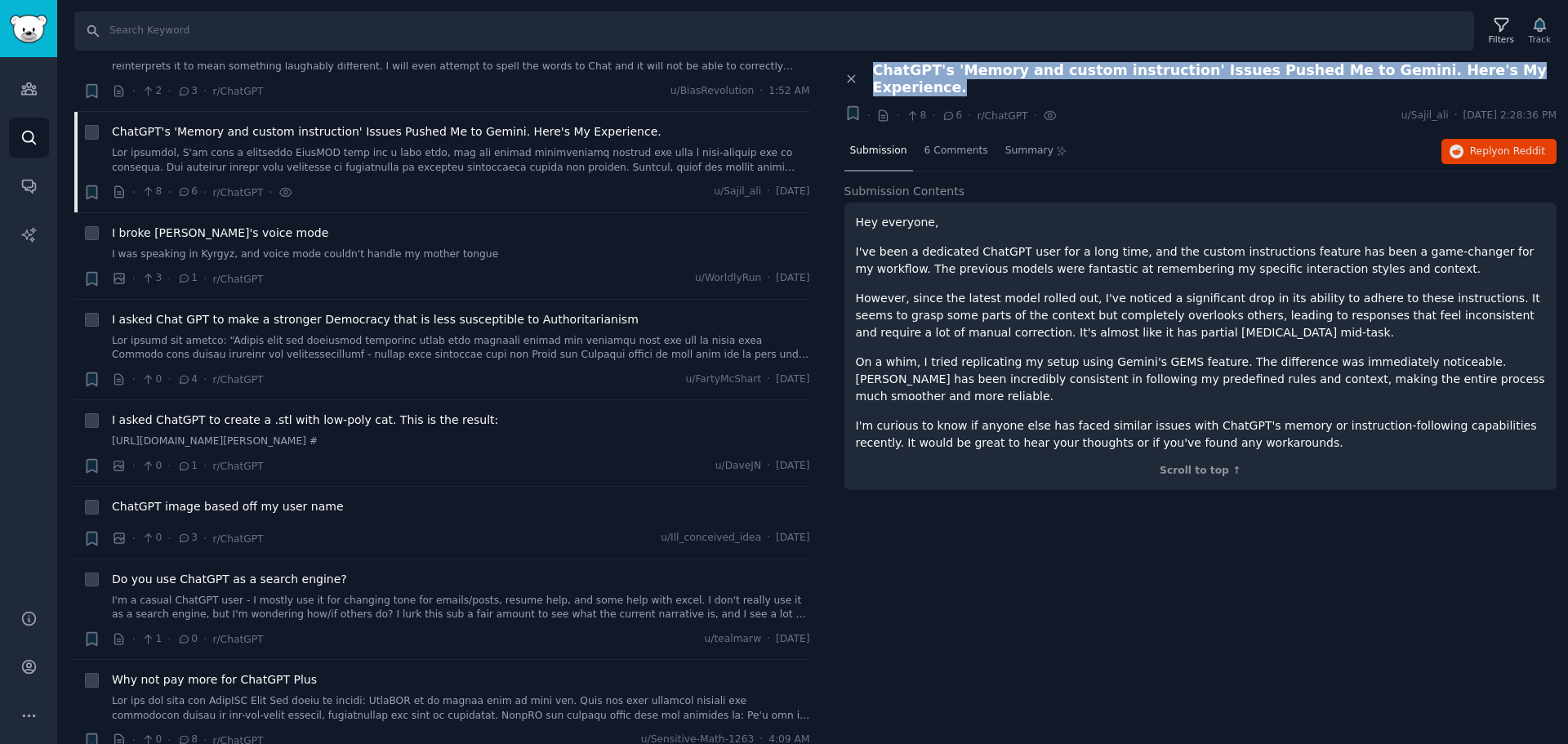
drag, startPoint x: 875, startPoint y: 74, endPoint x: 1522, endPoint y: 71, distance: 647.0
click at [1522, 71] on div "ChatGPT's 'Memory and custom instruction' Issues Pushed Me to Gemini. Here's My…" at bounding box center [1215, 79] width 684 height 34
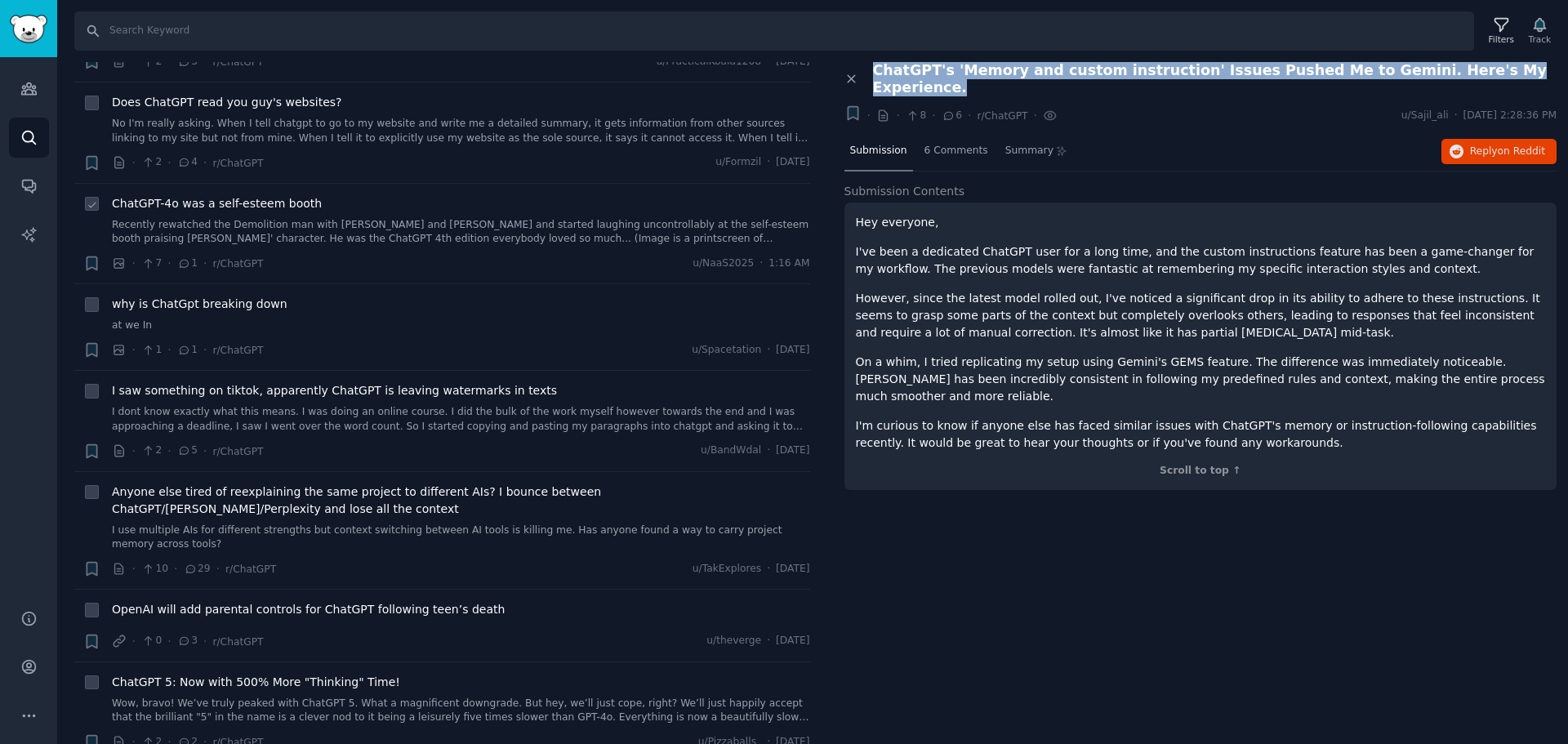
scroll to position [1879, 0]
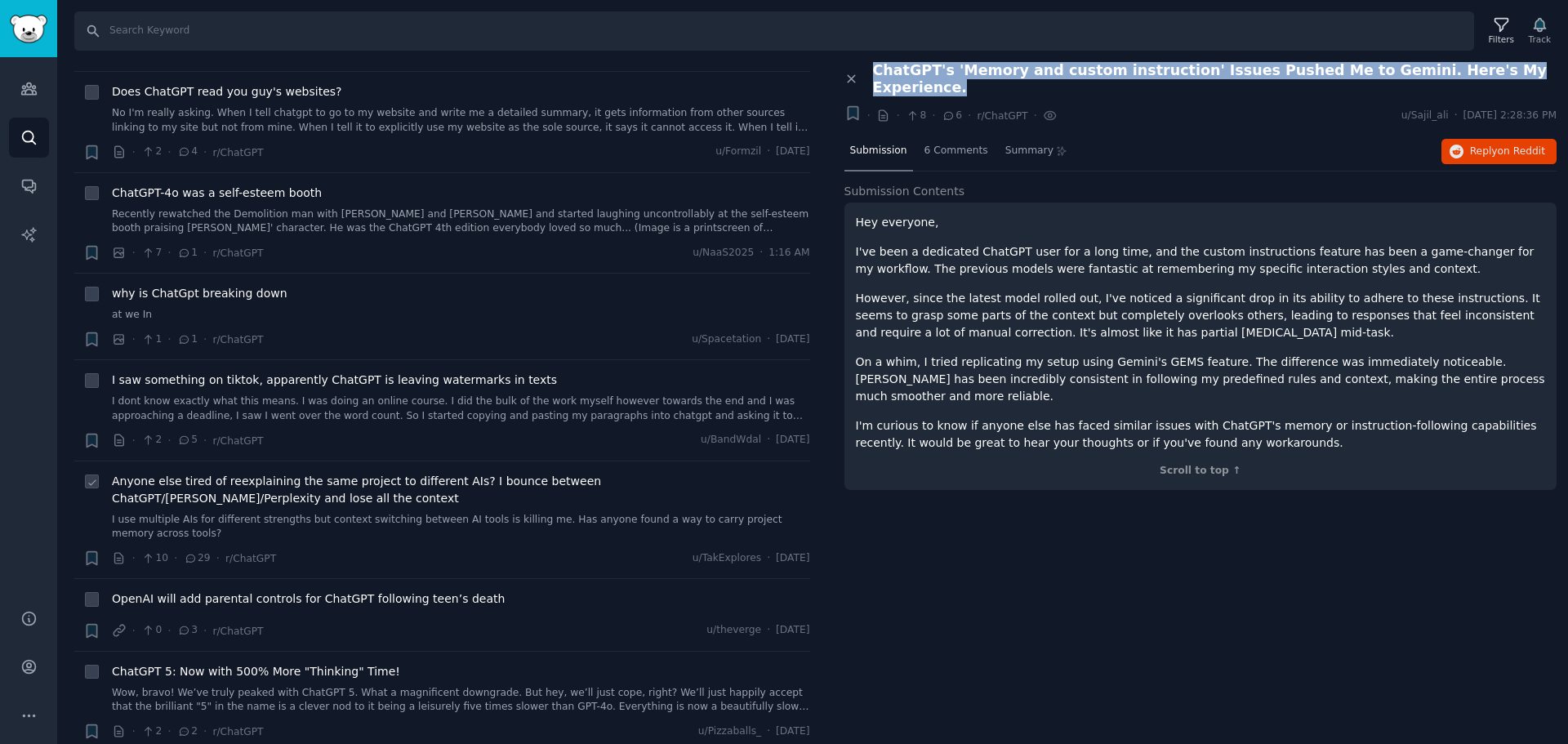
click at [459, 477] on span "Anyone else tired of reexplaining the same project to different AIs? I bounce b…" at bounding box center [461, 489] width 698 height 34
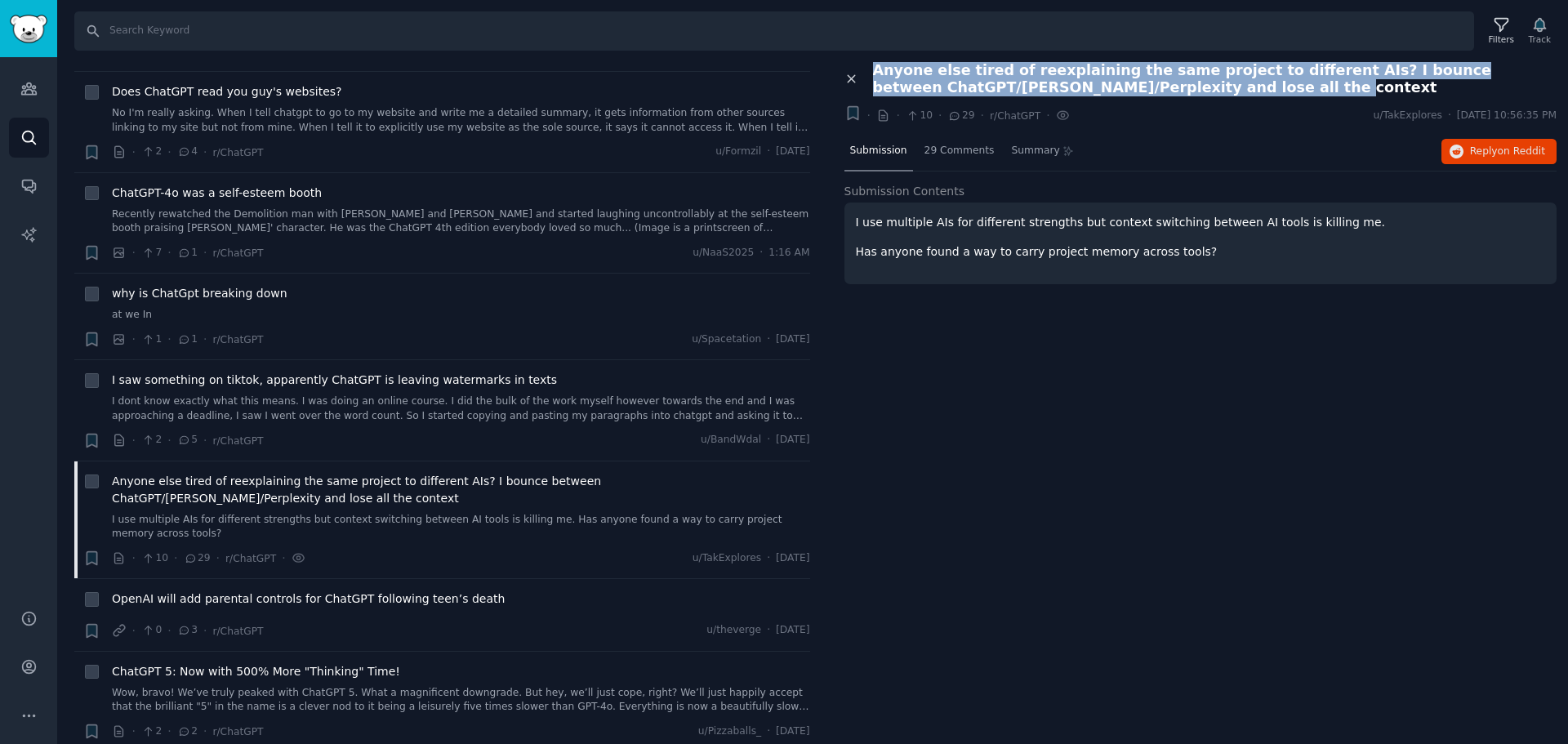
drag, startPoint x: 1227, startPoint y: 88, endPoint x: 853, endPoint y: 74, distance: 374.3
click at [853, 74] on div "Close panel Anyone else tired of reexplaining the same project to different AIs…" at bounding box center [1200, 79] width 713 height 34
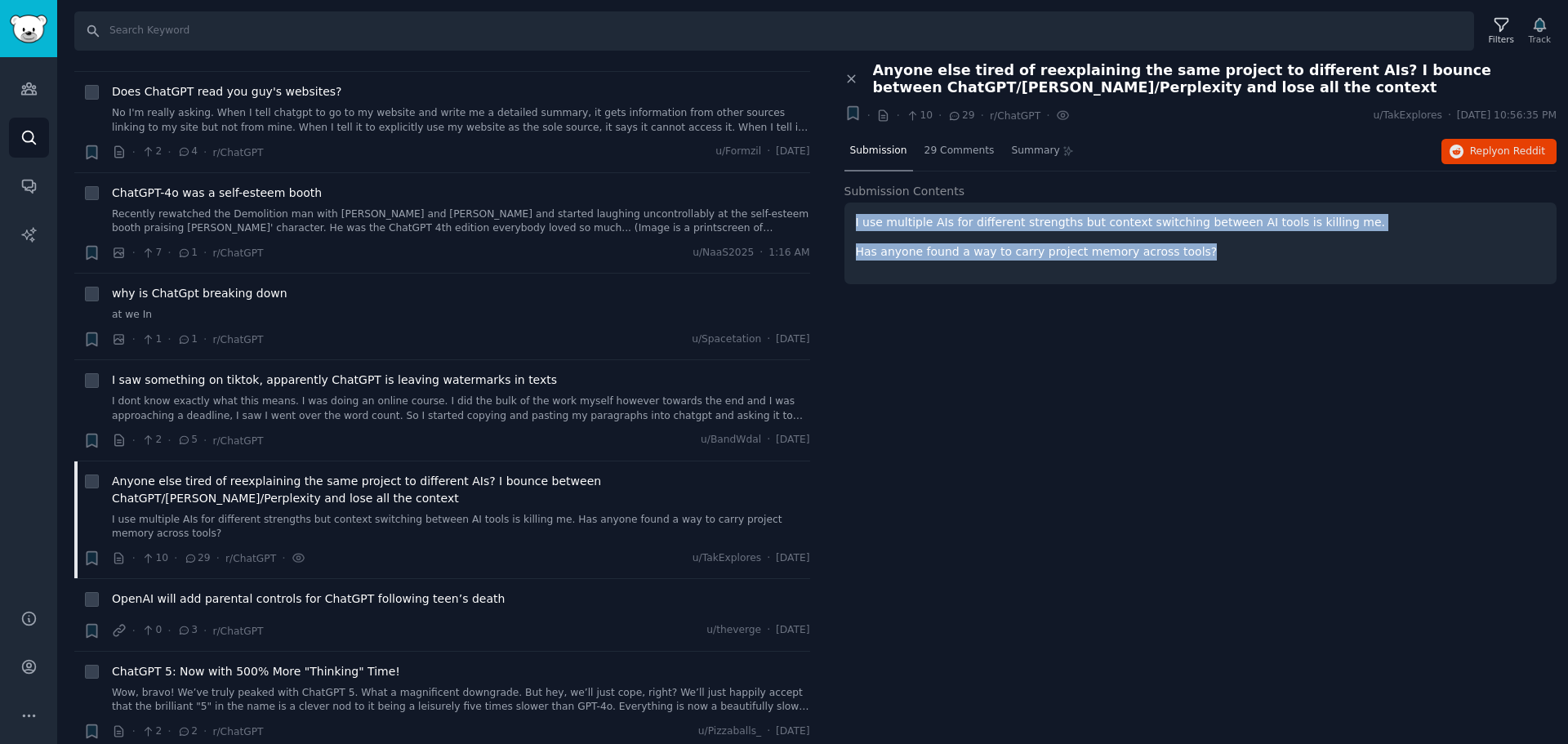
drag, startPoint x: 1199, startPoint y: 252, endPoint x: 838, endPoint y: 204, distance: 364.2
click at [838, 204] on div "Close panel Anyone else tired of reexplaining the same project to different AIs…" at bounding box center [1200, 185] width 736 height 245
click at [1098, 395] on div "Close panel Anyone else tired of reexplaining the same project to different AIs…" at bounding box center [1200, 404] width 736 height 683
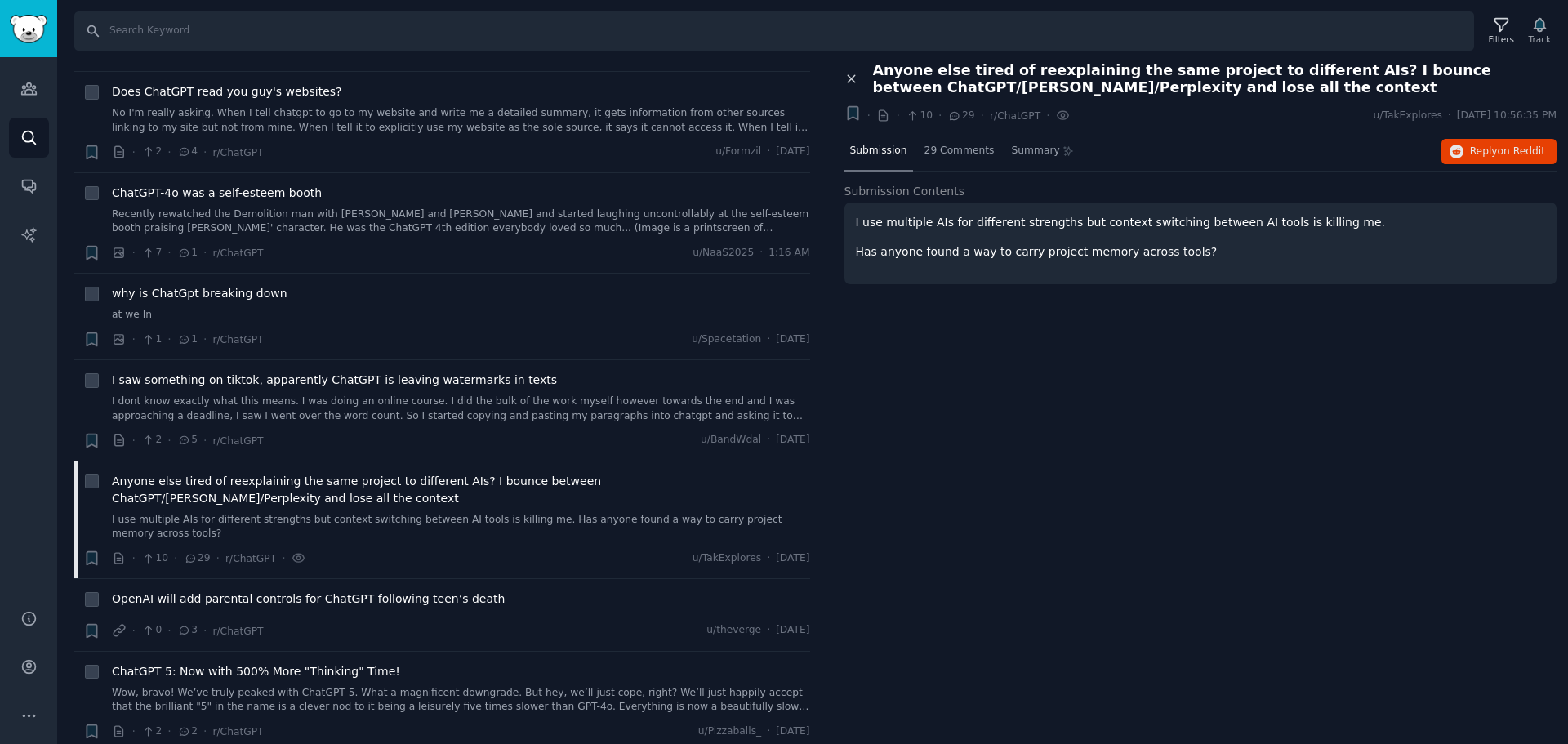
click at [849, 75] on icon at bounding box center [851, 79] width 15 height 15
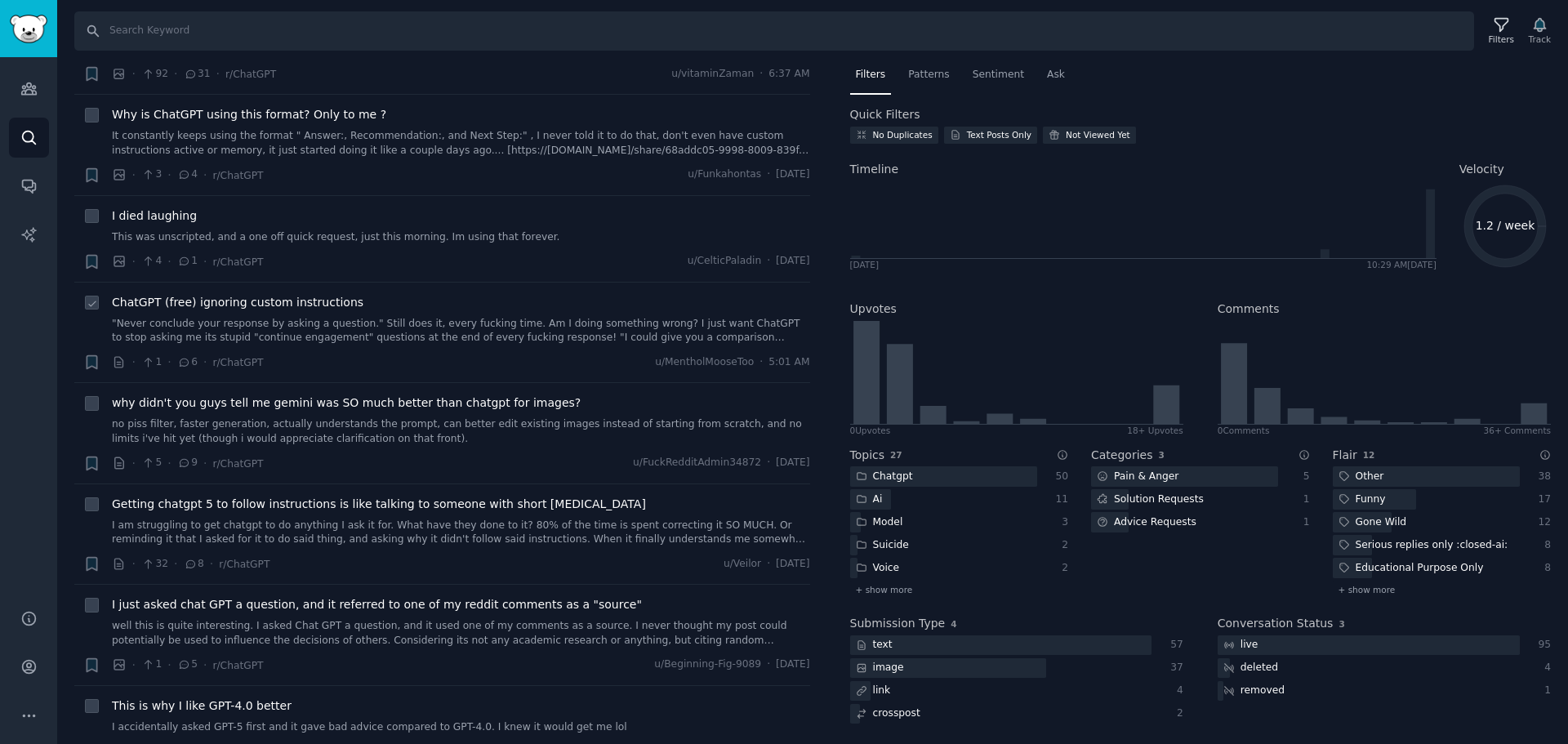
scroll to position [2778, 0]
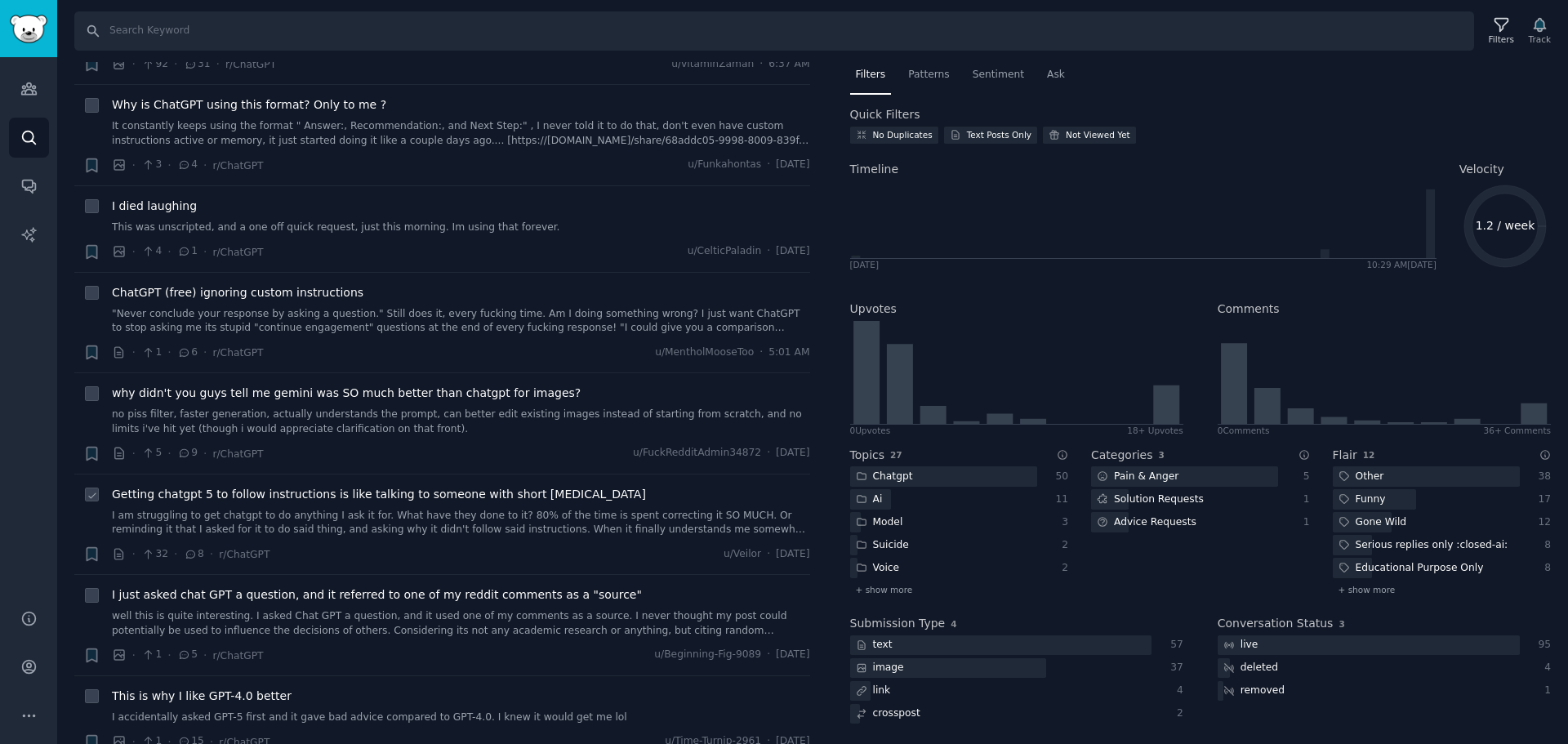
click at [264, 486] on span "Getting chatgpt 5 to follow instructions is like talking to someone with short …" at bounding box center [379, 495] width 534 height 18
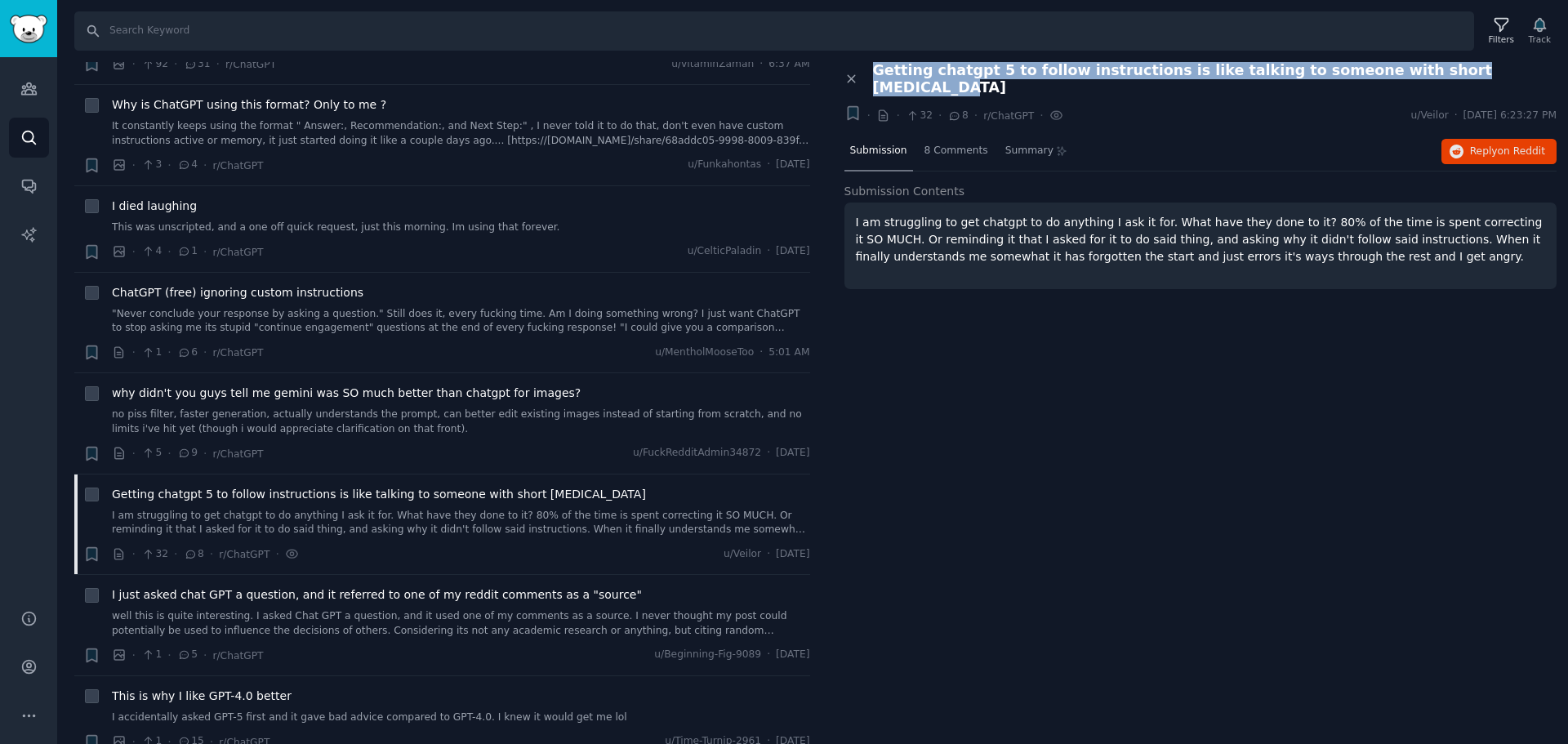
drag, startPoint x: 1479, startPoint y: 71, endPoint x: 868, endPoint y: 68, distance: 611.0
click at [868, 68] on div "Getting chatgpt 5 to follow instructions is like talking to someone with short …" at bounding box center [1209, 79] width 696 height 34
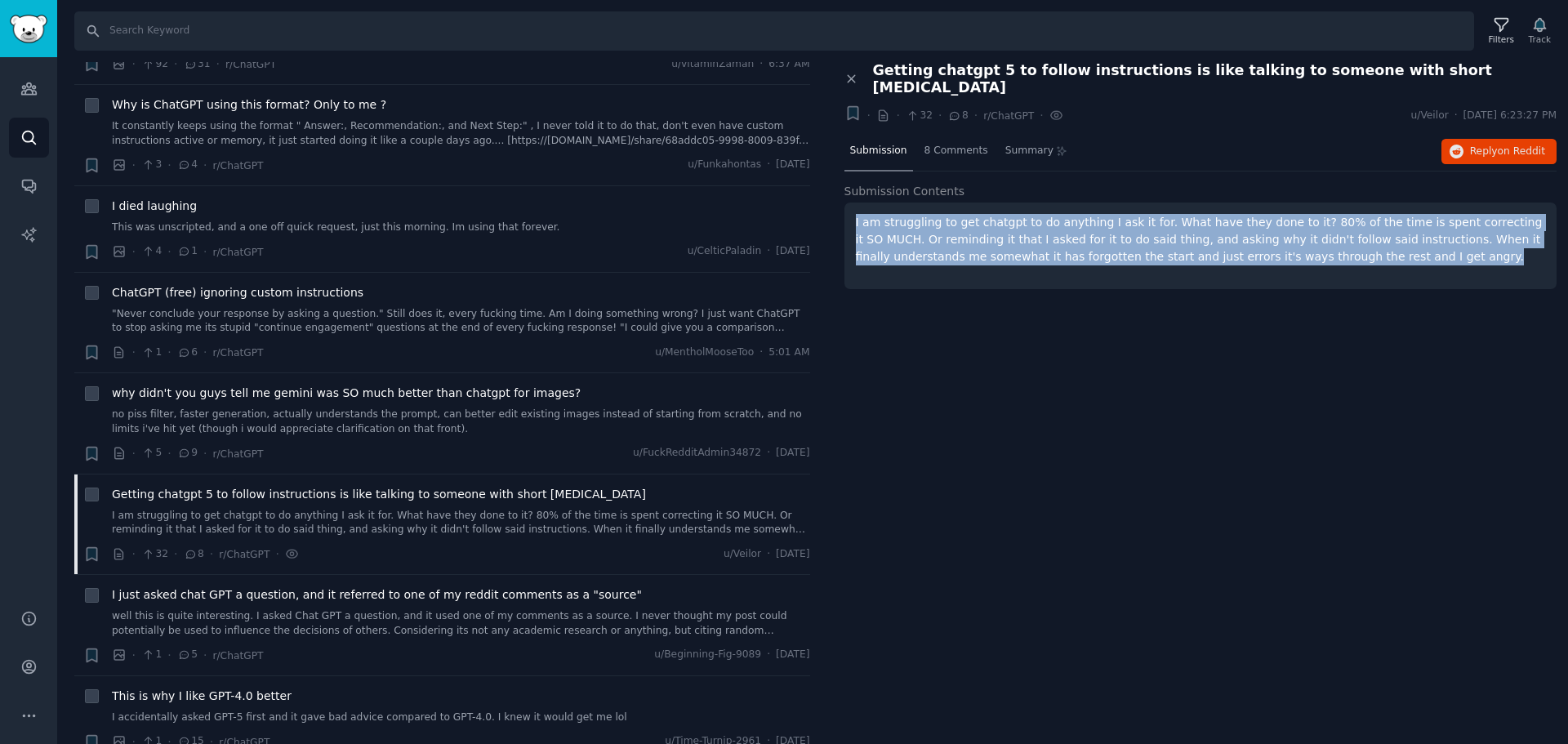
drag, startPoint x: 1351, startPoint y: 248, endPoint x: 850, endPoint y: 200, distance: 503.3
click at [850, 202] on div "I am struggling to get chatgpt to do anything I ask it for. What have they done…" at bounding box center [1200, 245] width 713 height 87
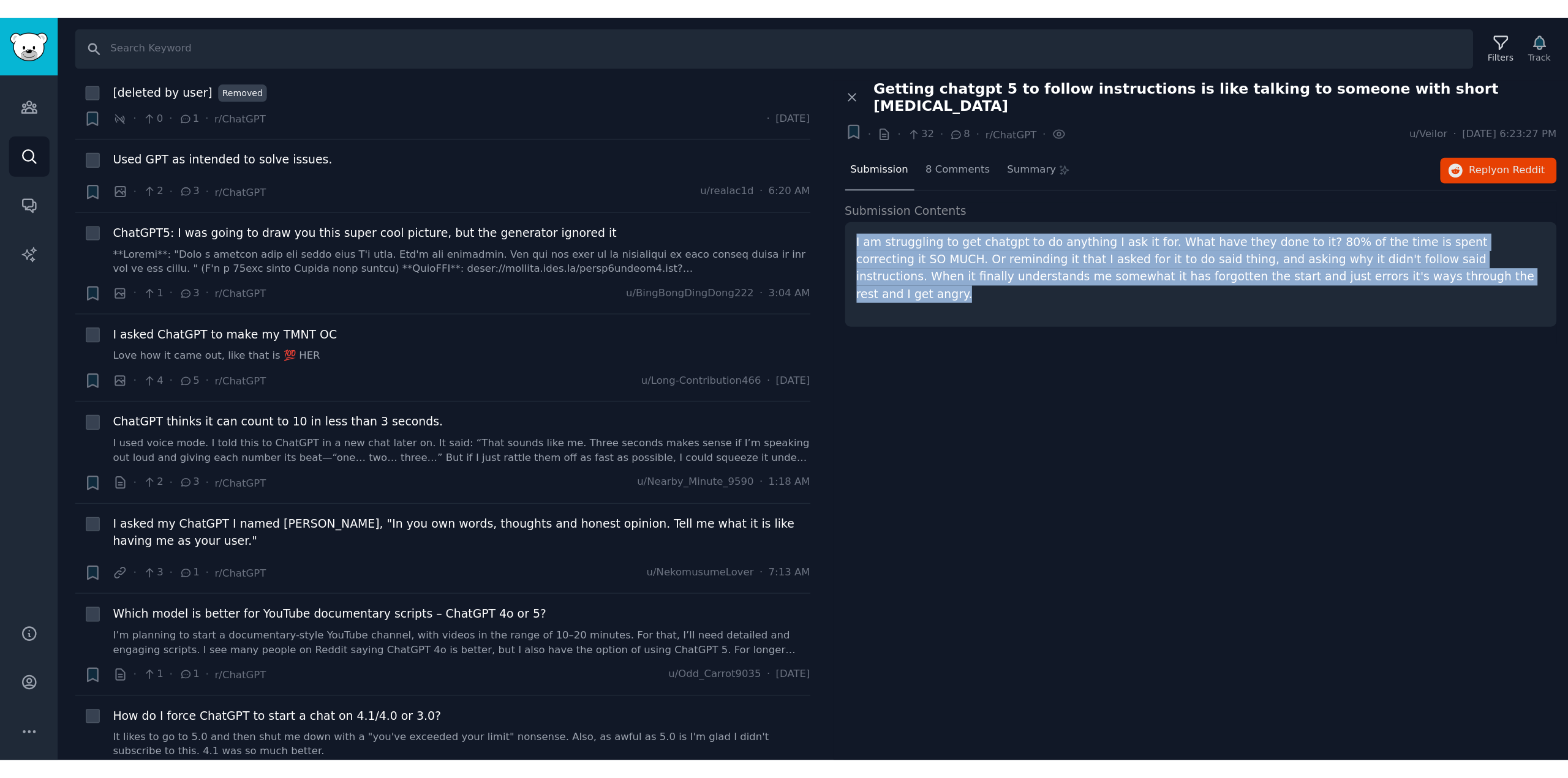
scroll to position [3088, 0]
